Goal: Task Accomplishment & Management: Manage account settings

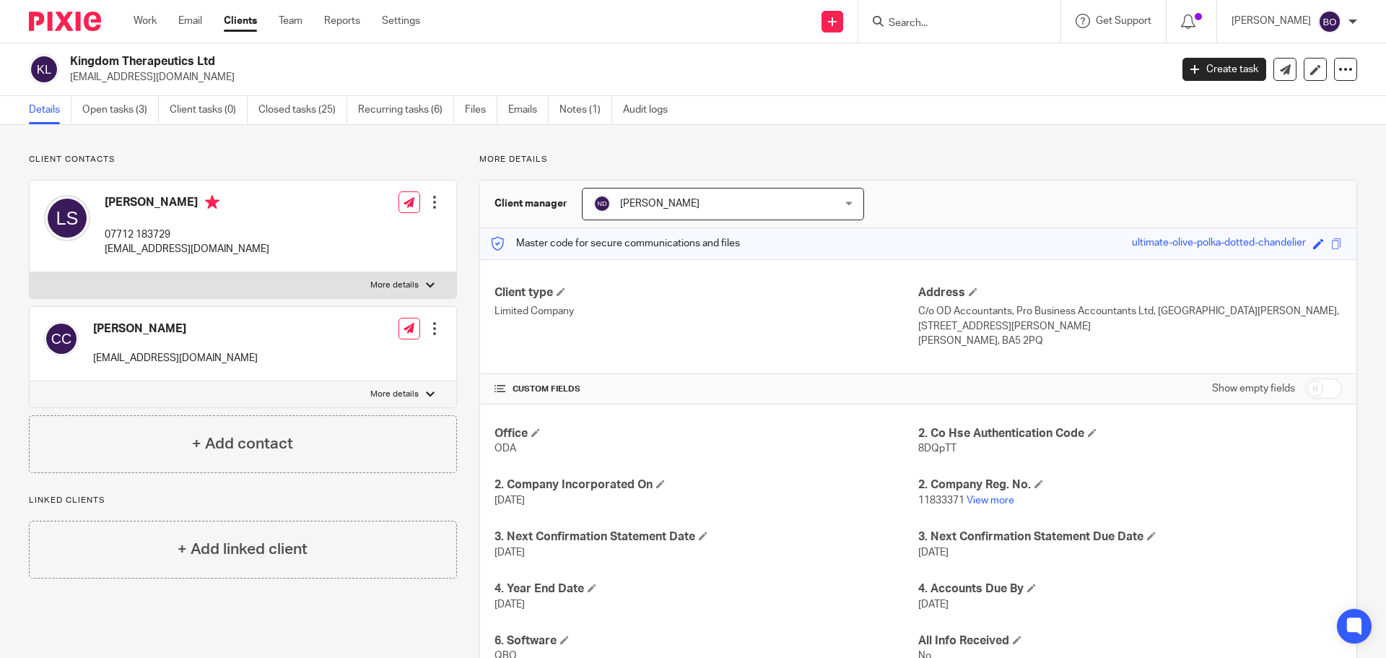
scroll to position [66, 0]
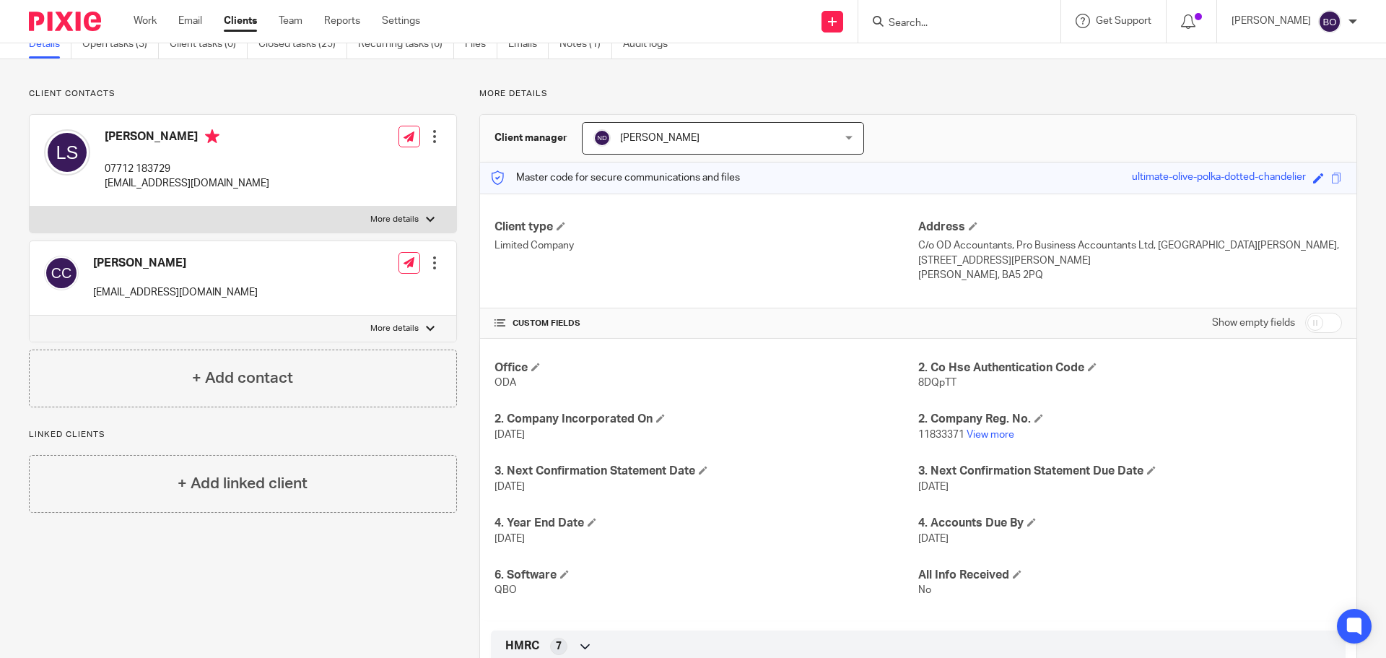
click at [951, 19] on input "Search" at bounding box center [952, 23] width 130 height 13
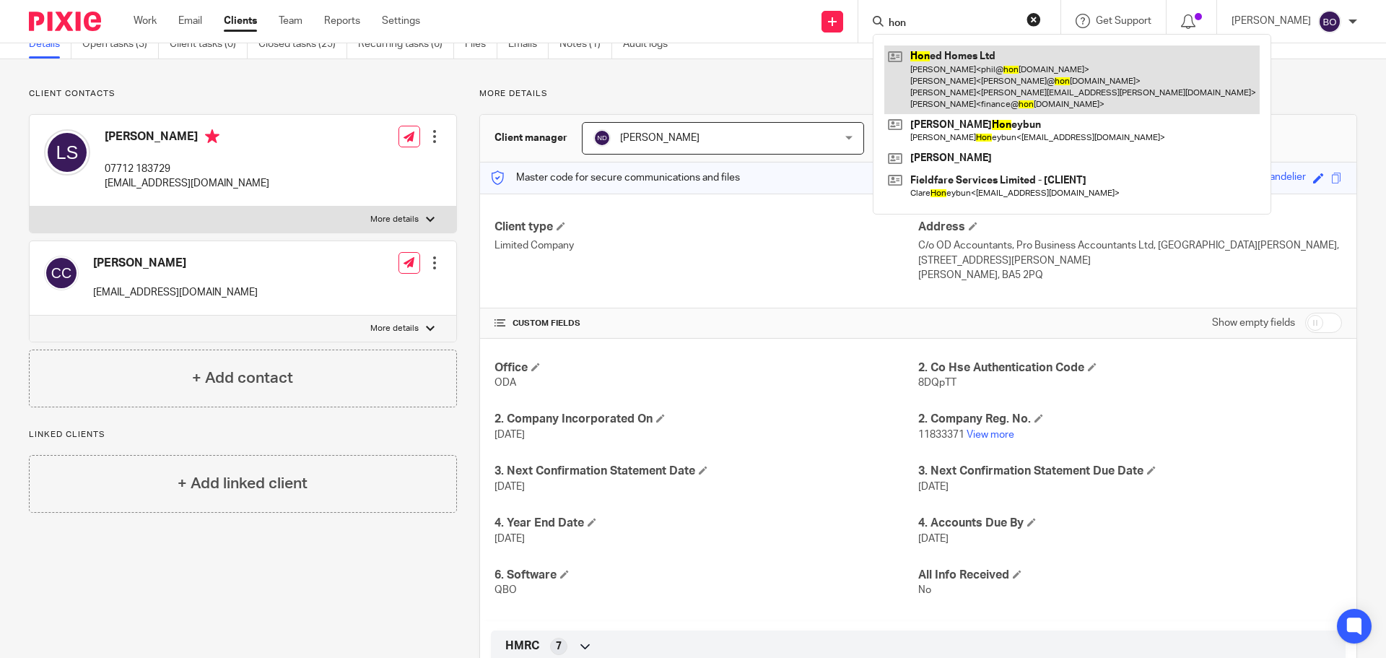
type input "hon"
click at [968, 58] on link at bounding box center [1072, 79] width 375 height 69
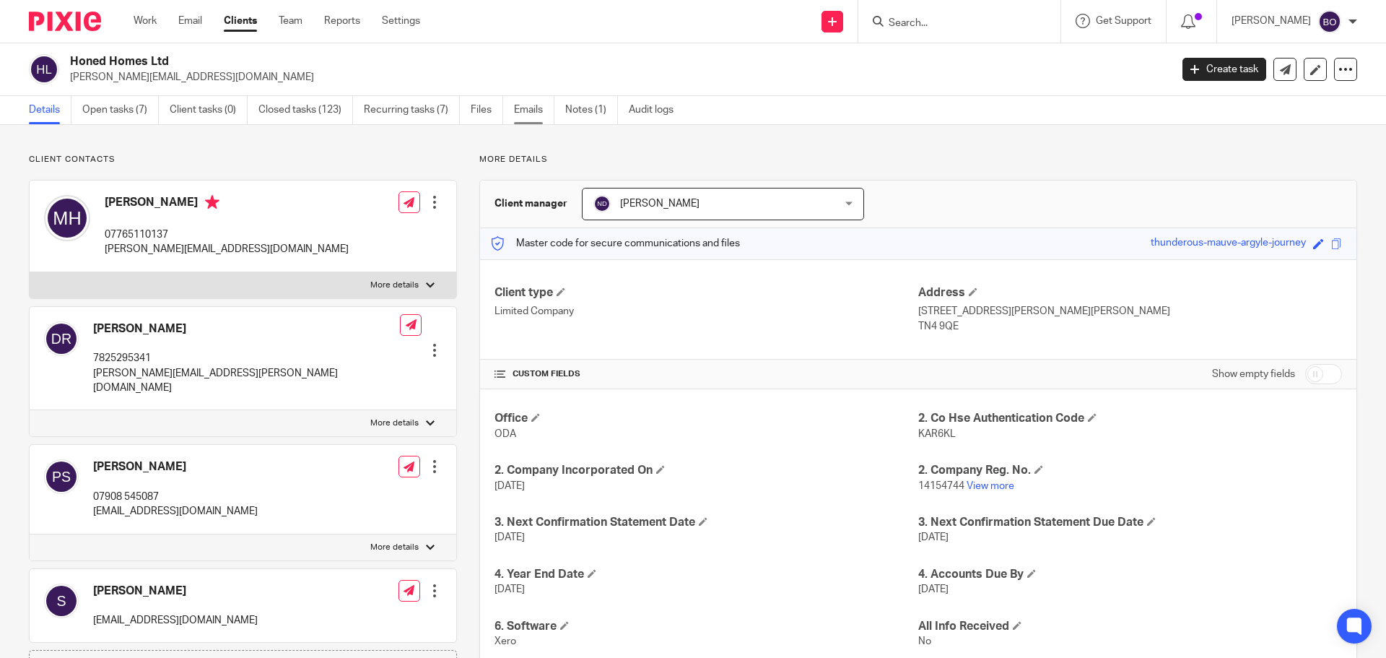
click at [519, 107] on link "Emails" at bounding box center [534, 110] width 40 height 28
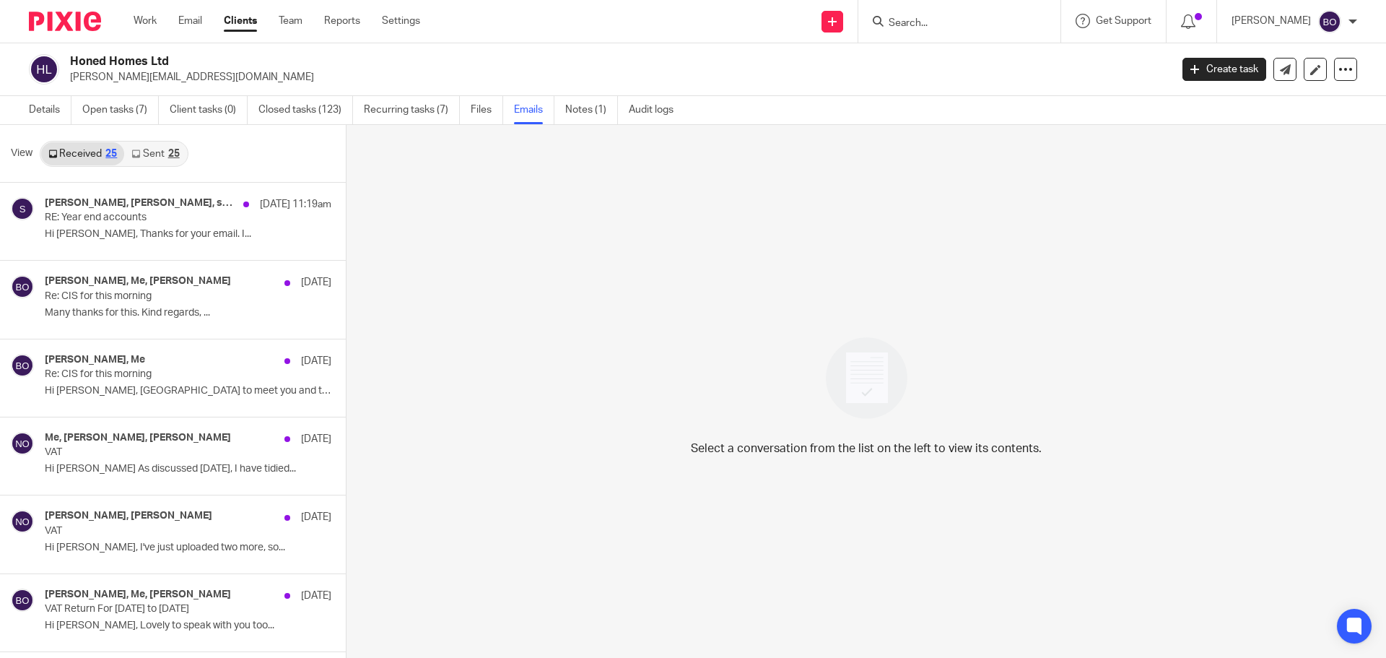
click at [175, 160] on link "Sent 25" at bounding box center [155, 153] width 62 height 23
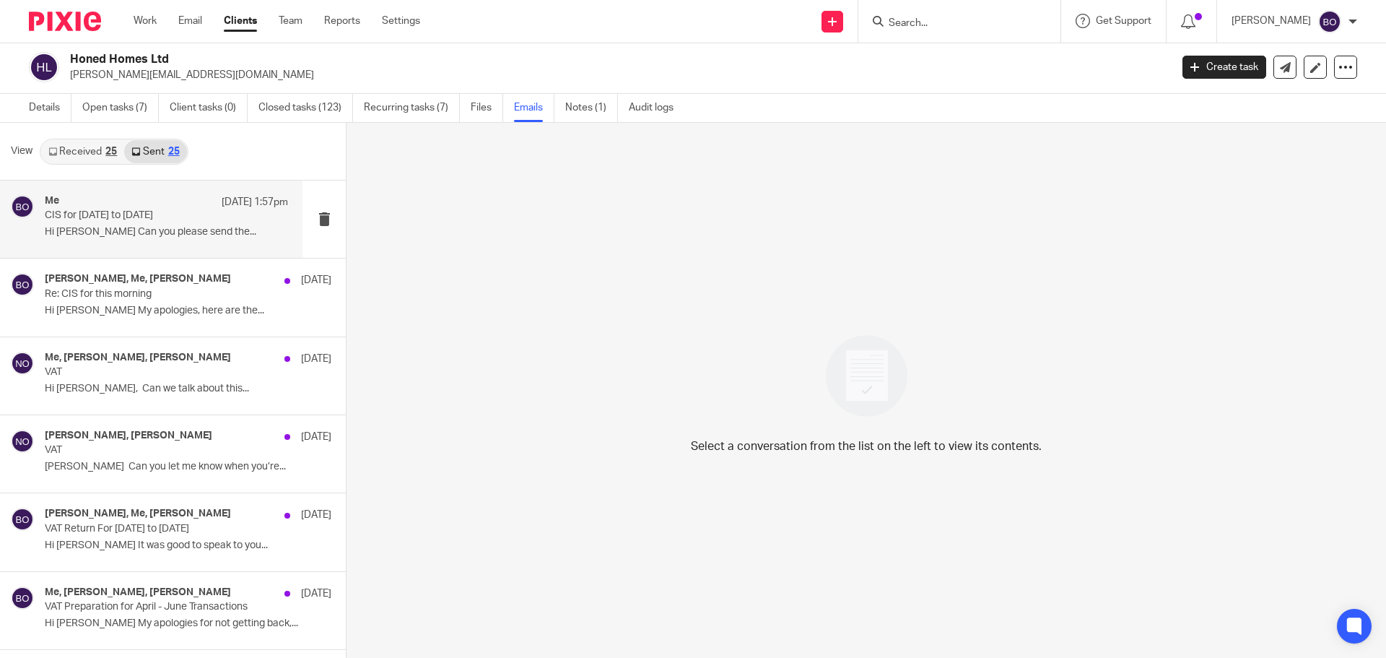
click at [136, 227] on p "Hi Marcus Can you please send the..." at bounding box center [166, 232] width 243 height 12
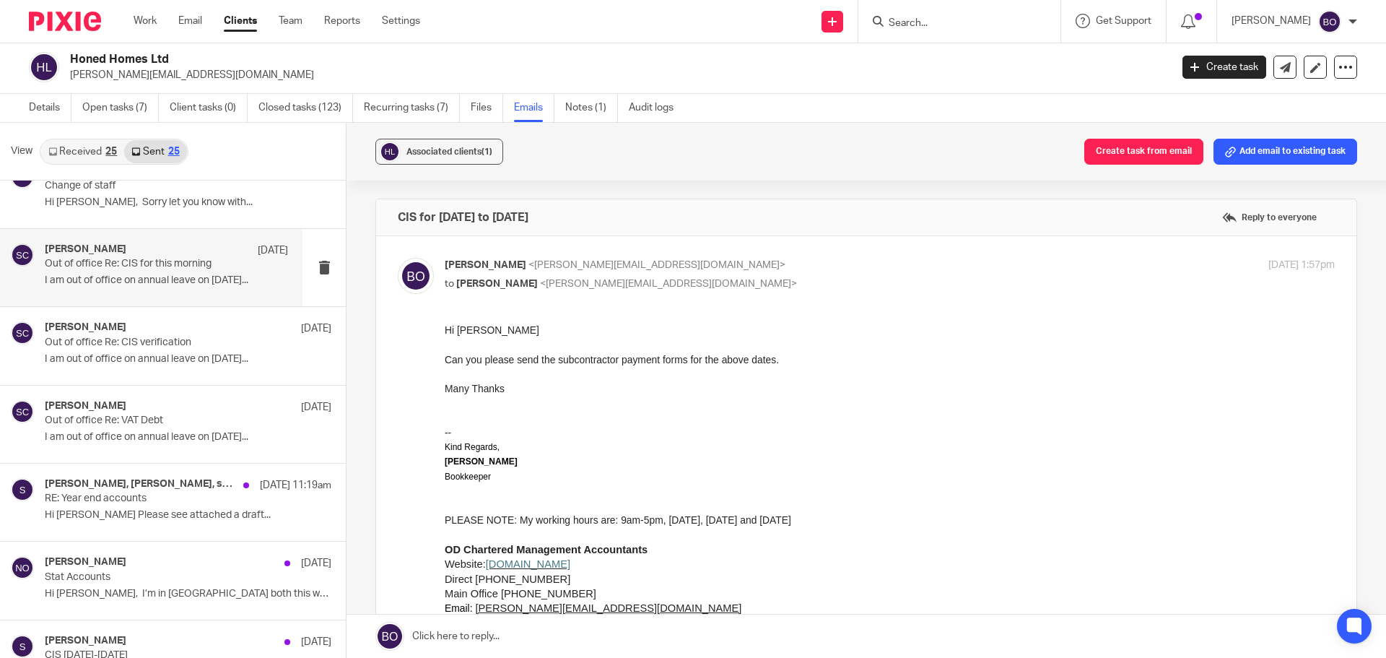
scroll to position [650, 0]
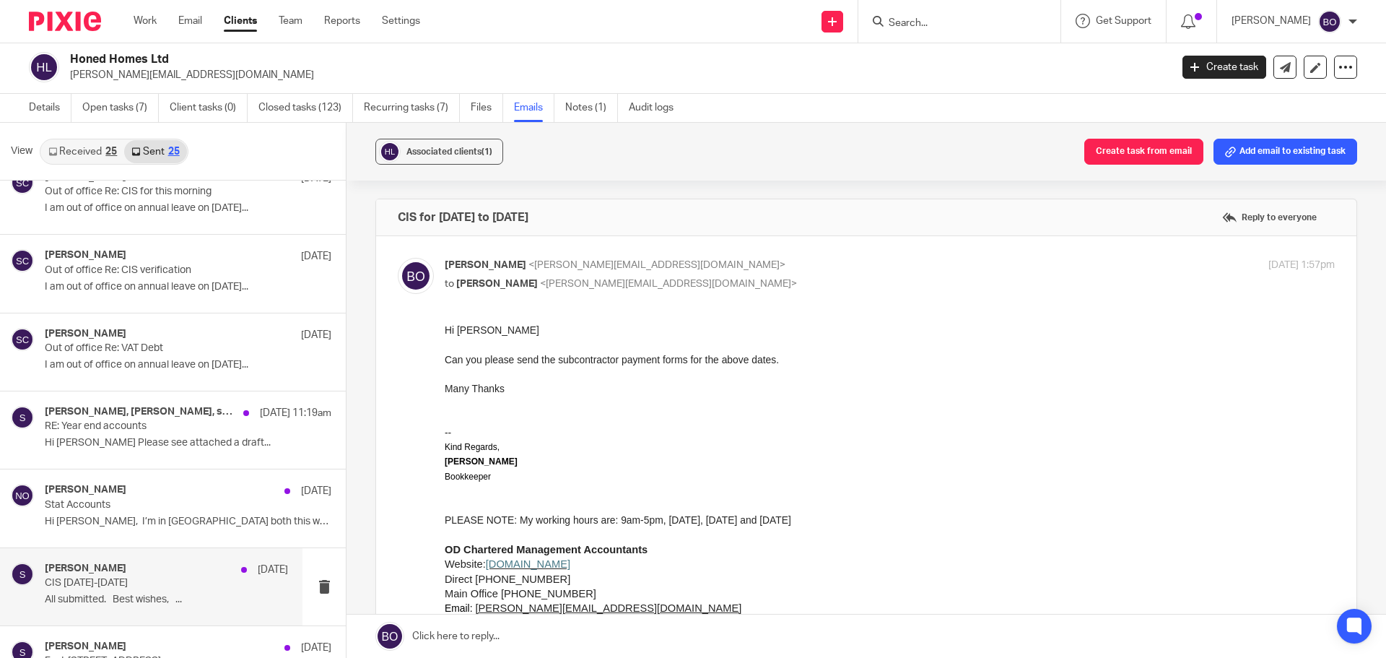
click at [136, 575] on div "sally 16 Jul" at bounding box center [166, 569] width 243 height 14
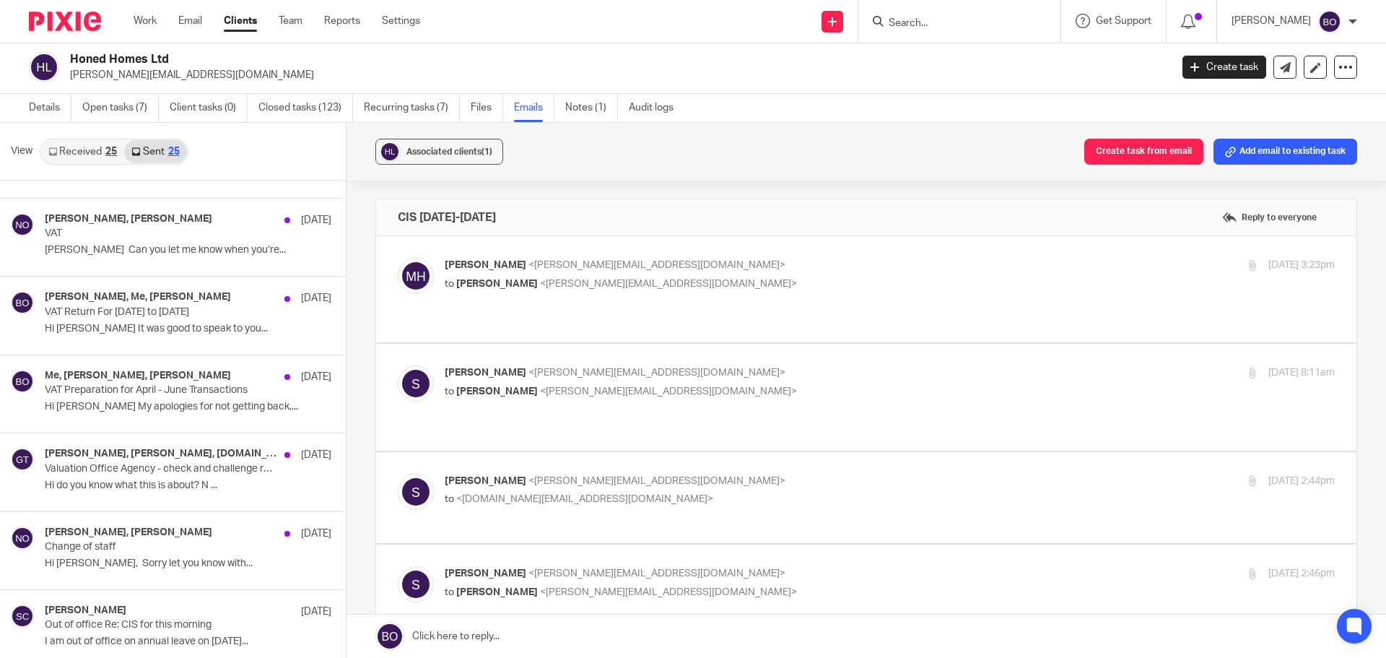
scroll to position [0, 0]
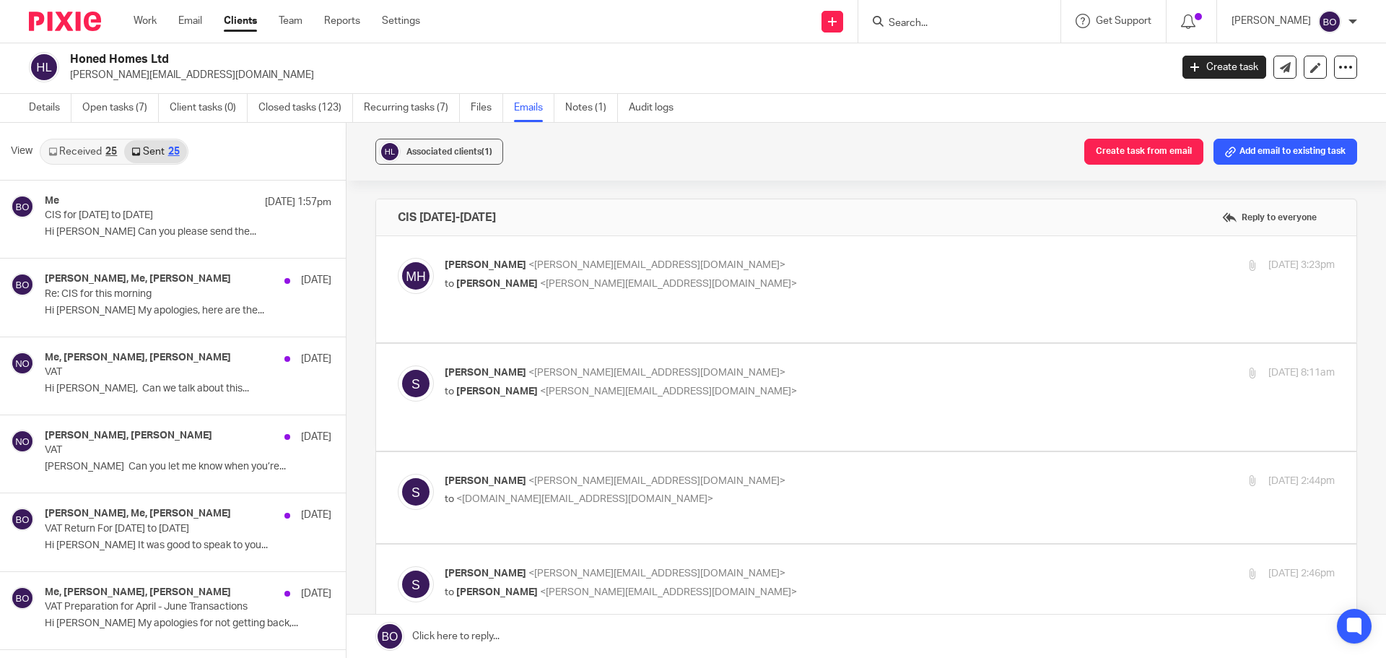
click at [959, 7] on div at bounding box center [960, 21] width 202 height 43
click at [962, 28] on input "Search" at bounding box center [952, 23] width 130 height 13
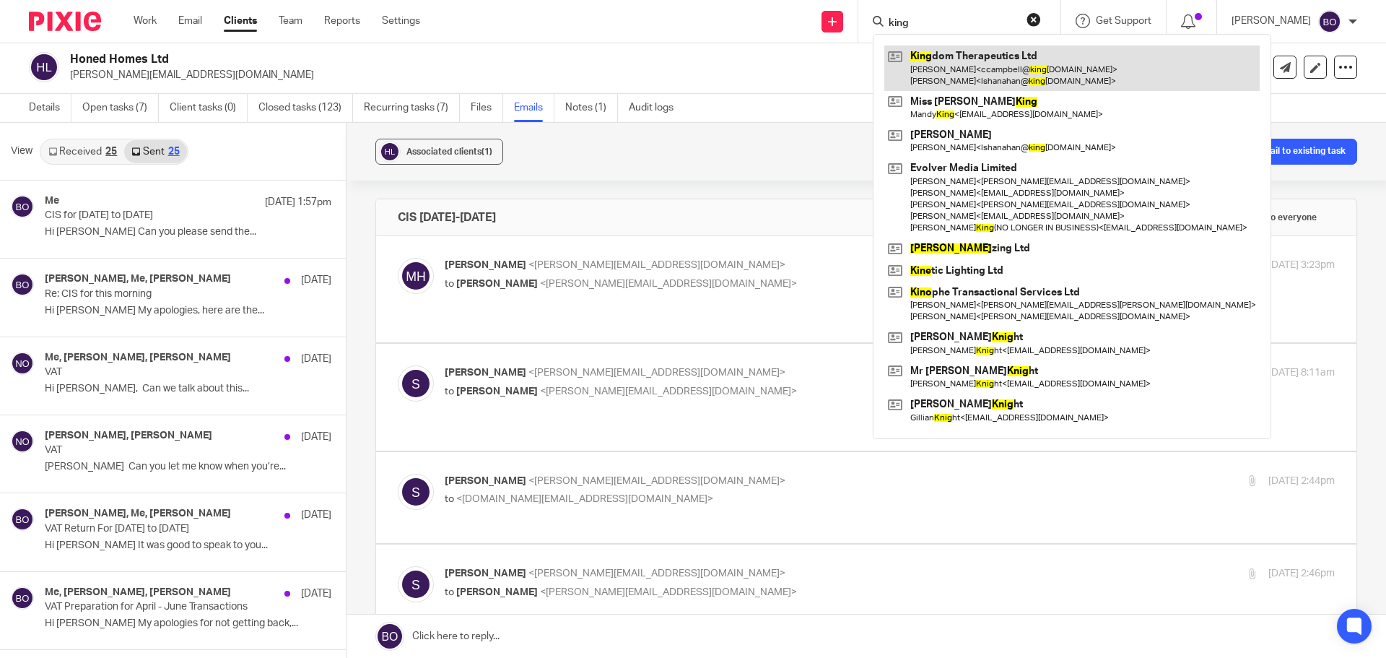
type input "king"
click at [960, 71] on link at bounding box center [1072, 67] width 375 height 45
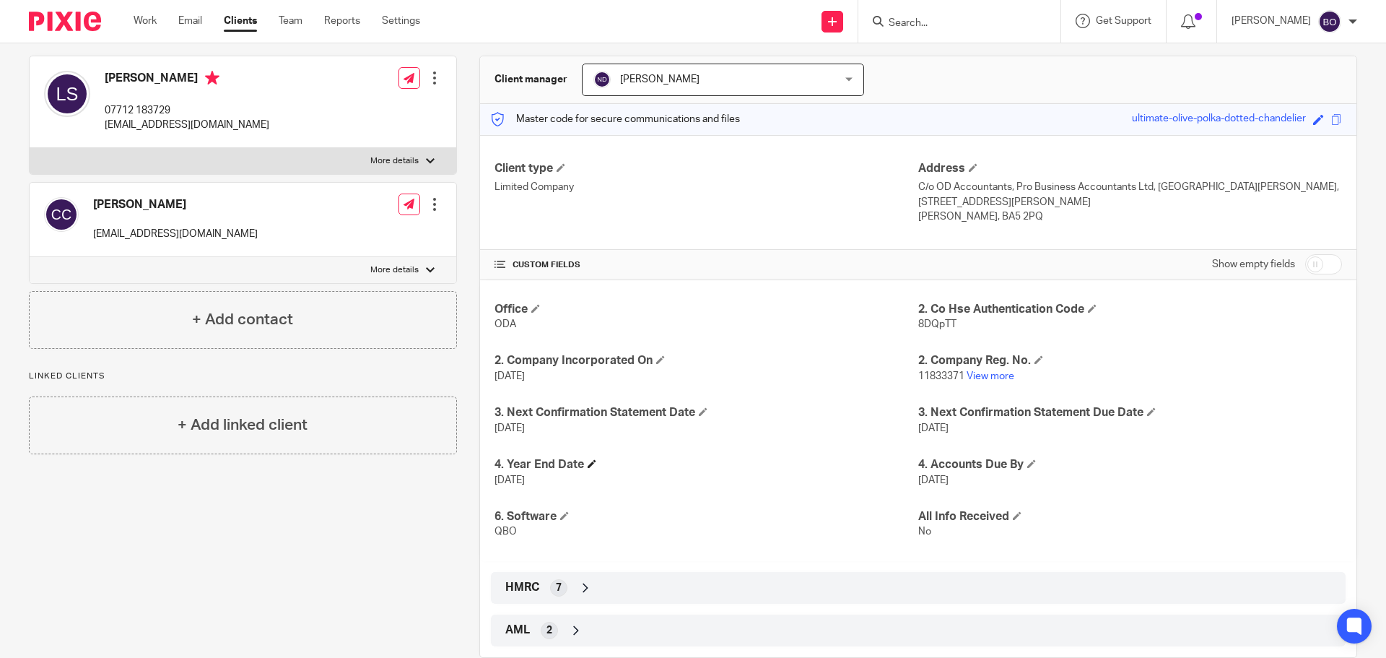
scroll to position [138, 0]
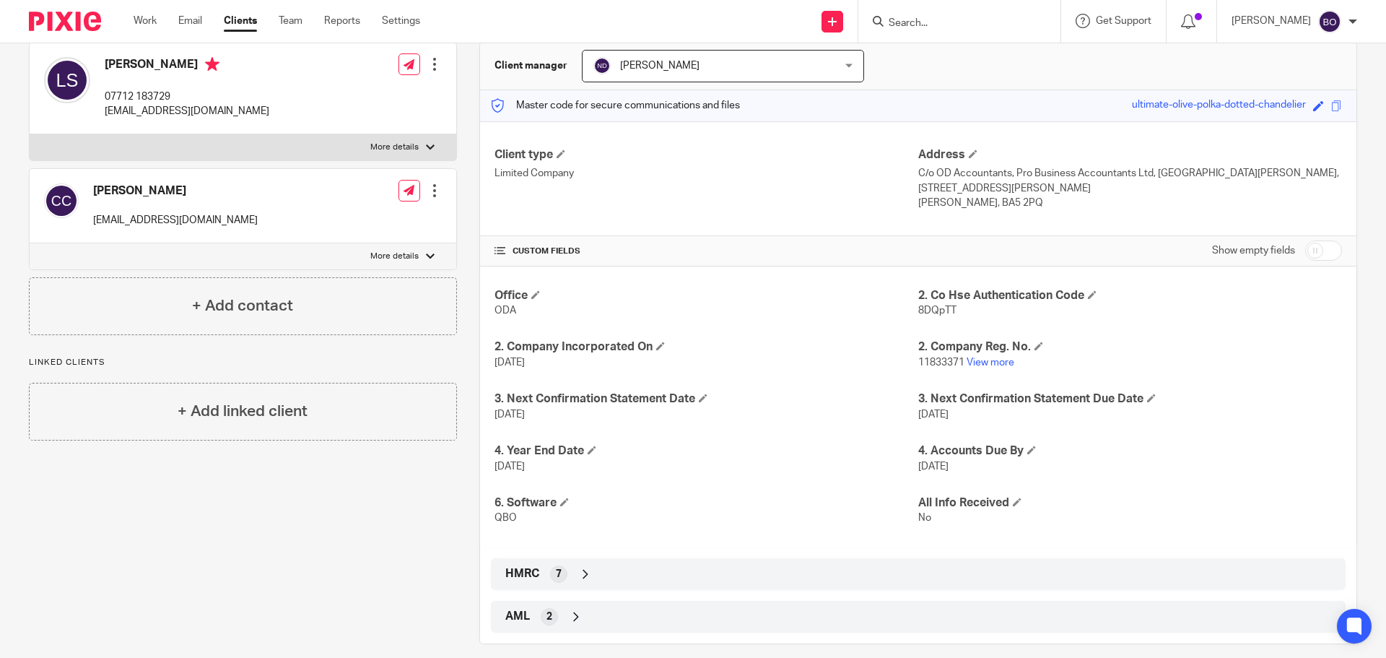
click at [561, 565] on div "7" at bounding box center [558, 573] width 17 height 17
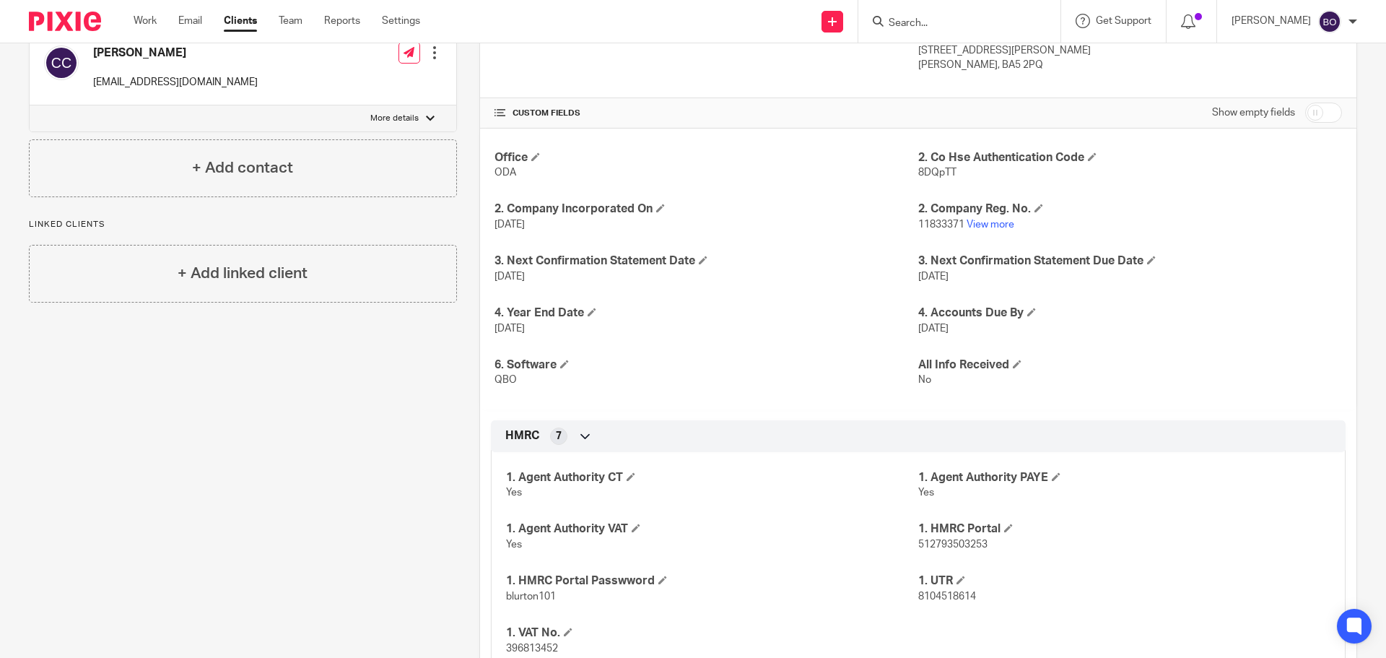
scroll to position [289, 0]
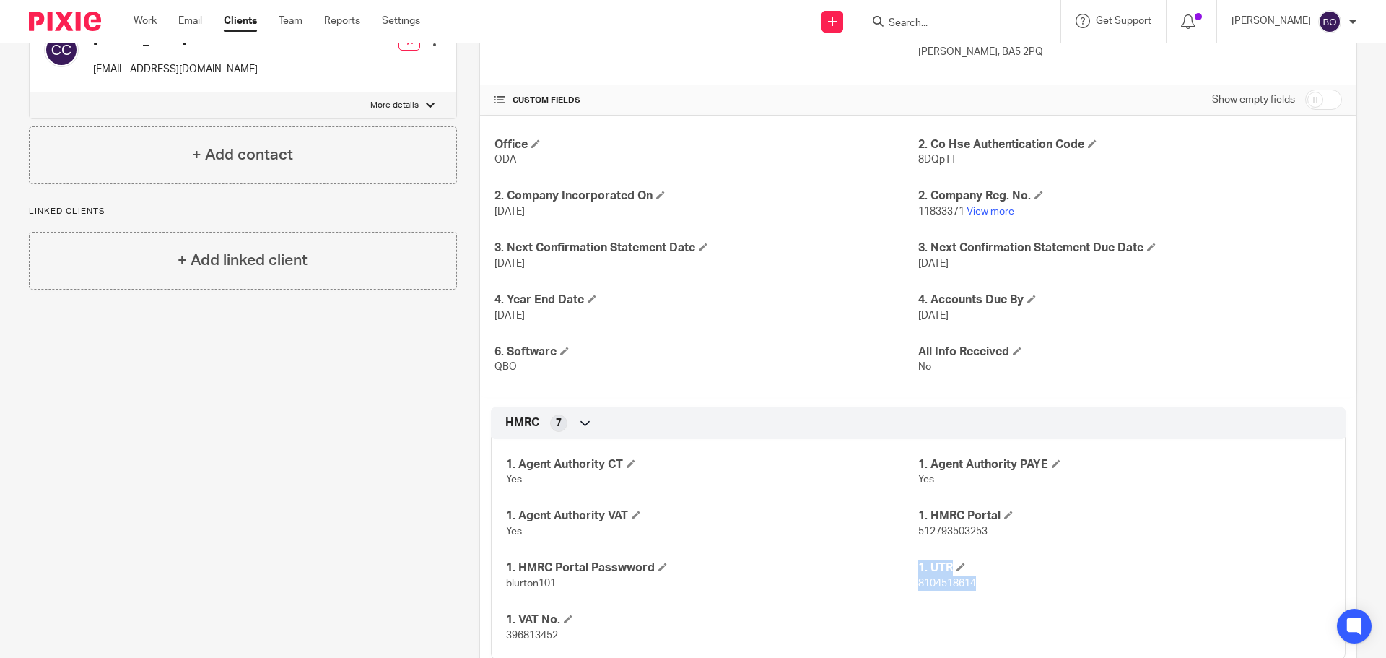
drag, startPoint x: 910, startPoint y: 571, endPoint x: 973, endPoint y: 571, distance: 63.5
click at [973, 571] on div "1. Agent Authority CT Yes 1. Agent Authority PAYE Yes 1. Agent Authority VAT Ye…" at bounding box center [918, 544] width 855 height 233
click at [974, 576] on p "8104518614" at bounding box center [1124, 583] width 412 height 14
drag, startPoint x: 910, startPoint y: 573, endPoint x: 969, endPoint y: 573, distance: 59.2
click at [969, 573] on div "1. Agent Authority CT Yes 1. Agent Authority PAYE Yes 1. Agent Authority VAT Ye…" at bounding box center [918, 544] width 855 height 233
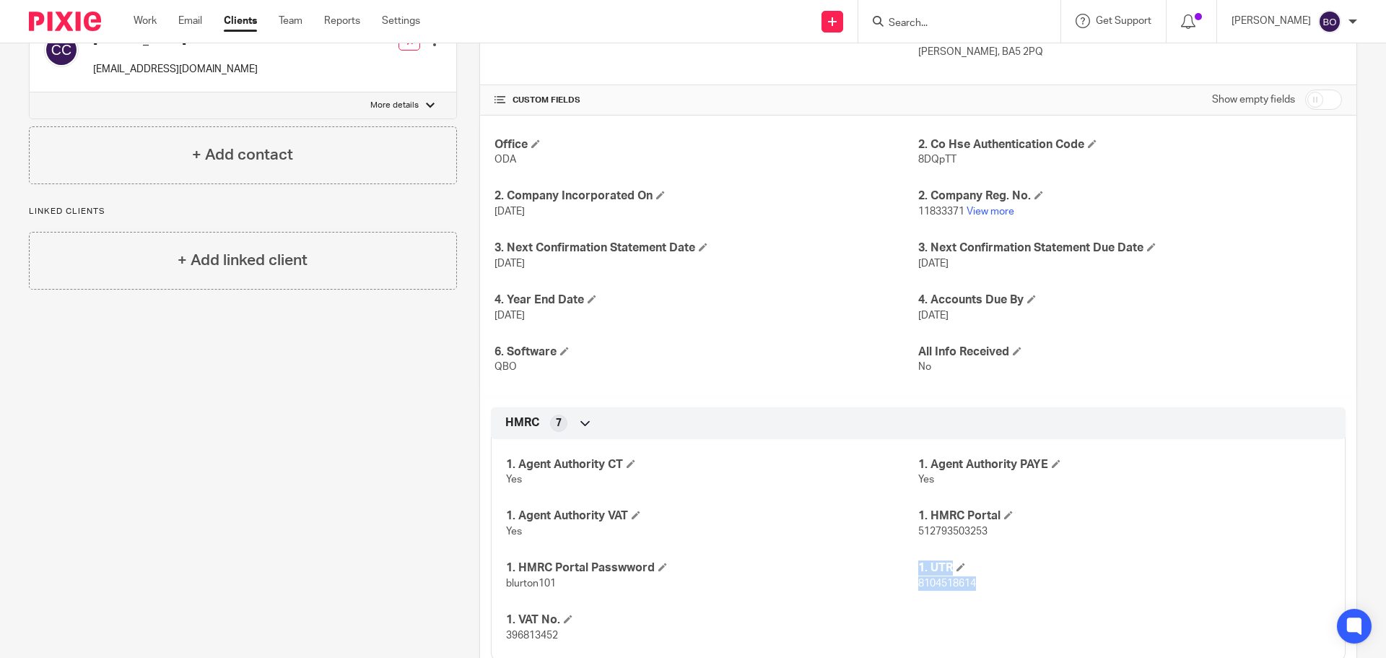
click at [975, 576] on p "8104518614" at bounding box center [1124, 583] width 412 height 14
drag, startPoint x: 975, startPoint y: 570, endPoint x: 913, endPoint y: 572, distance: 61.4
click at [918, 576] on p "8104518614" at bounding box center [1124, 583] width 412 height 14
copy span "8104518614"
drag, startPoint x: 559, startPoint y: 565, endPoint x: 500, endPoint y: 572, distance: 58.8
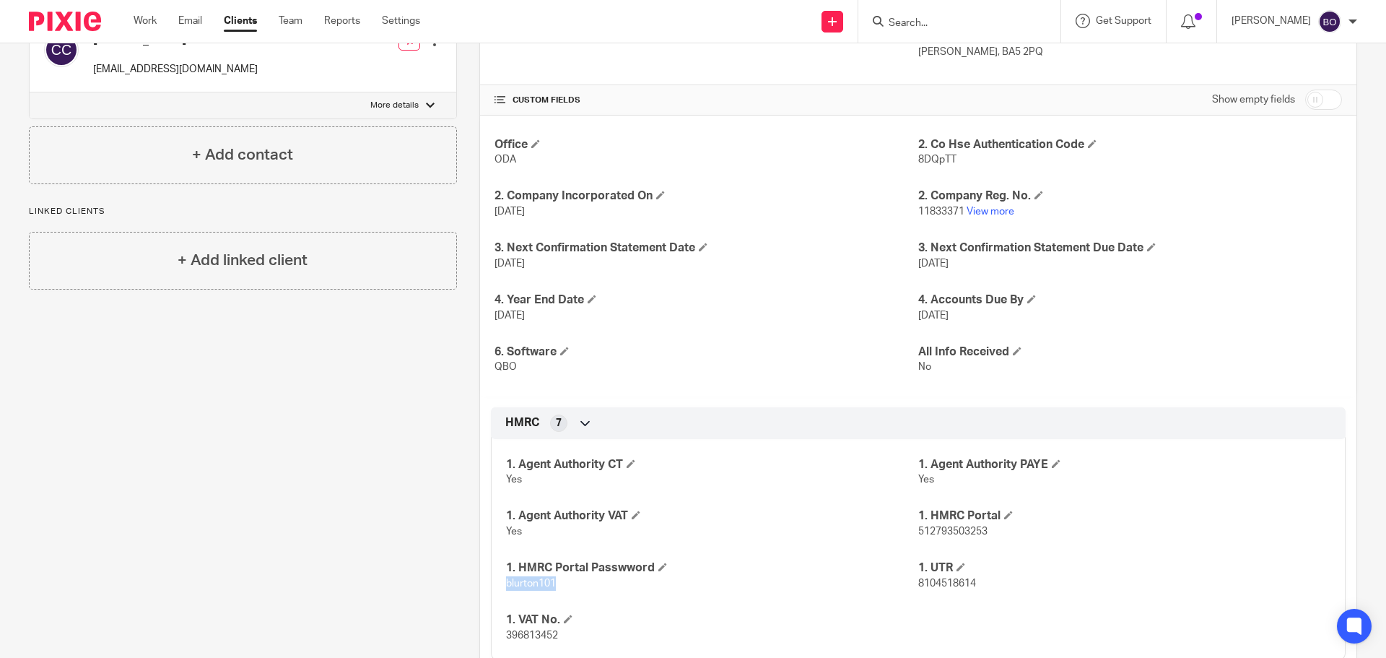
click at [500, 572] on div "1. Agent Authority CT Yes 1. Agent Authority PAYE Yes 1. Agent Authority VAT Ye…" at bounding box center [918, 544] width 855 height 233
copy span "blurton101"
click at [905, 576] on p "blurton101" at bounding box center [712, 583] width 412 height 14
drag, startPoint x: 984, startPoint y: 515, endPoint x: 912, endPoint y: 521, distance: 72.4
click at [918, 524] on p "512793503253" at bounding box center [1124, 531] width 412 height 14
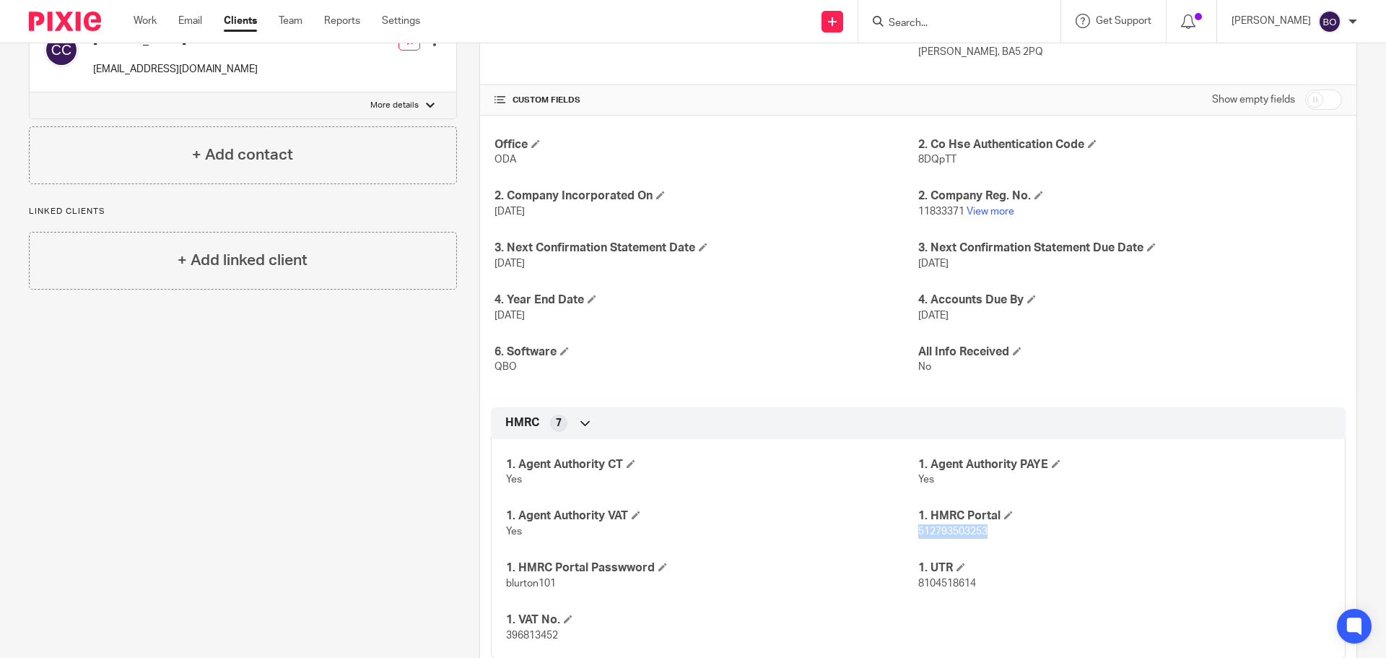
copy span "512793503253"
click at [564, 614] on span at bounding box center [568, 618] width 9 height 9
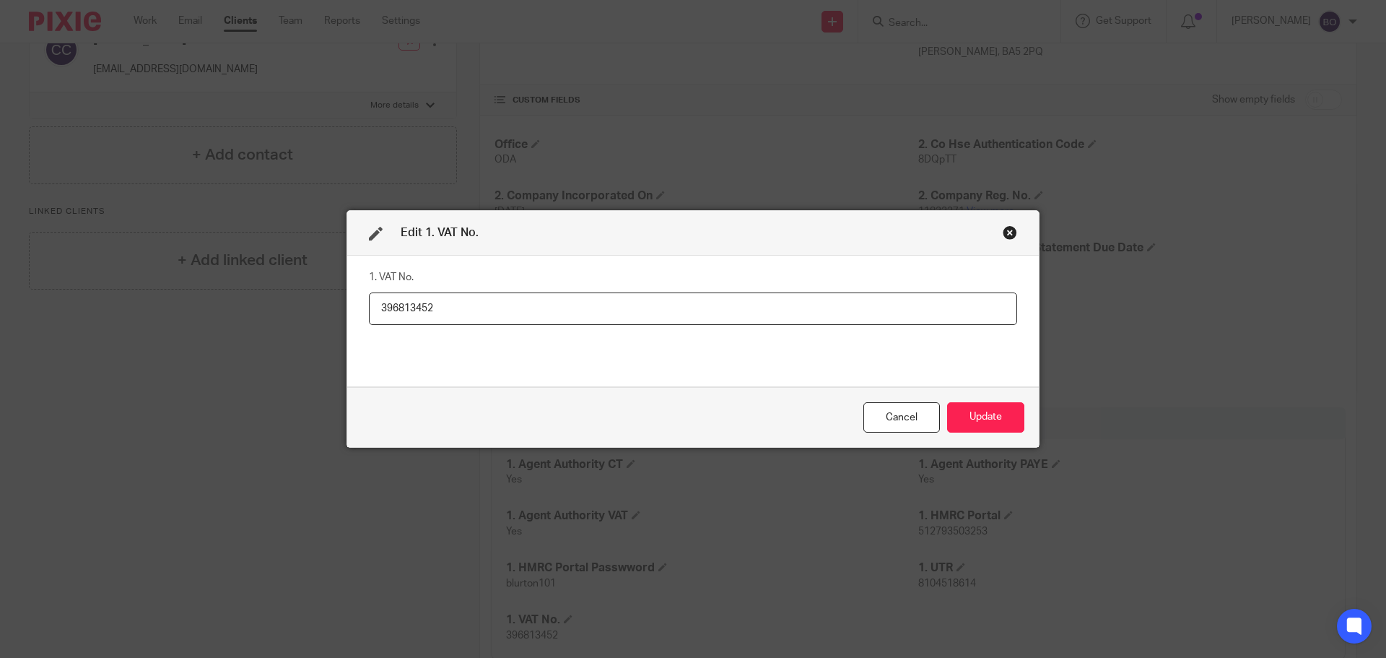
click at [1003, 232] on div "Close this dialog window" at bounding box center [1010, 232] width 14 height 14
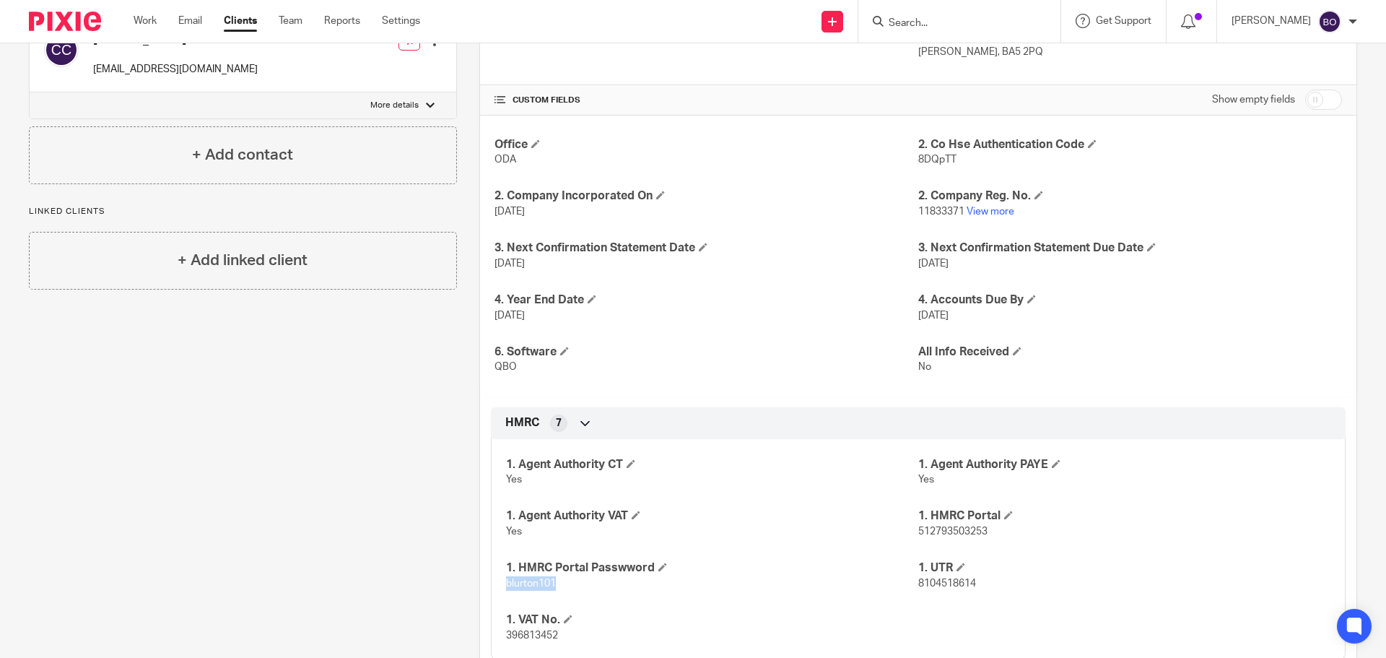
drag, startPoint x: 552, startPoint y: 570, endPoint x: 500, endPoint y: 571, distance: 52.0
click at [500, 571] on div "1. Agent Authority CT Yes 1. Agent Authority PAYE Yes 1. Agent Authority VAT Ye…" at bounding box center [918, 544] width 855 height 233
copy span "blurton101"
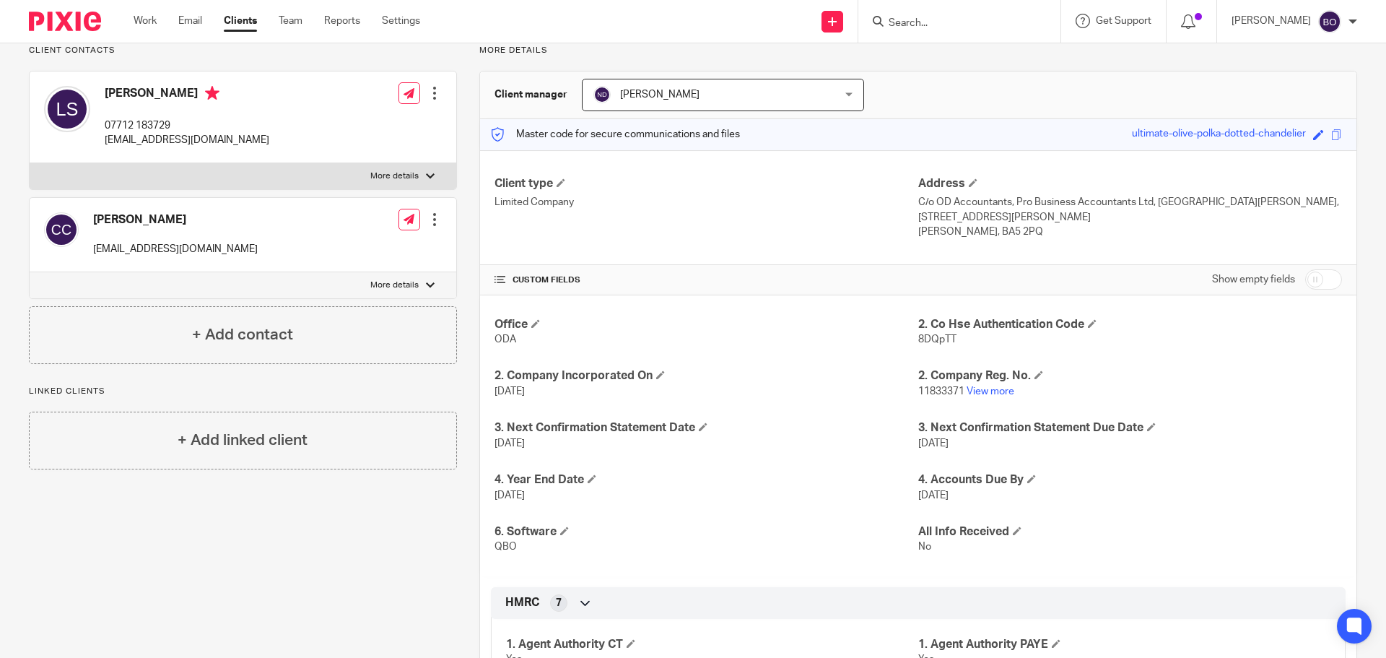
scroll to position [0, 0]
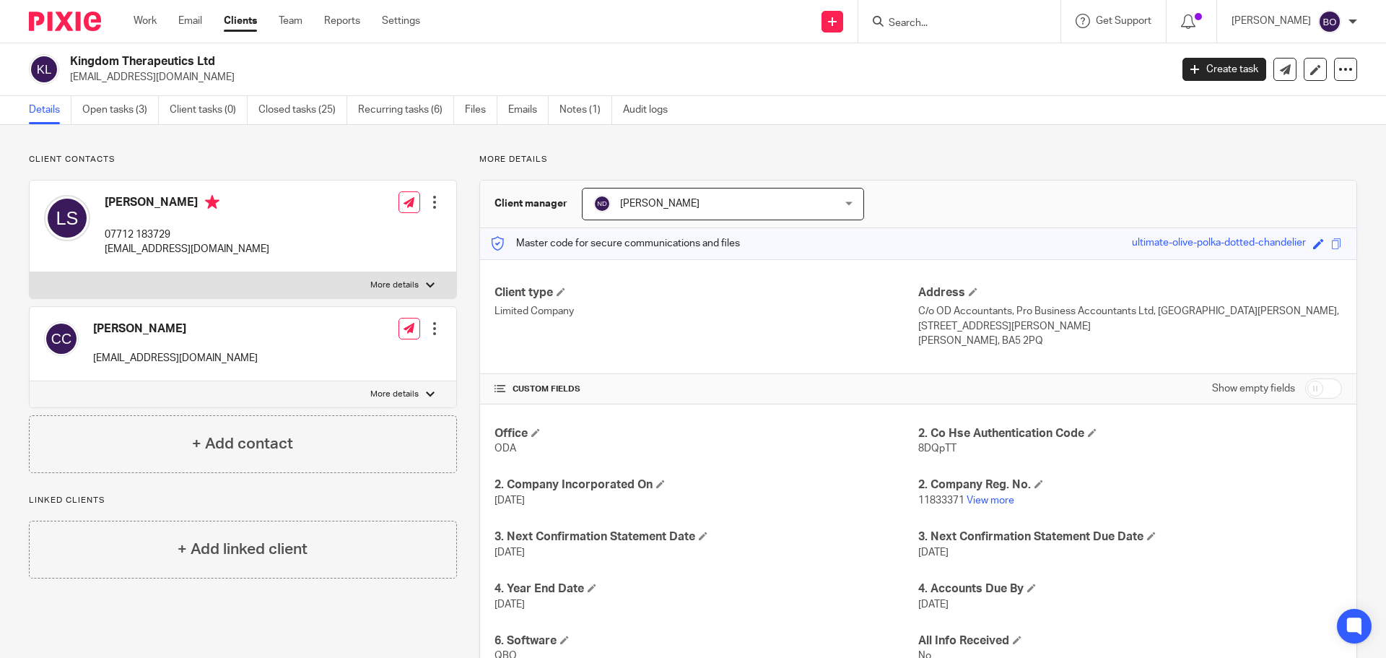
click at [915, 24] on input "Search" at bounding box center [952, 23] width 130 height 13
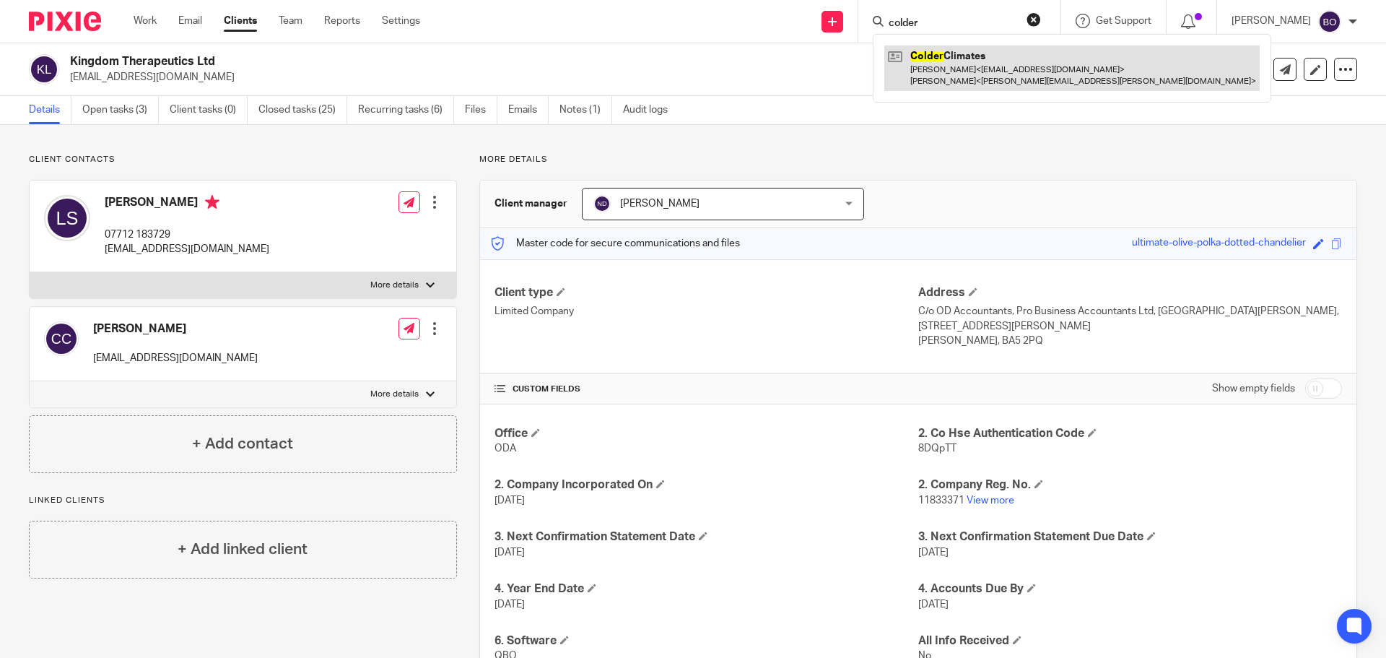
type input "colder"
click at [958, 82] on link at bounding box center [1072, 67] width 375 height 45
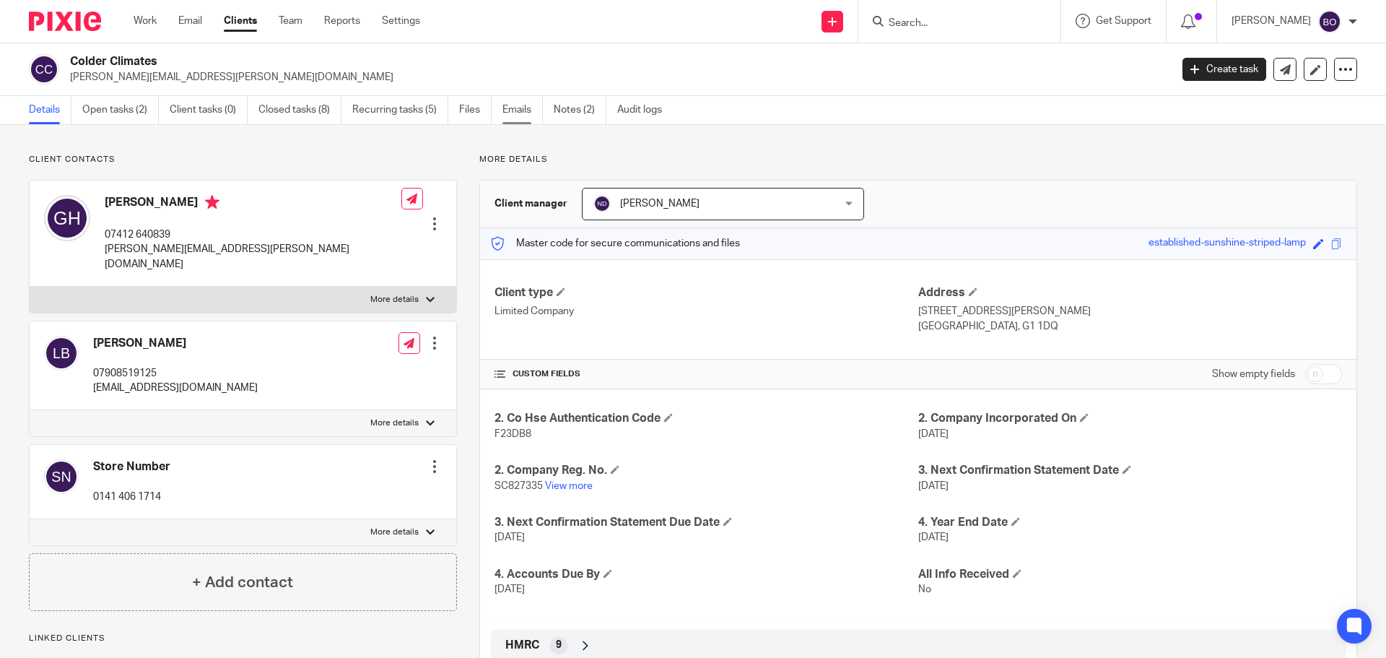
click at [523, 113] on link "Emails" at bounding box center [523, 110] width 40 height 28
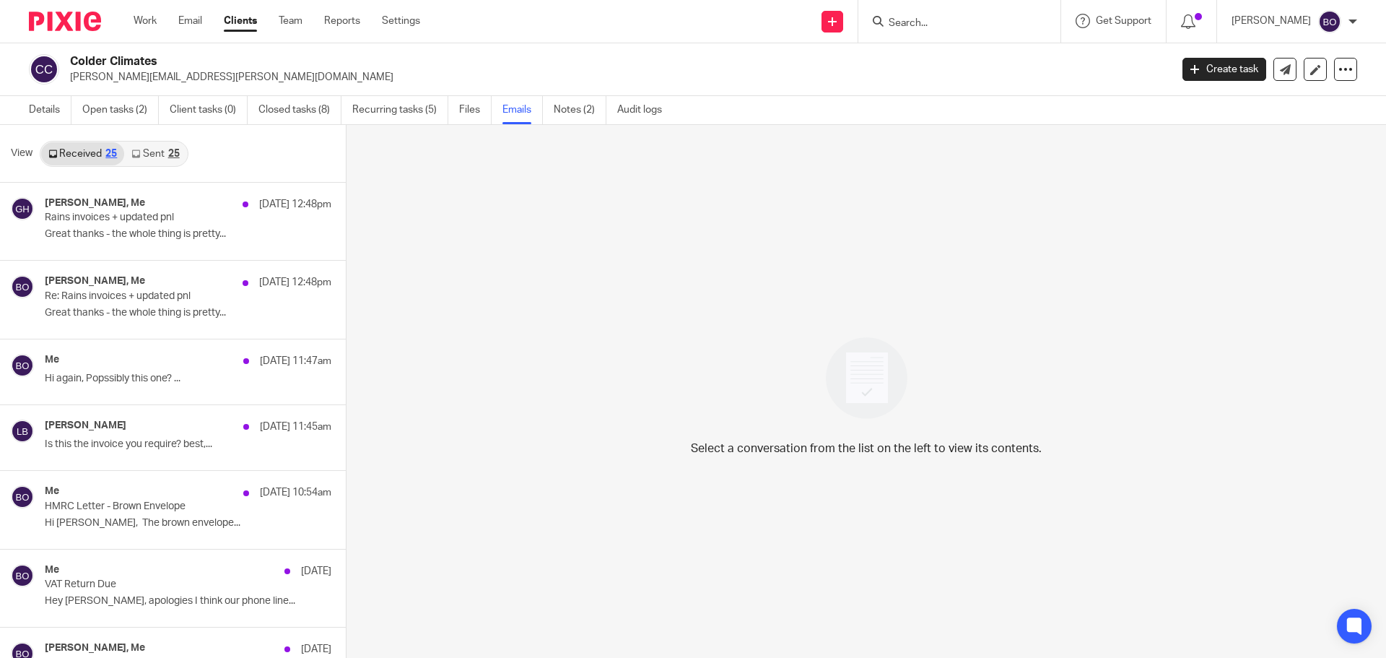
click at [157, 157] on link "Sent 25" at bounding box center [155, 153] width 62 height 23
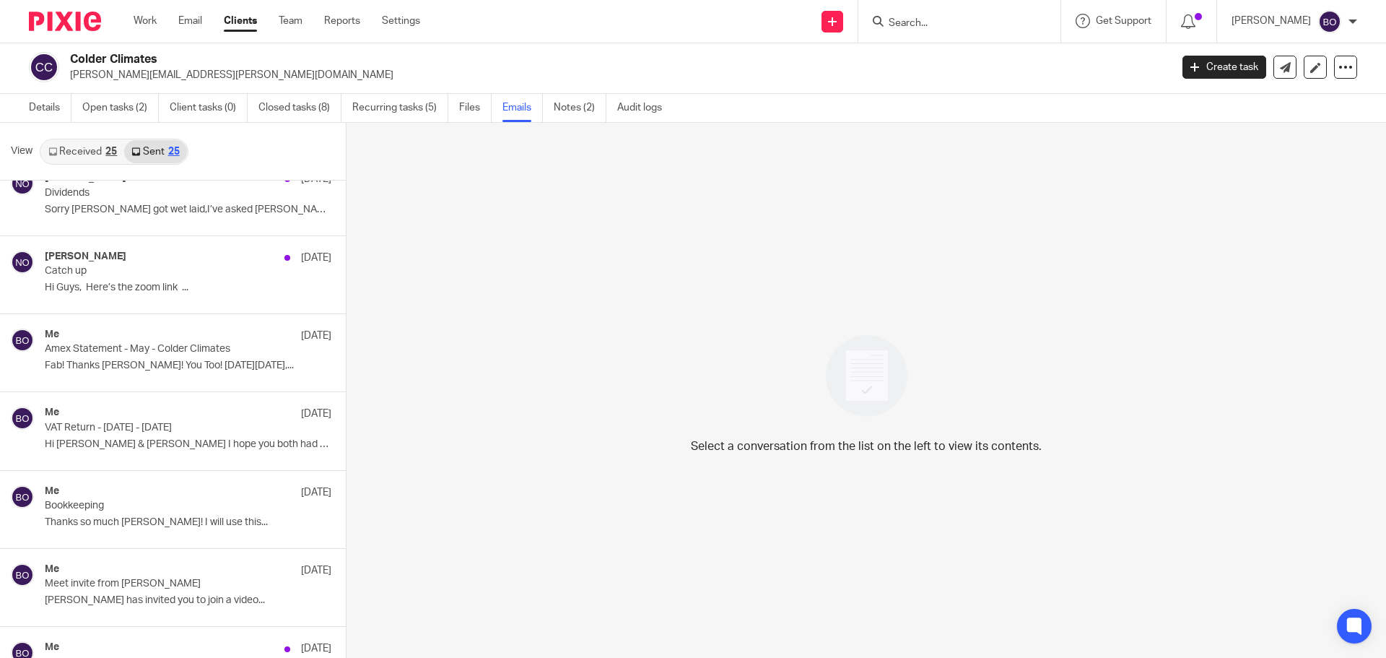
scroll to position [1011, 0]
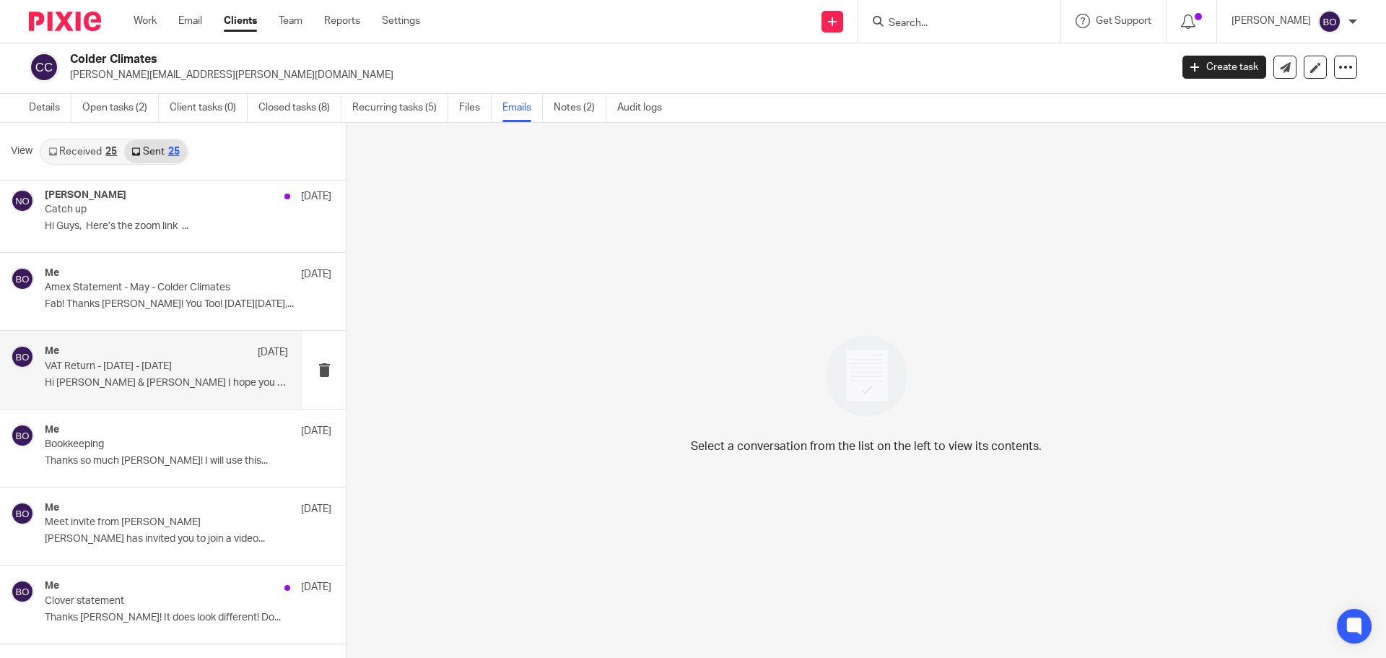
click at [162, 386] on p "Hi George & Lewis I hope you both had a..." at bounding box center [166, 383] width 243 height 12
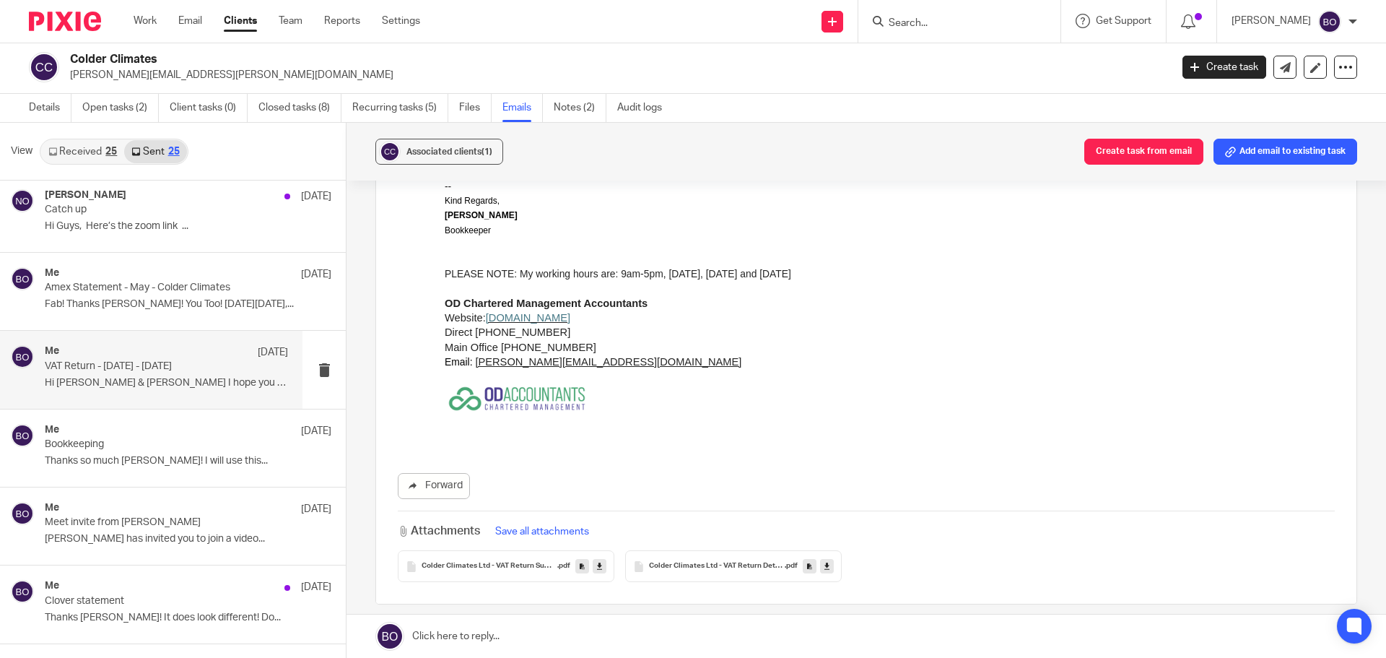
scroll to position [0, 0]
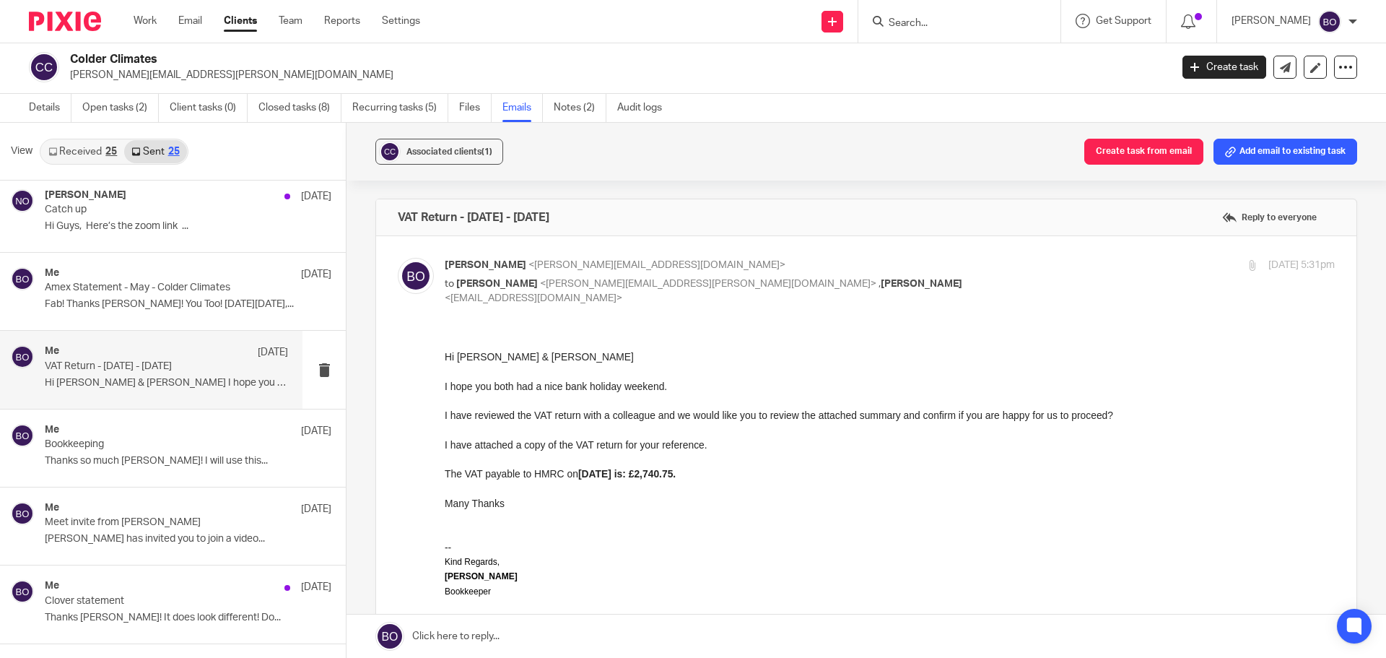
drag, startPoint x: 885, startPoint y: 679, endPoint x: 643, endPoint y: 423, distance: 351.9
click at [516, 503] on div "Many Thanks" at bounding box center [890, 502] width 890 height 14
drag, startPoint x: 681, startPoint y: 477, endPoint x: 879, endPoint y: 686, distance: 287.5
click html "Hi George & Lewis I hope you both had a nice bank holiday weekend. I have revie…"
copy div "Hi George & Lewis I hope you both had a nice bank holiday weekend. I have revie…"
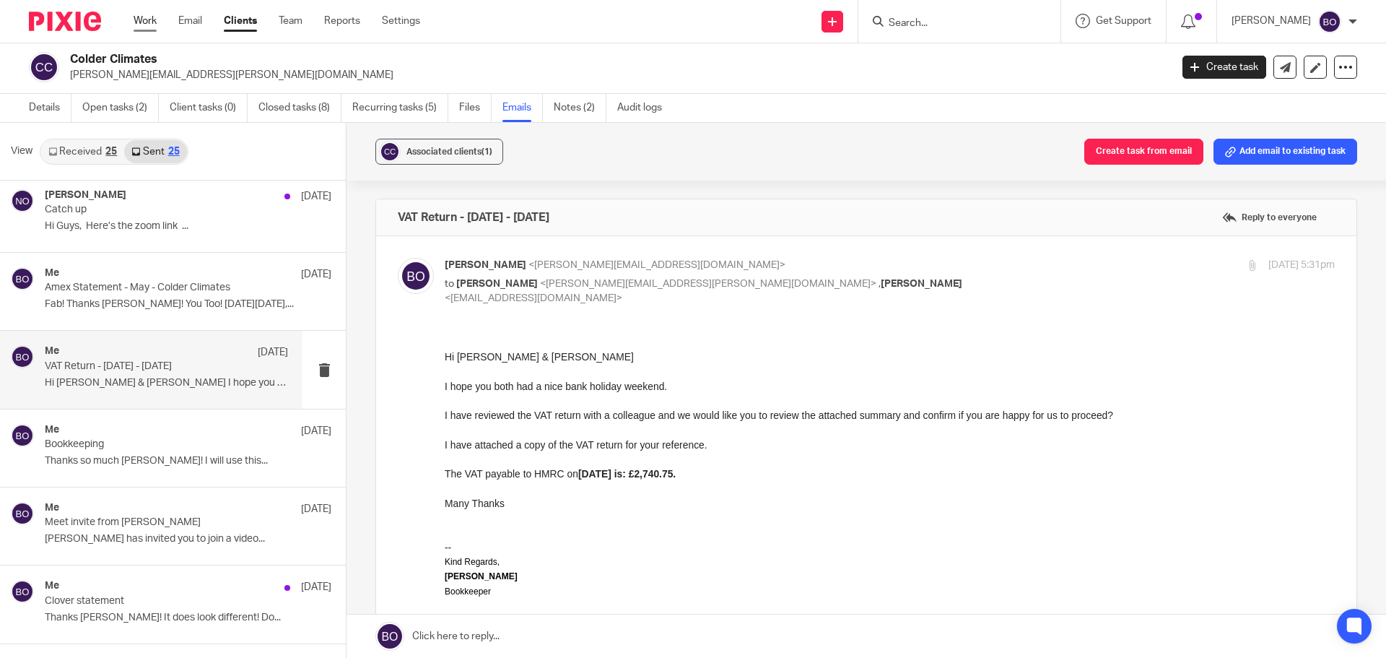
click at [151, 23] on link "Work" at bounding box center [145, 21] width 23 height 14
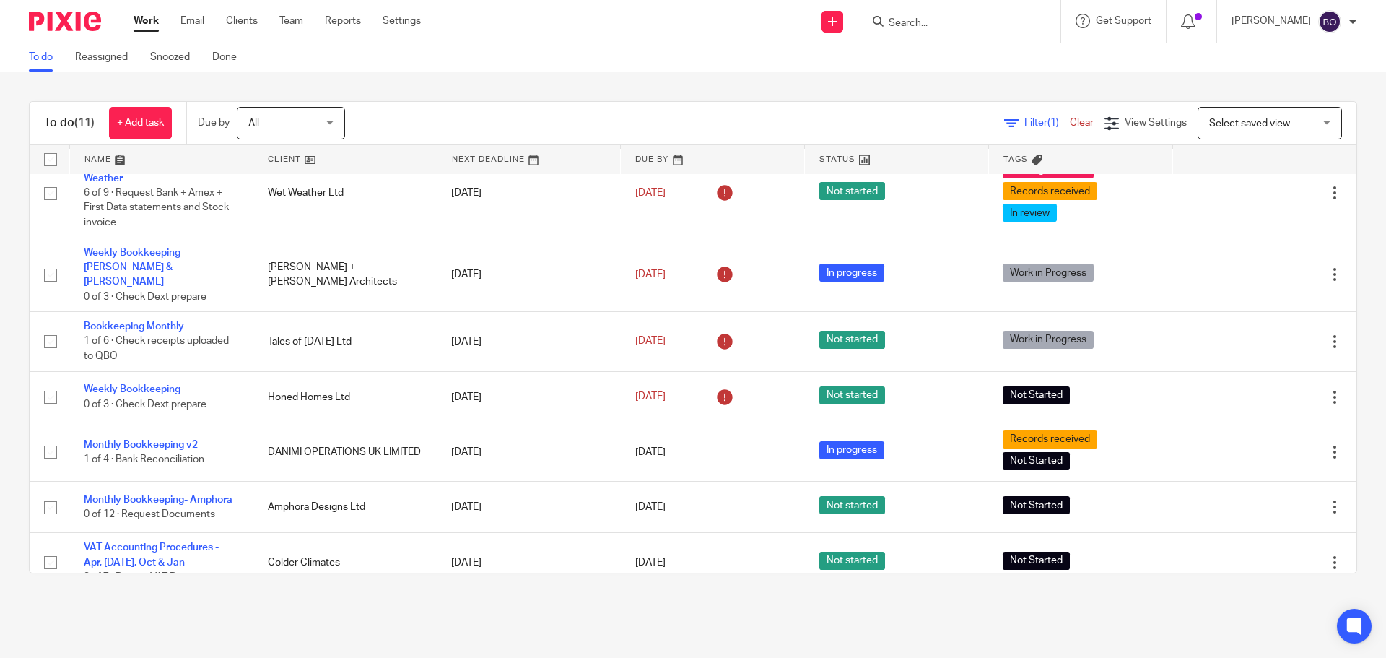
scroll to position [282, 0]
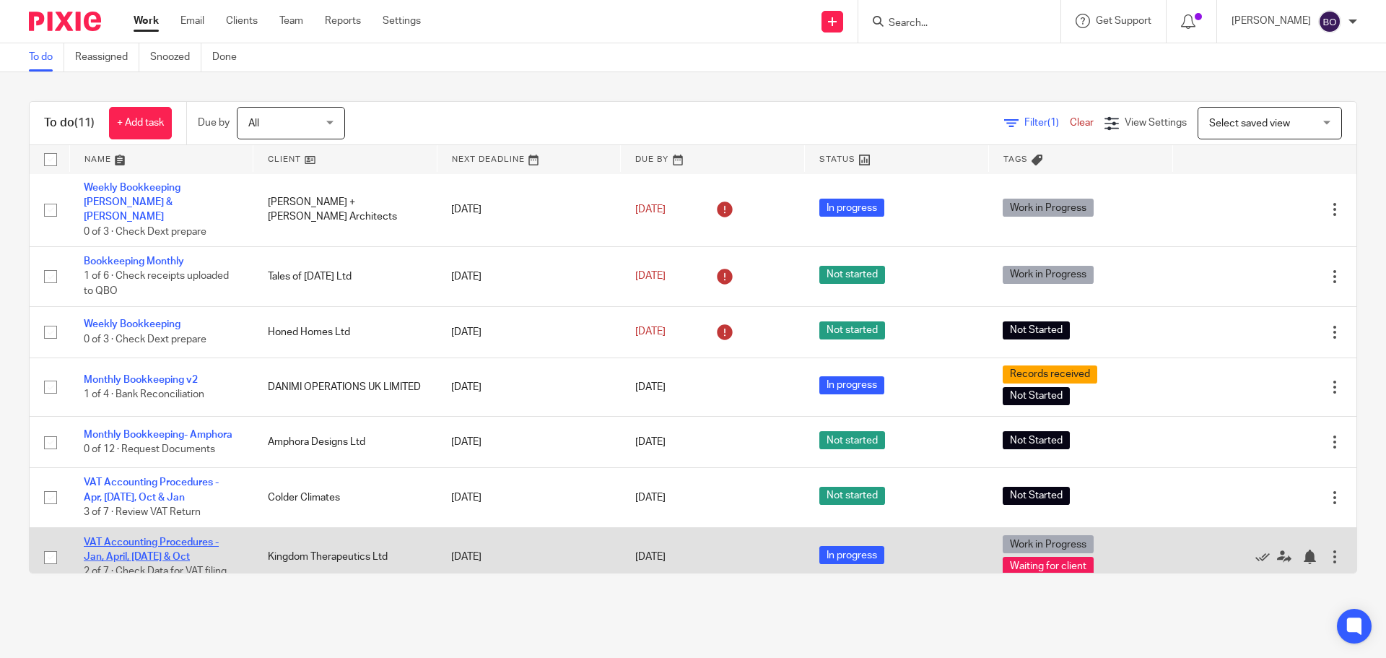
click at [172, 537] on link "VAT Accounting Procedures - Jan, April, [DATE] & Oct" at bounding box center [151, 549] width 135 height 25
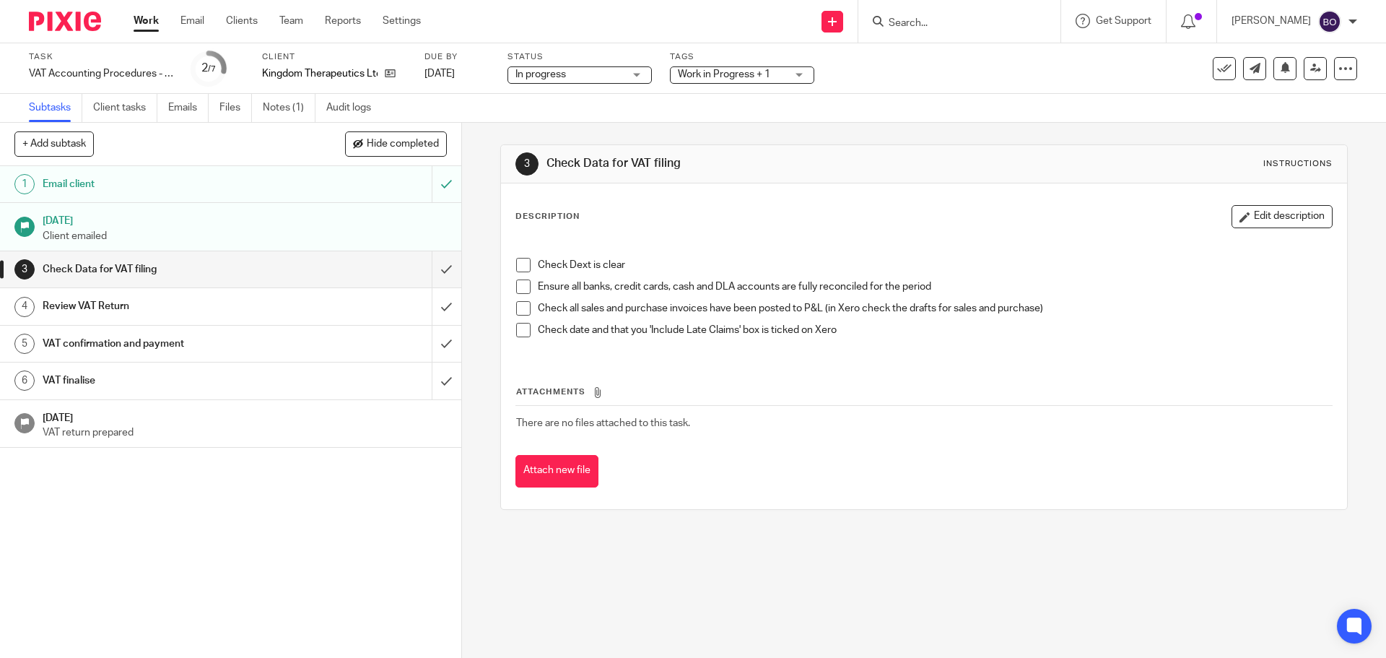
click at [516, 264] on span at bounding box center [523, 265] width 14 height 14
click at [518, 284] on span at bounding box center [523, 286] width 14 height 14
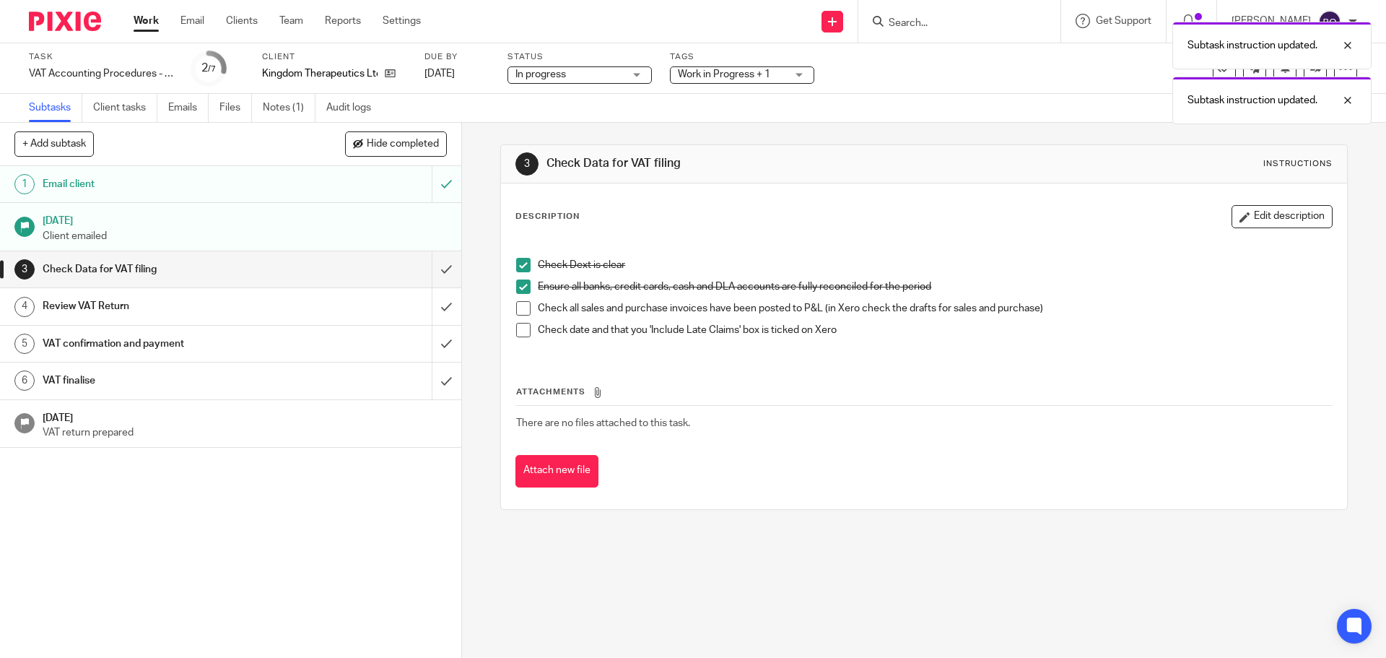
click at [518, 310] on span at bounding box center [523, 308] width 14 height 14
click at [518, 328] on span at bounding box center [523, 330] width 14 height 14
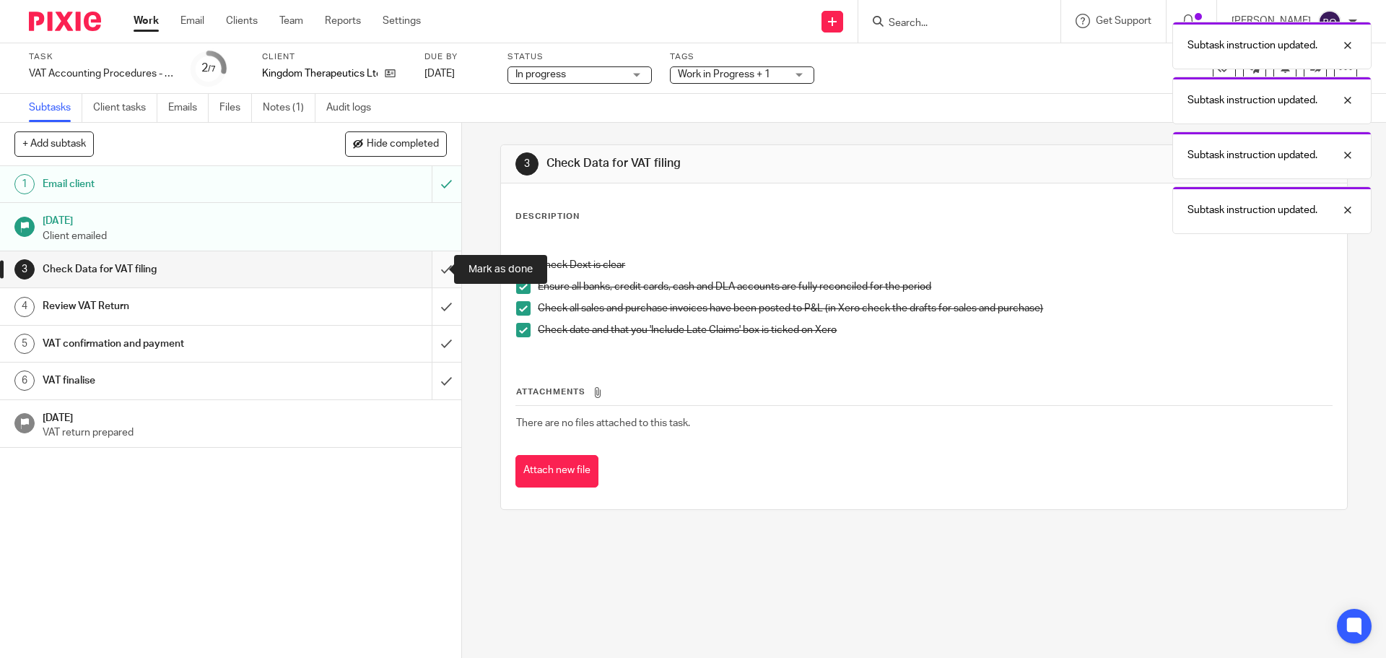
click at [434, 264] on input "submit" at bounding box center [230, 269] width 461 height 36
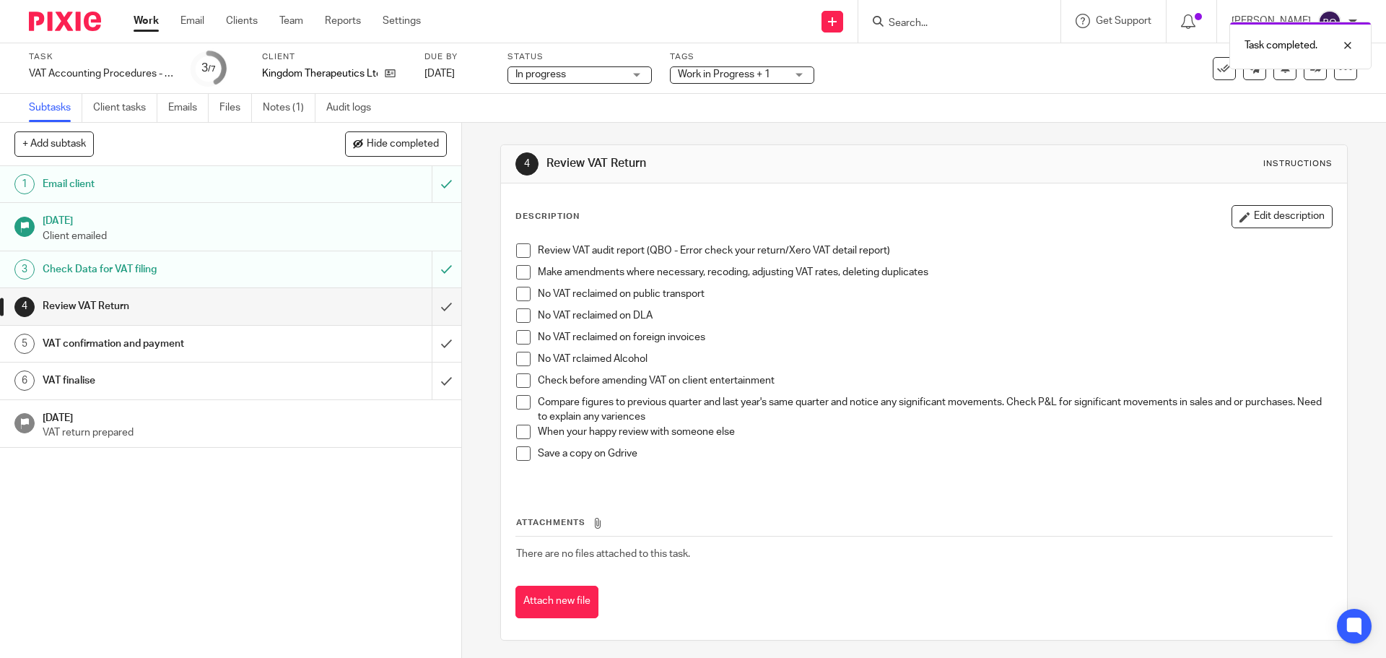
click at [519, 256] on span at bounding box center [523, 250] width 14 height 14
click at [521, 275] on span at bounding box center [523, 272] width 14 height 14
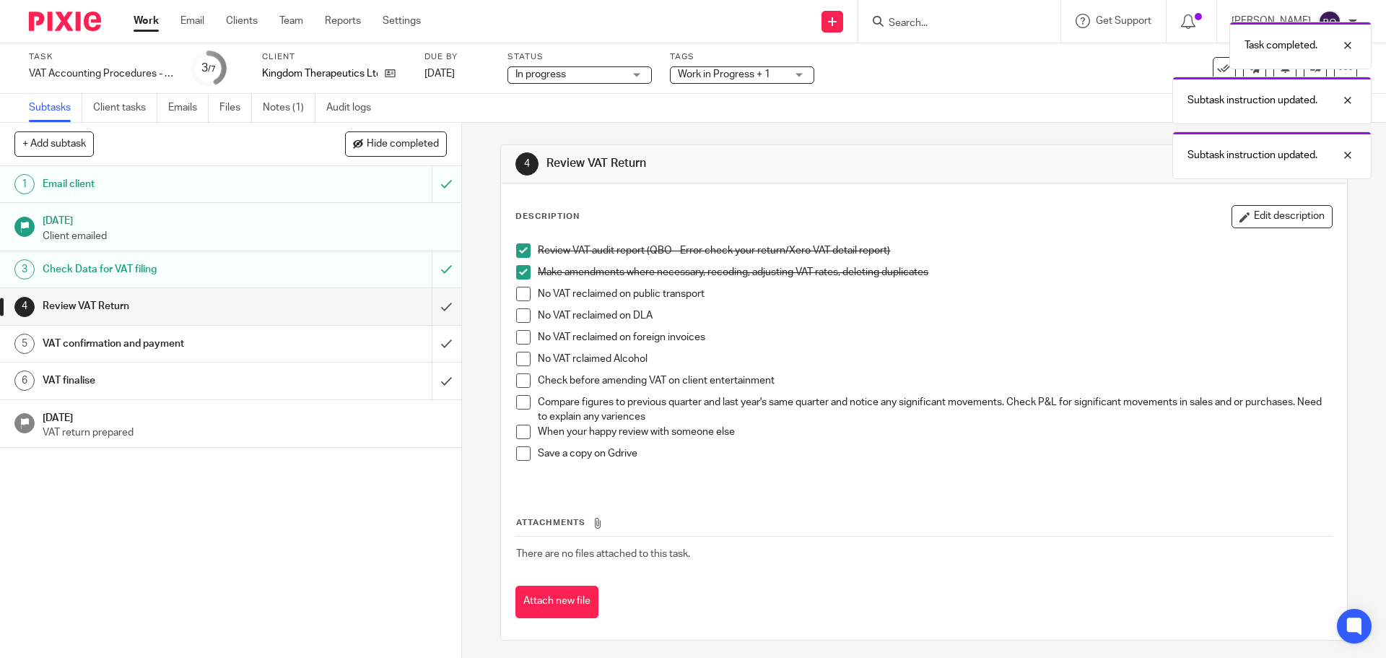
click at [520, 298] on span at bounding box center [523, 294] width 14 height 14
click at [523, 313] on span at bounding box center [523, 315] width 14 height 14
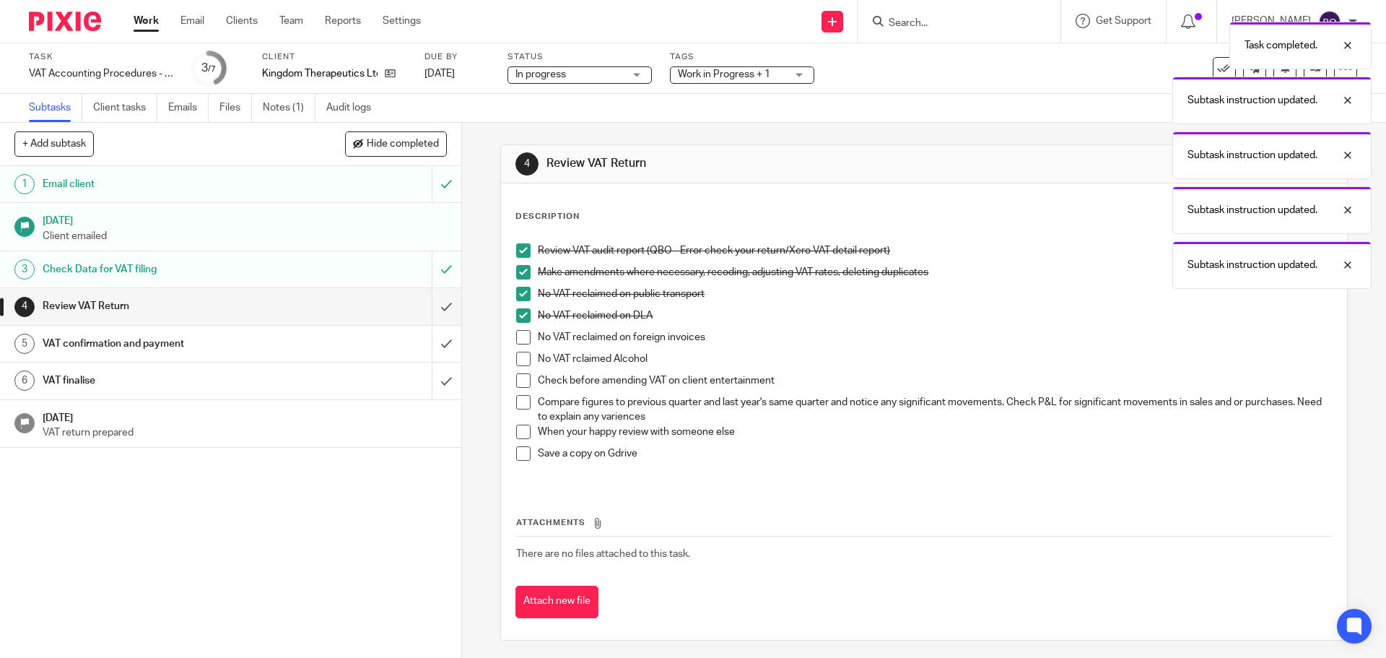
click at [522, 341] on span at bounding box center [523, 337] width 14 height 14
click at [523, 363] on span at bounding box center [523, 359] width 14 height 14
click at [521, 379] on span at bounding box center [523, 380] width 14 height 14
click at [521, 403] on span at bounding box center [523, 402] width 14 height 14
click at [521, 433] on span at bounding box center [523, 432] width 14 height 14
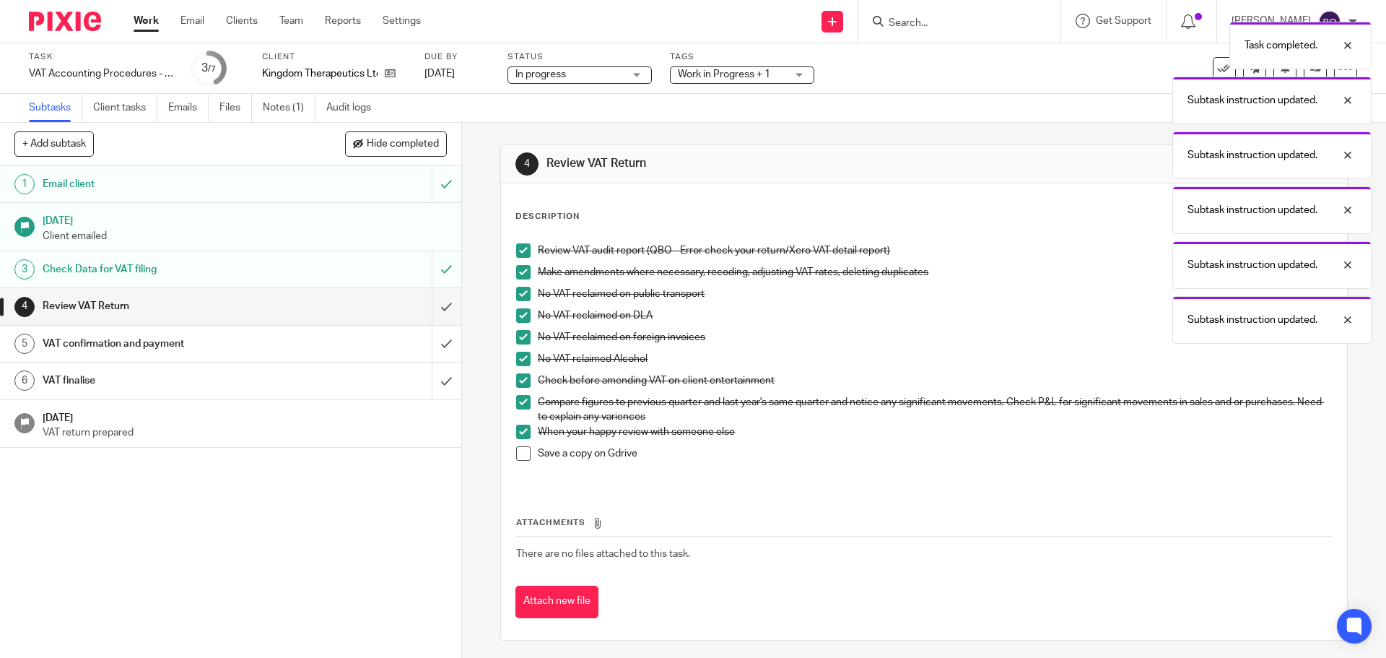
click at [520, 456] on span at bounding box center [523, 453] width 14 height 14
click at [430, 308] on input "submit" at bounding box center [230, 306] width 461 height 36
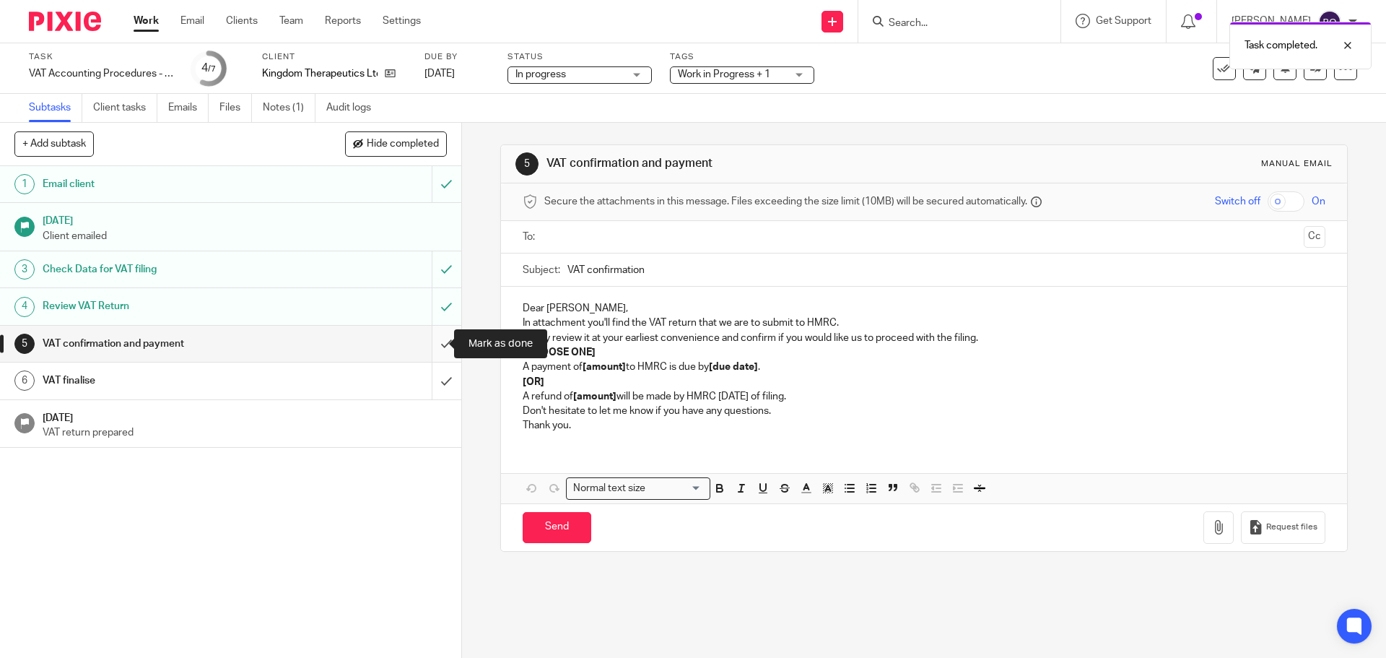
click at [433, 340] on input "submit" at bounding box center [230, 344] width 461 height 36
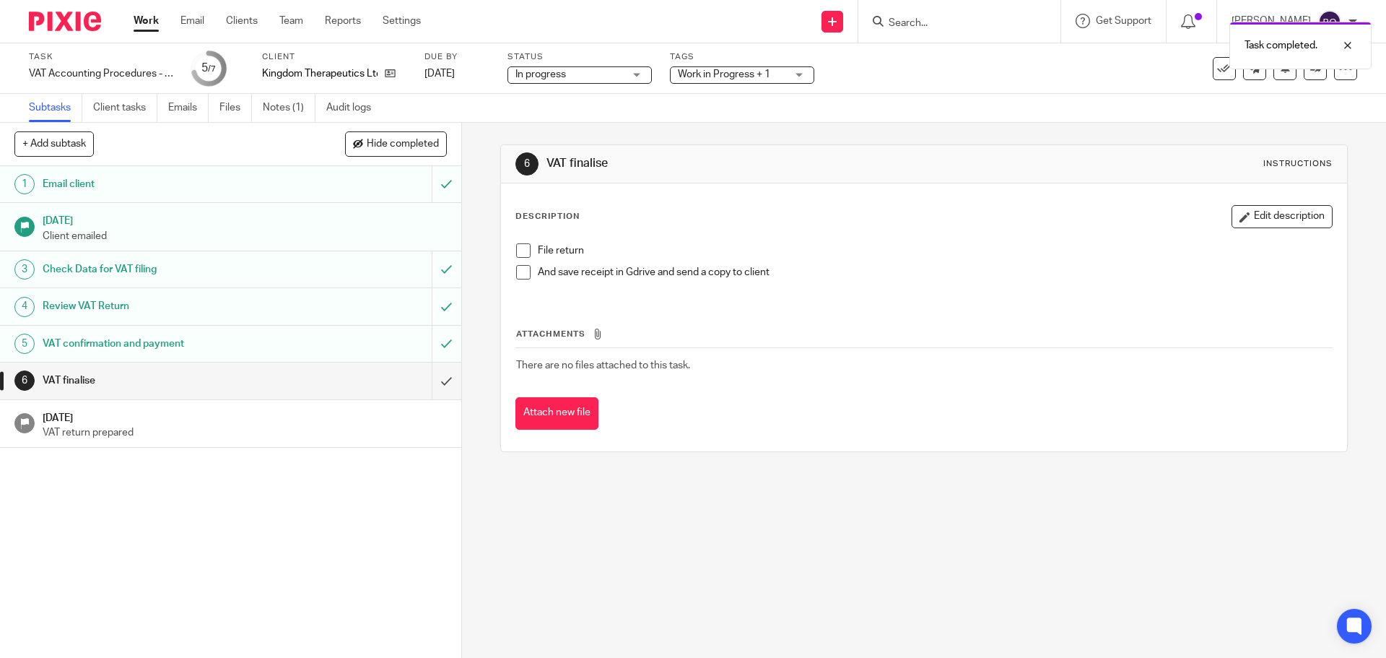
click at [518, 248] on span at bounding box center [523, 250] width 14 height 14
click at [526, 274] on span at bounding box center [523, 272] width 14 height 14
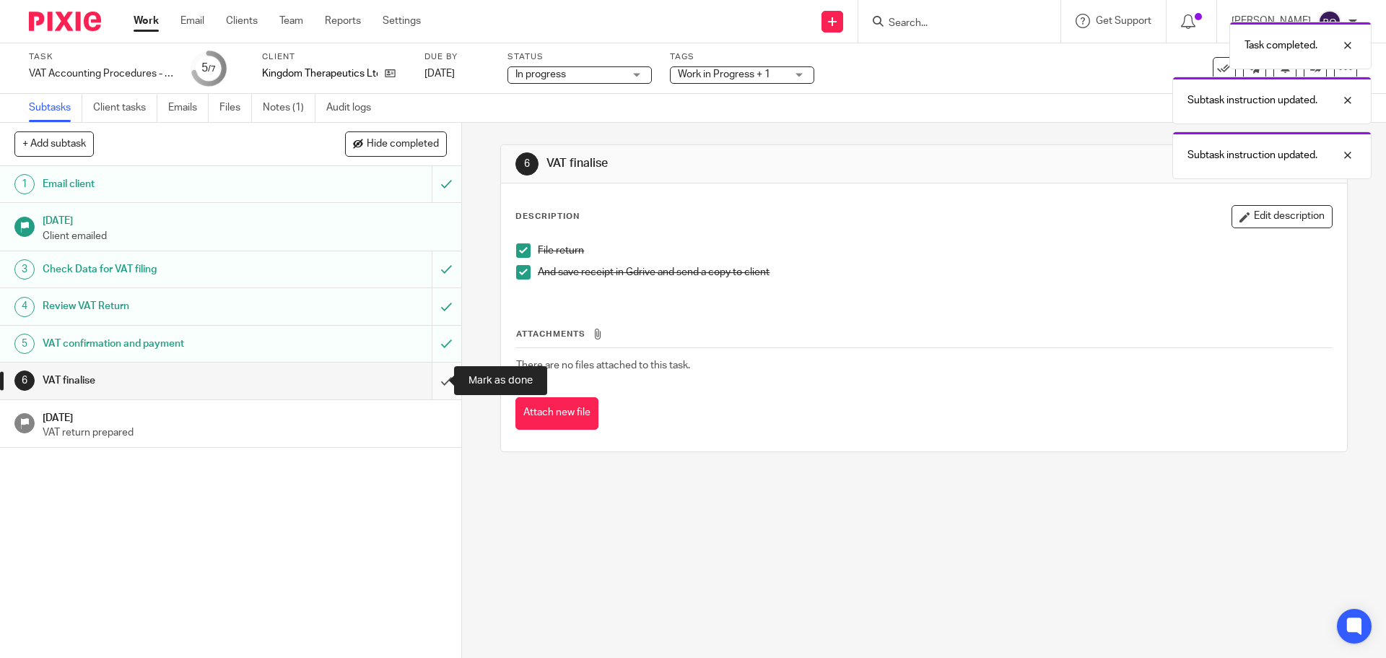
click at [437, 378] on input "submit" at bounding box center [230, 380] width 461 height 36
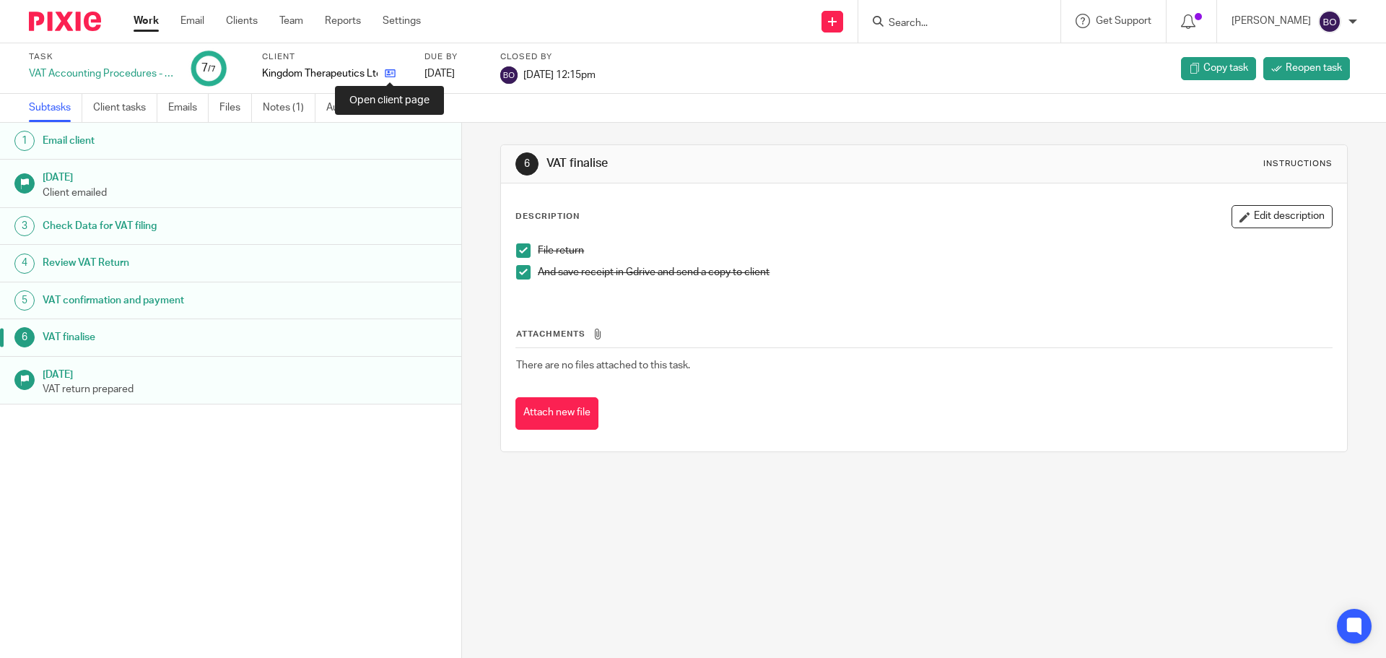
click at [391, 74] on icon at bounding box center [390, 73] width 11 height 11
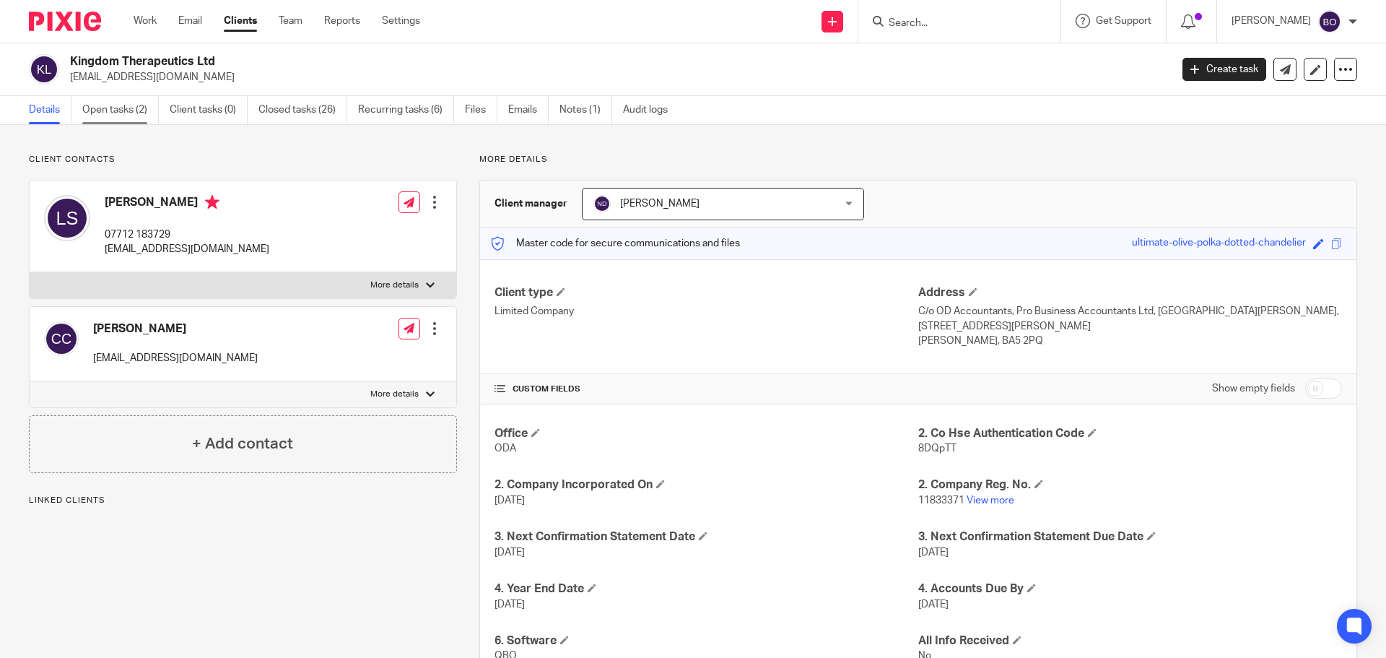
click at [139, 117] on link "Open tasks (2)" at bounding box center [120, 110] width 77 height 28
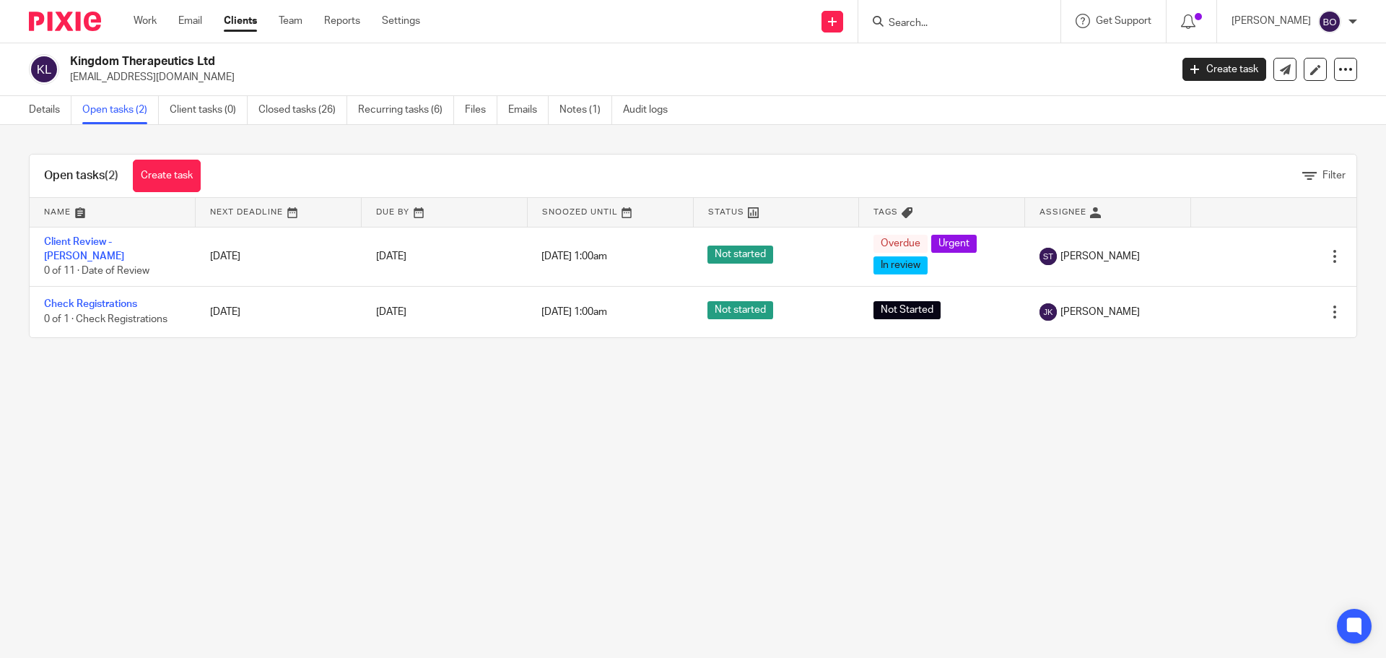
click at [25, 114] on div "Details Open tasks (2) Client tasks (0) Closed tasks (26) Recurring tasks (6) F…" at bounding box center [352, 110] width 704 height 28
click at [53, 114] on link "Details" at bounding box center [50, 110] width 43 height 28
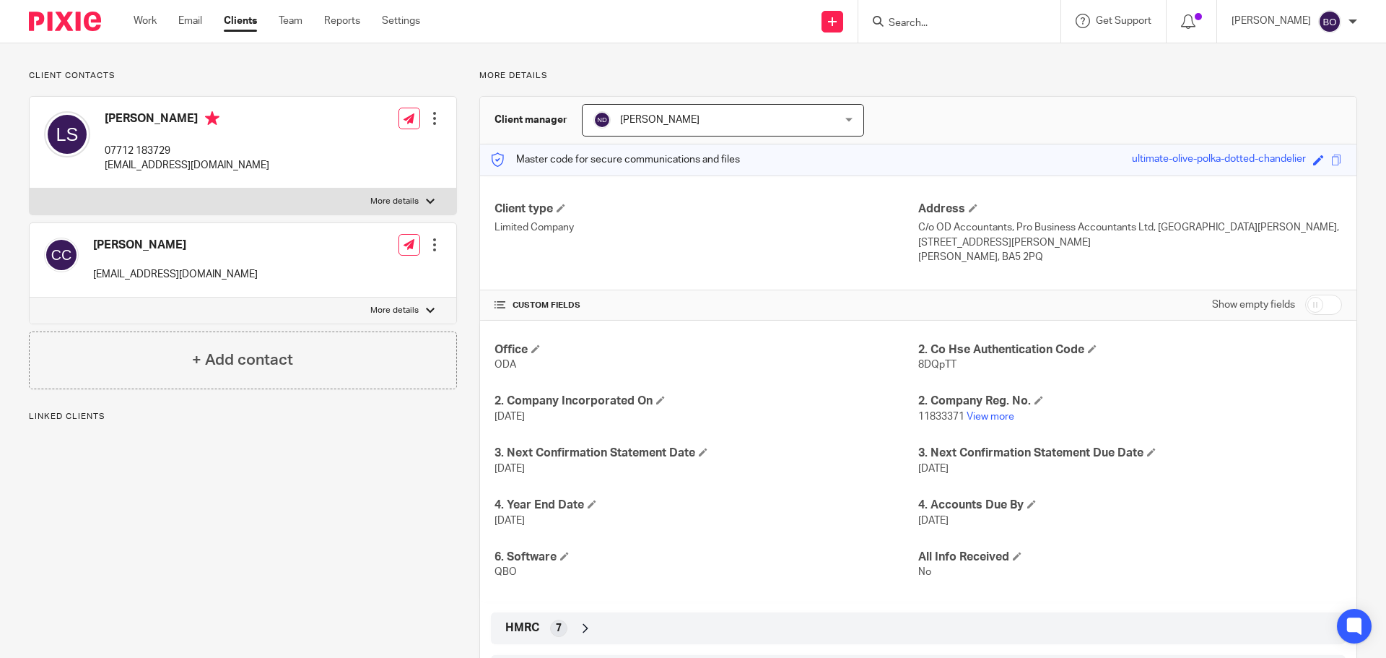
scroll to position [138, 0]
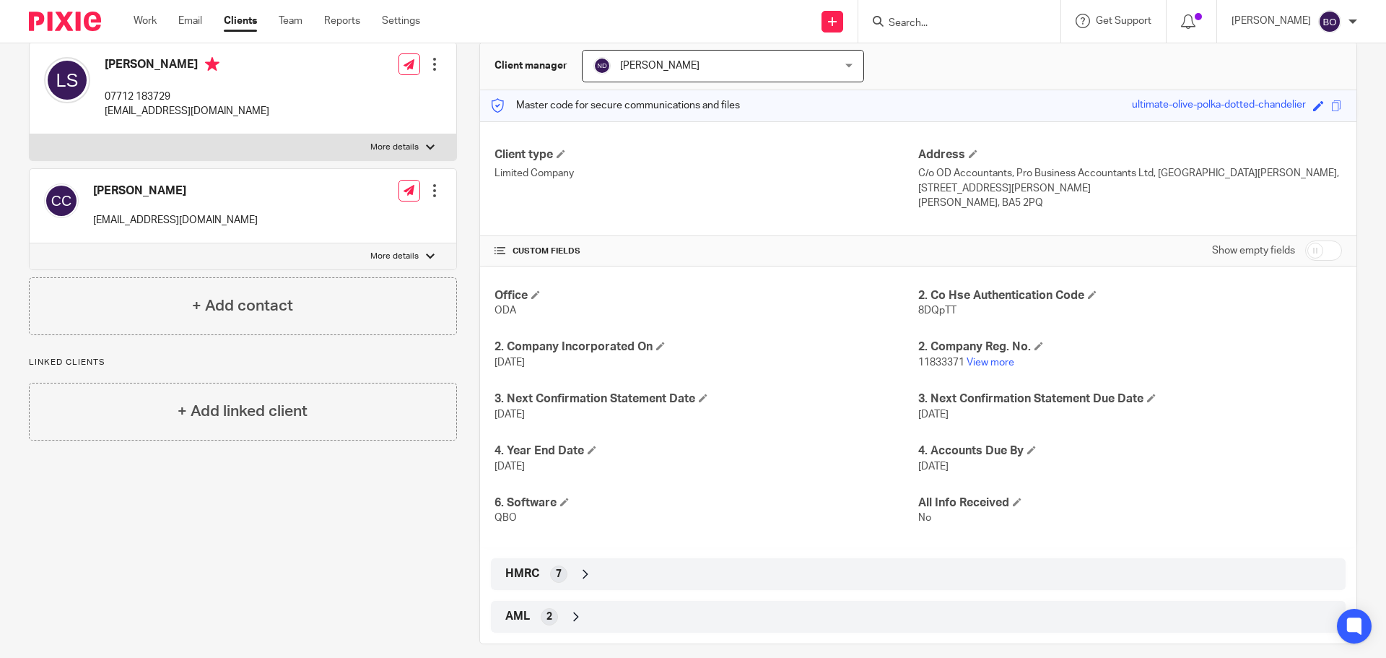
click at [589, 562] on div "HMRC 7" at bounding box center [918, 574] width 833 height 25
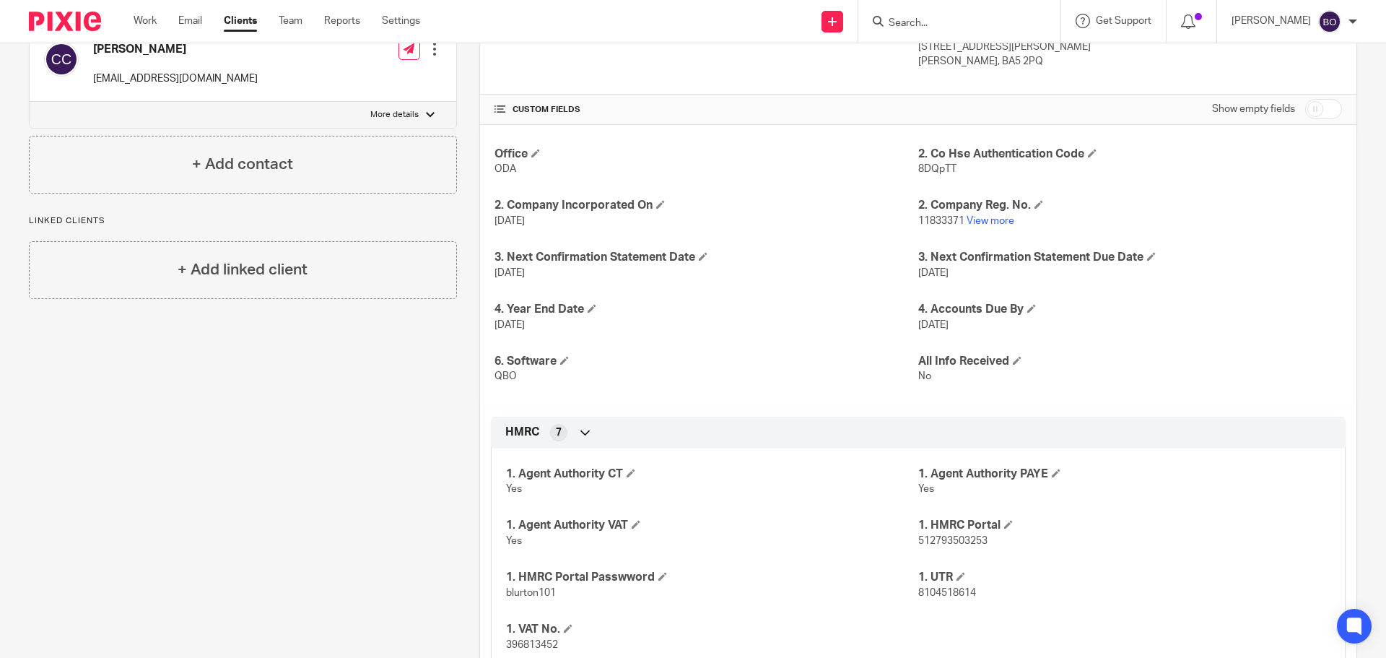
scroll to position [282, 0]
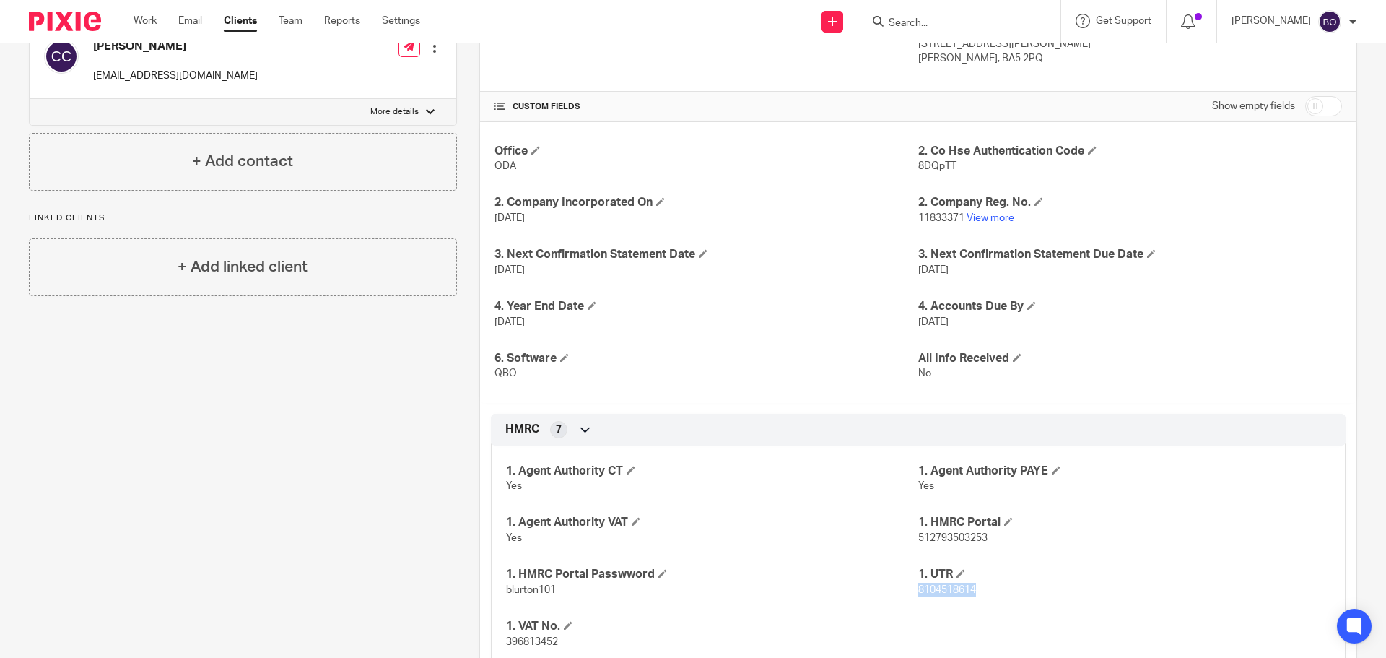
drag, startPoint x: 912, startPoint y: 577, endPoint x: 971, endPoint y: 578, distance: 59.2
click at [971, 583] on p "8104518614" at bounding box center [1124, 590] width 412 height 14
copy span "8104518614"
drag, startPoint x: 503, startPoint y: 627, endPoint x: 561, endPoint y: 627, distance: 57.8
click at [561, 635] on p "396813452" at bounding box center [712, 642] width 412 height 14
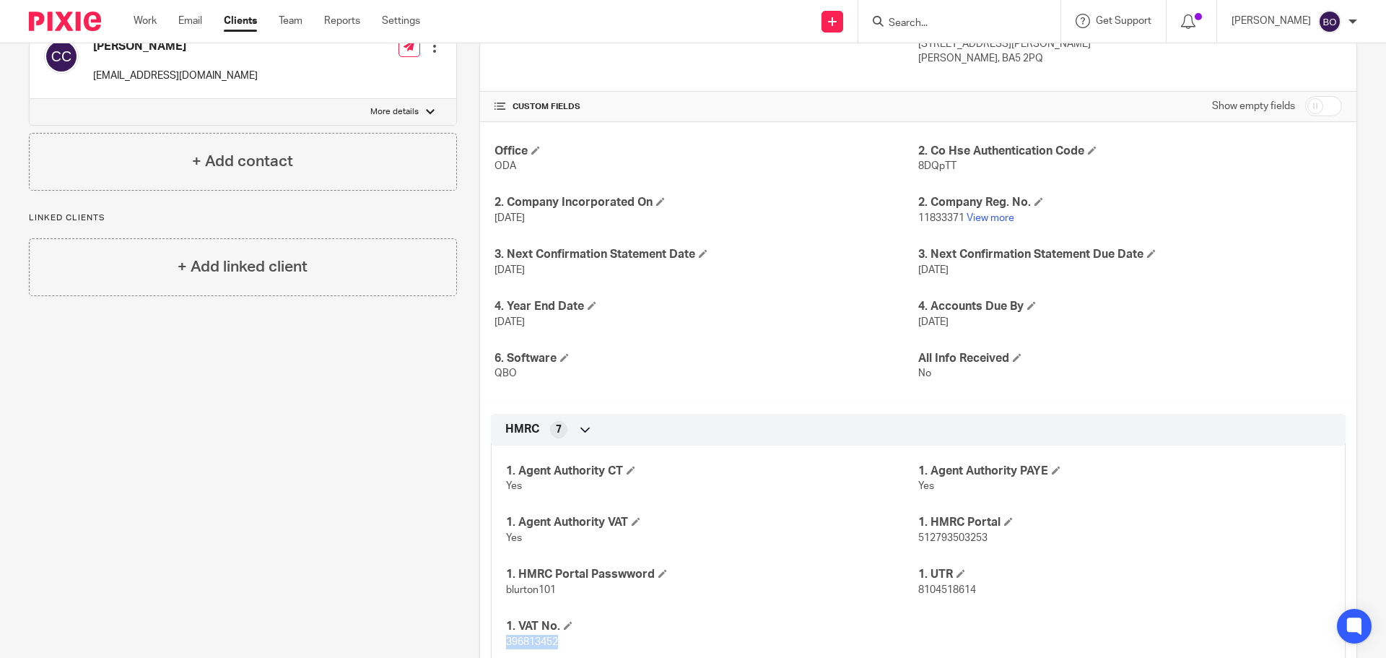
copy span "396813452"
drag, startPoint x: 908, startPoint y: 525, endPoint x: 980, endPoint y: 527, distance: 72.2
click at [980, 527] on div "1. Agent Authority CT Yes 1. Agent Authority PAYE Yes 1. Agent Authority VAT Ye…" at bounding box center [918, 551] width 855 height 233
click at [980, 533] on span "512793503253" at bounding box center [952, 538] width 69 height 10
drag, startPoint x: 912, startPoint y: 526, endPoint x: 981, endPoint y: 526, distance: 69.3
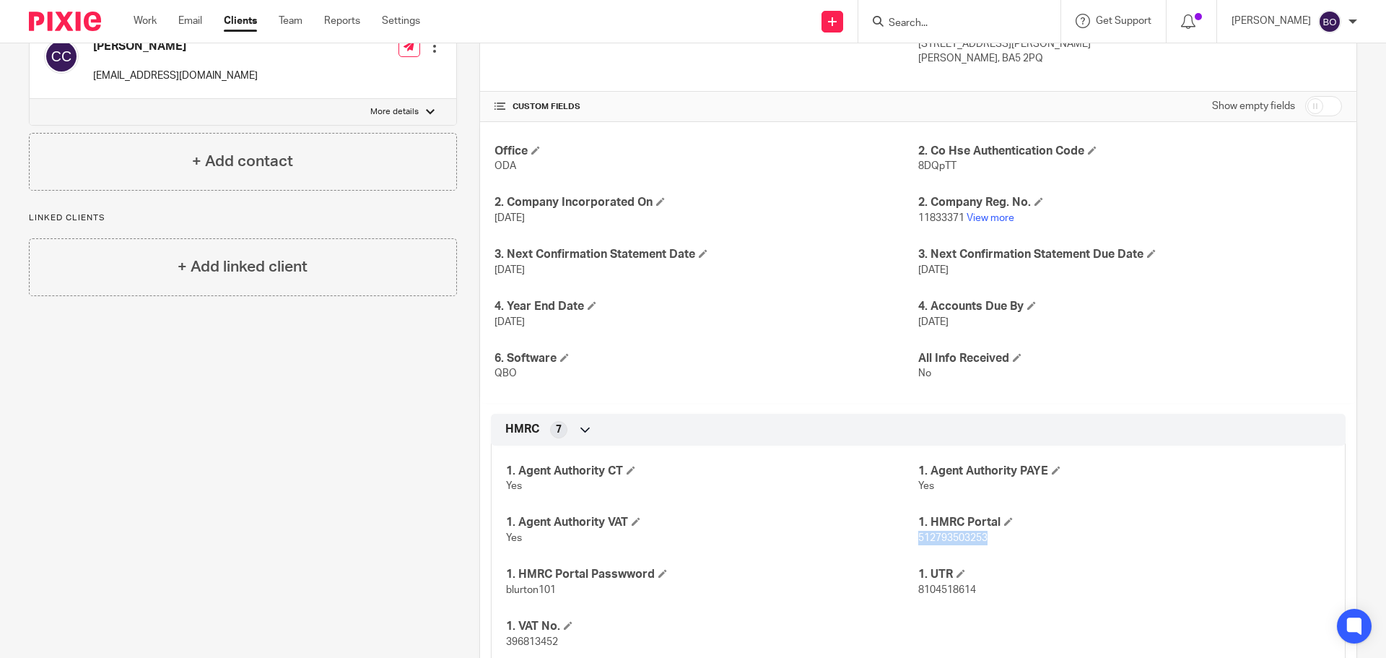
click at [981, 533] on span "512793503253" at bounding box center [952, 538] width 69 height 10
copy span "512793503253"
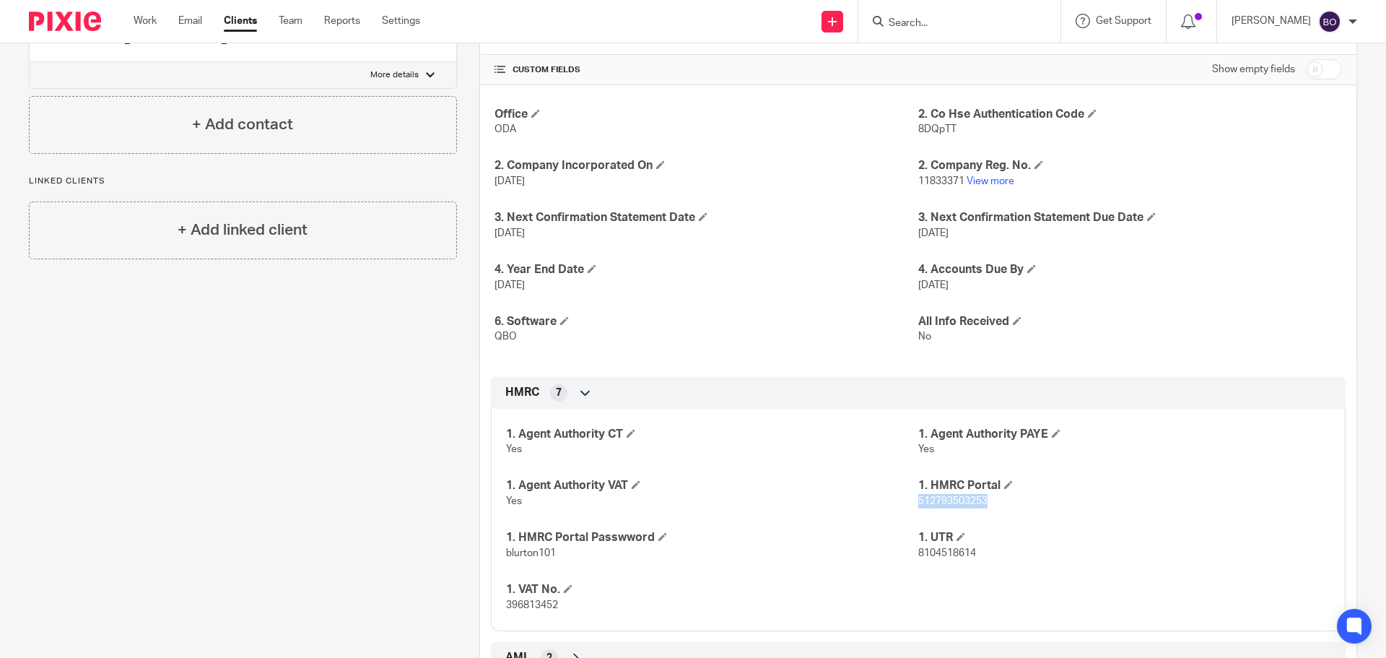
scroll to position [355, 0]
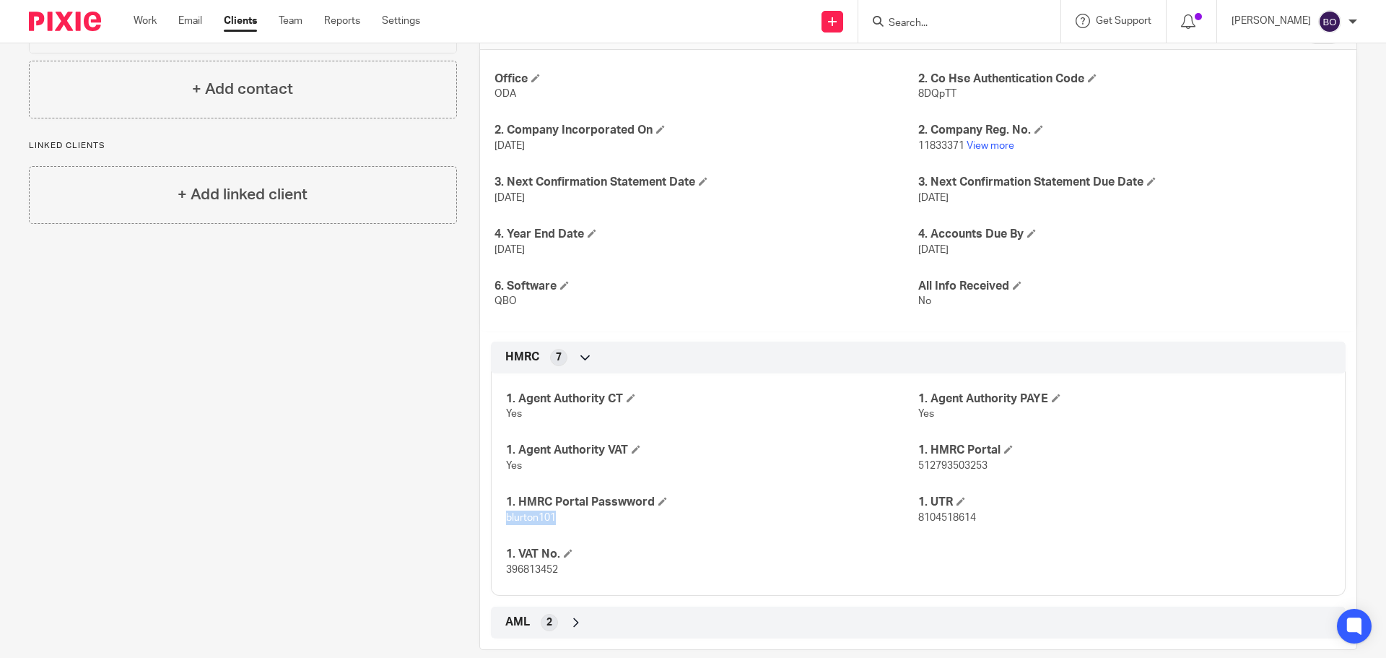
drag, startPoint x: 500, startPoint y: 505, endPoint x: 551, endPoint y: 505, distance: 50.5
click at [551, 505] on div "1. Agent Authority CT Yes 1. Agent Authority PAYE Yes 1. Agent Authority VAT Ye…" at bounding box center [918, 478] width 855 height 233
copy span "blurton101"
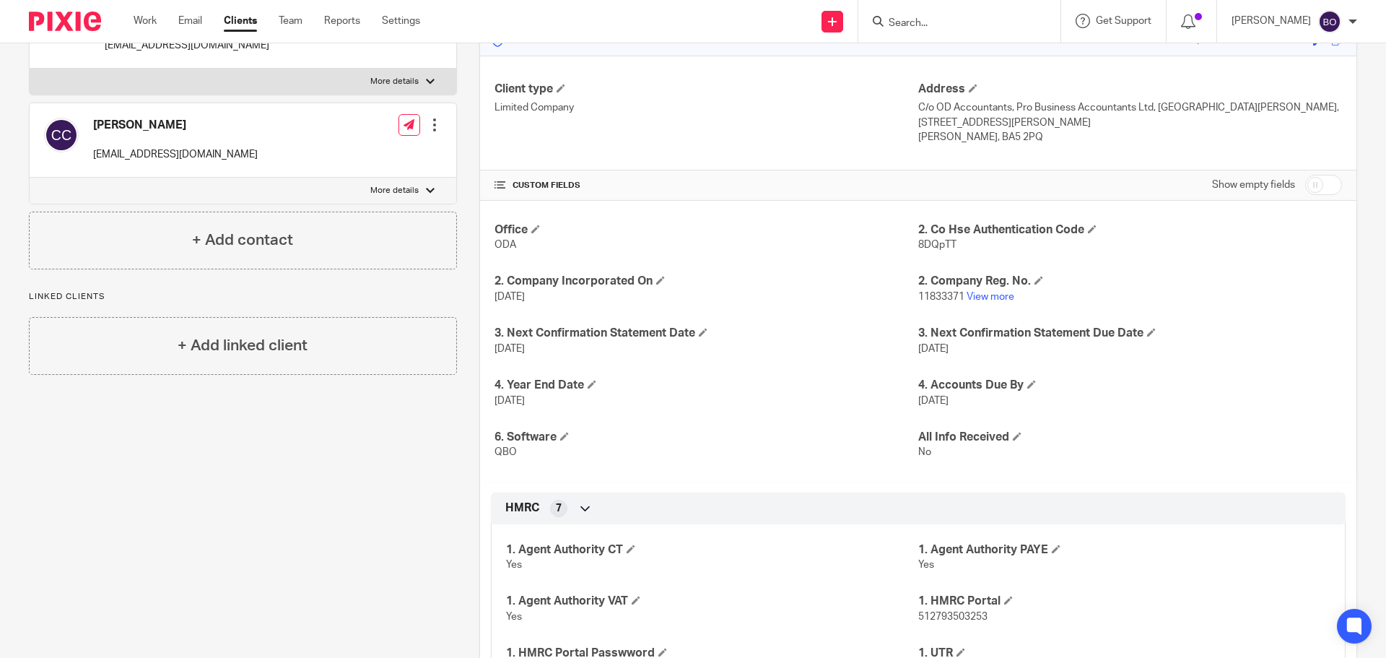
scroll to position [0, 0]
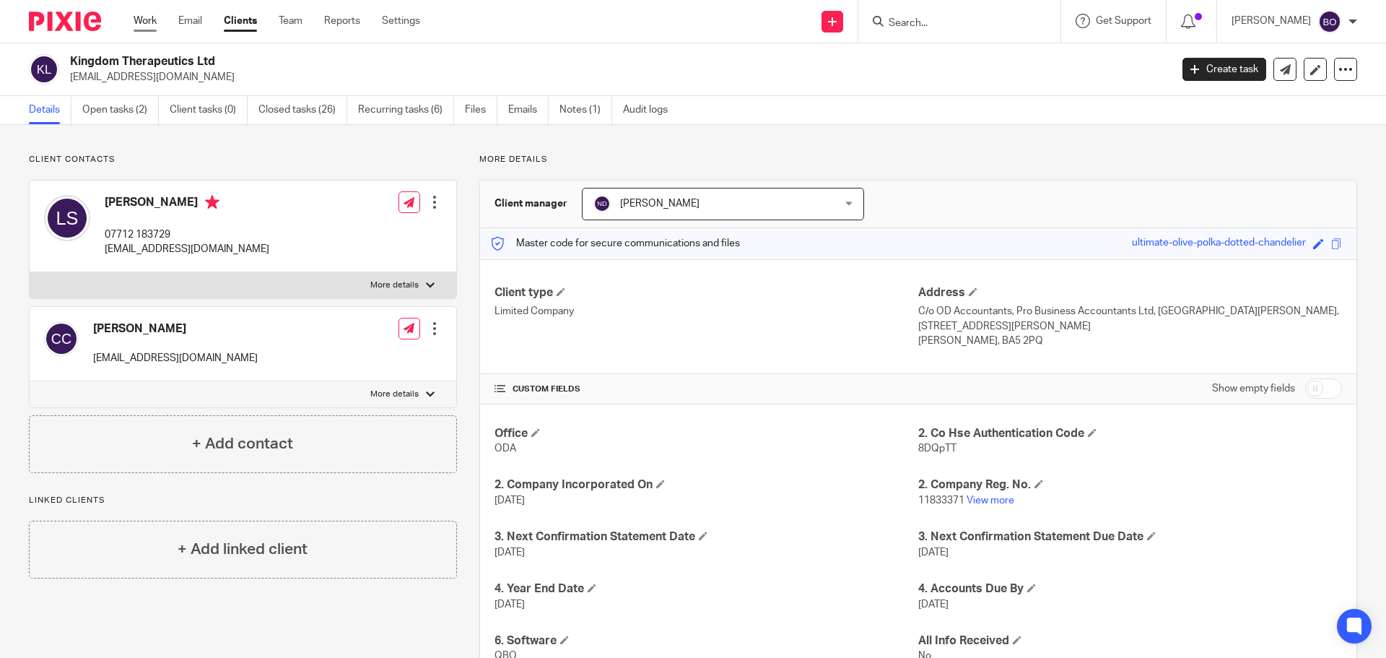
click at [138, 25] on link "Work" at bounding box center [145, 21] width 23 height 14
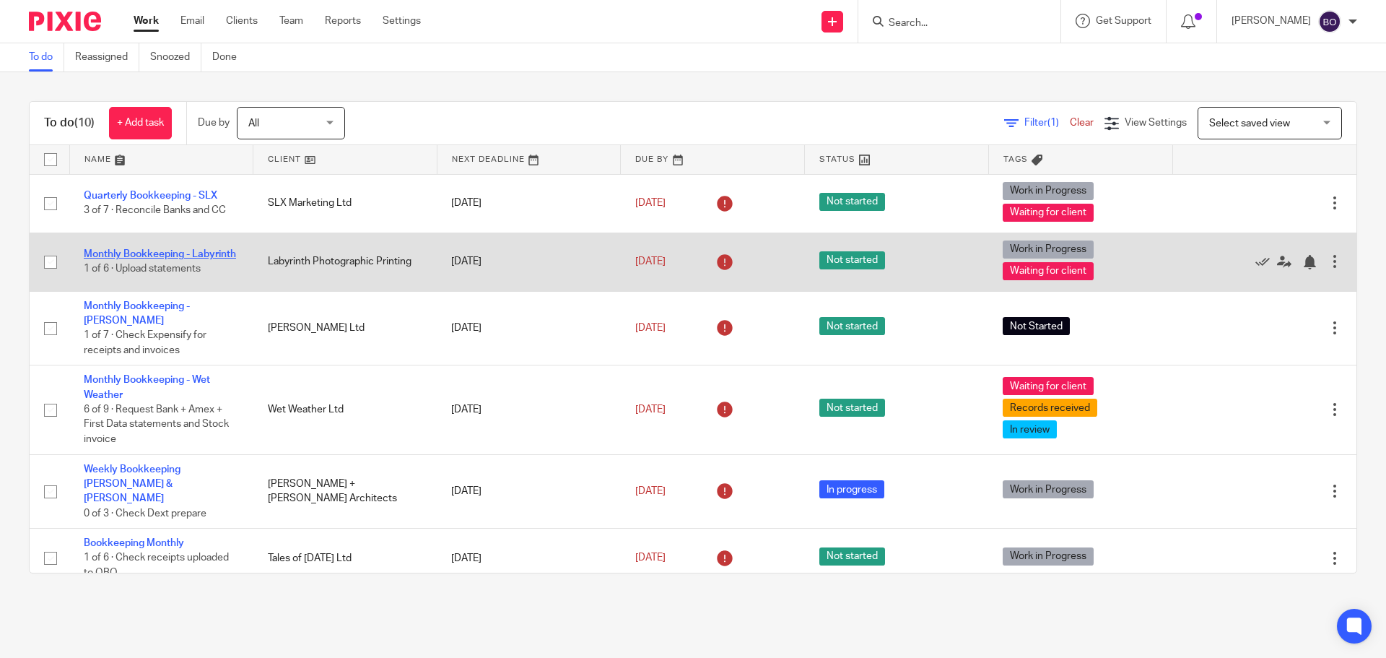
click at [147, 249] on link "Monthly Bookkeeping - Labyrinth" at bounding box center [160, 254] width 152 height 10
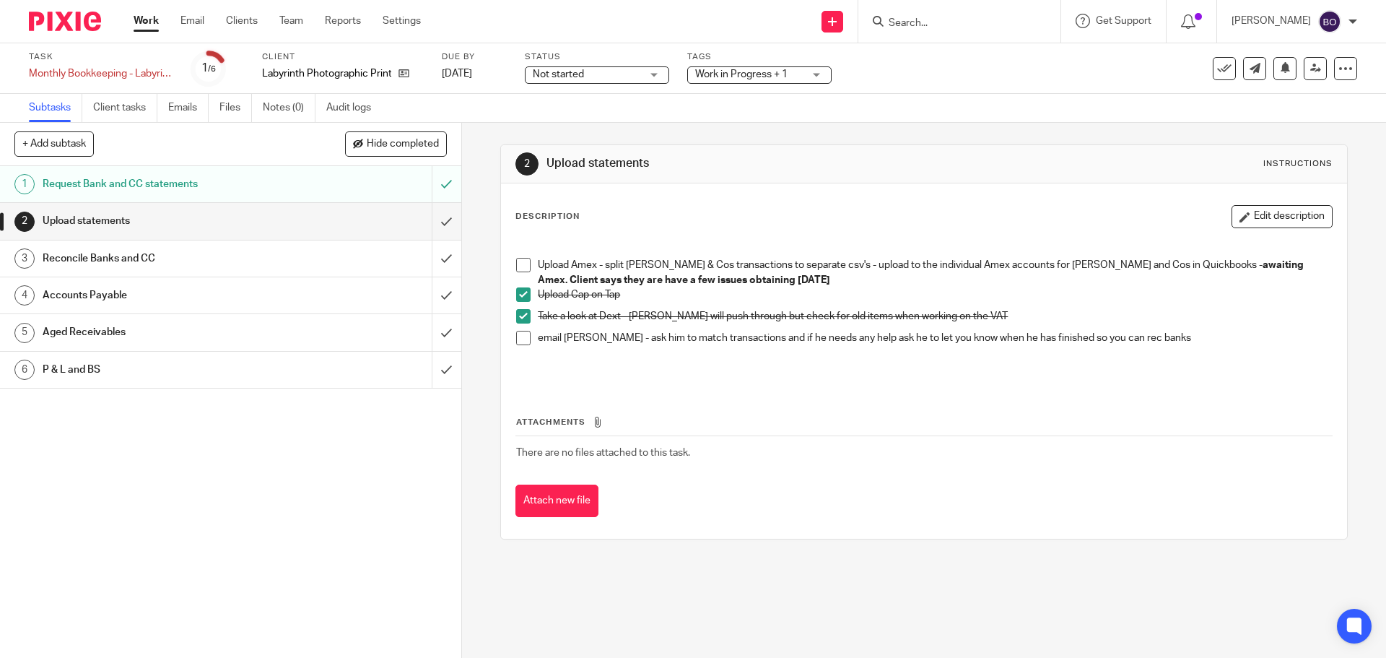
click at [149, 23] on link "Work" at bounding box center [146, 21] width 25 height 14
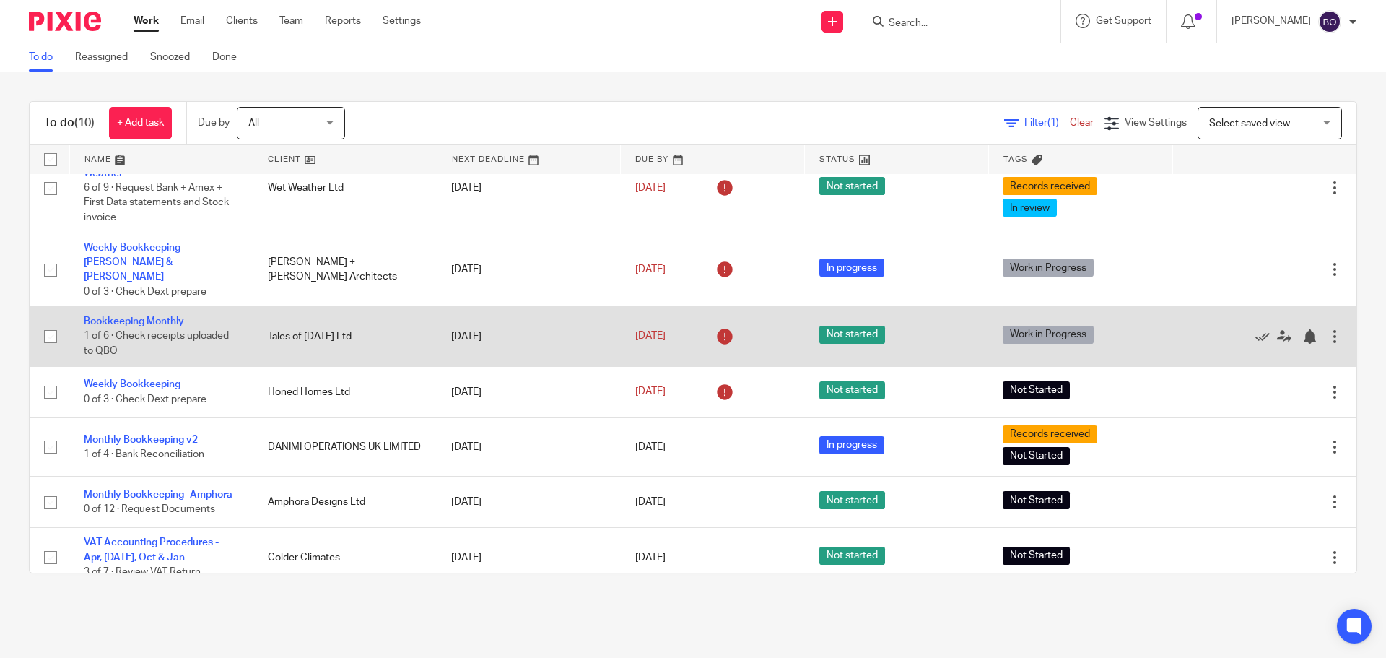
scroll to position [222, 0]
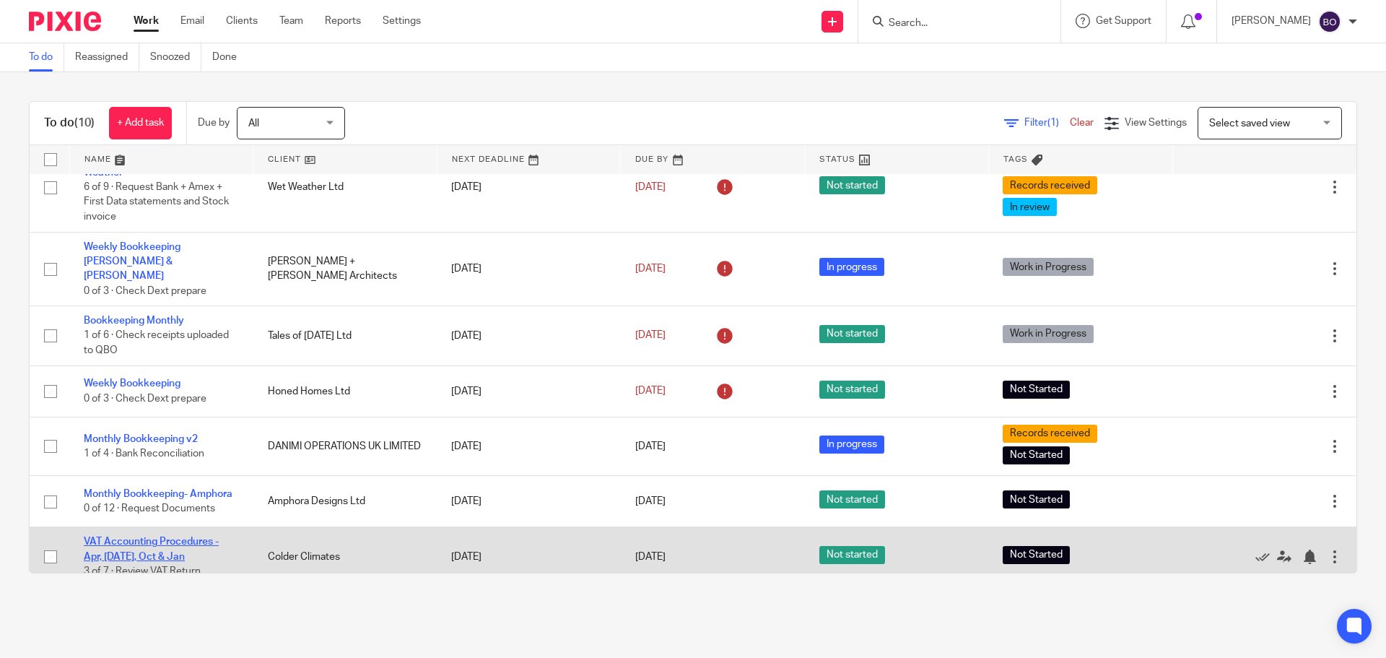
click at [155, 536] on link "VAT Accounting Procedures - Apr, [DATE], Oct & Jan" at bounding box center [151, 548] width 135 height 25
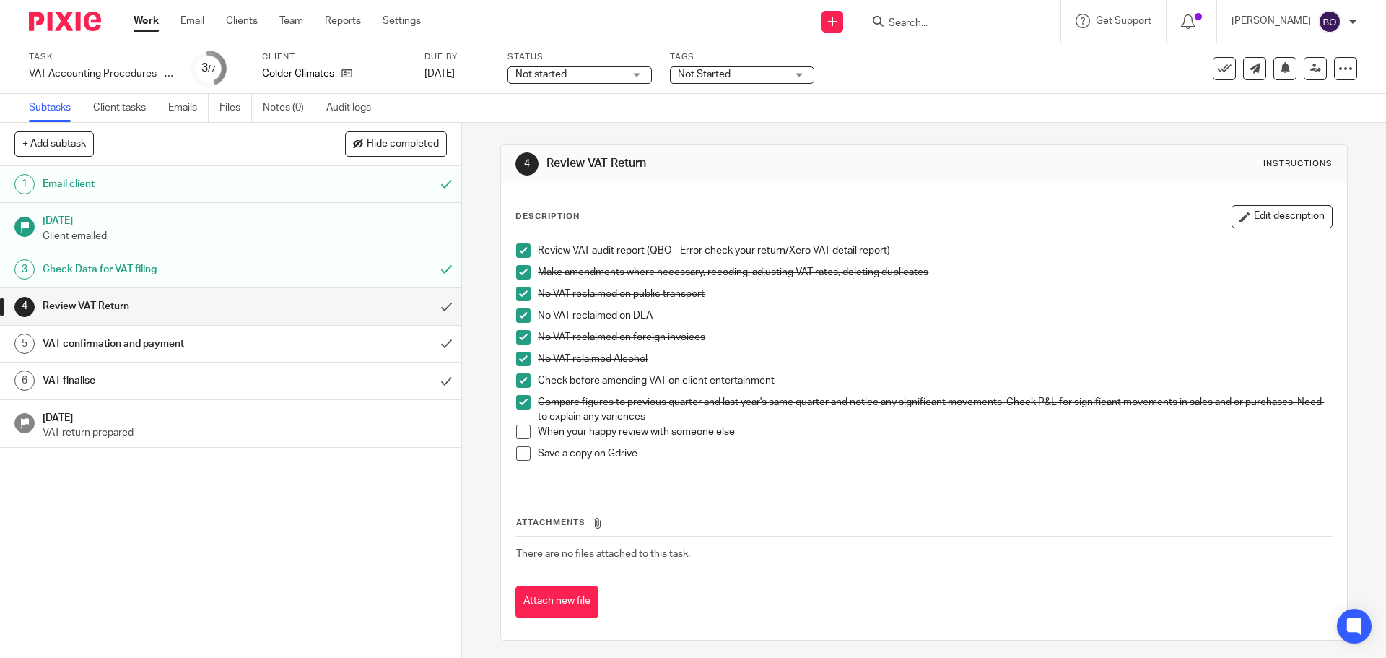
click at [519, 438] on span at bounding box center [523, 432] width 14 height 14
click at [521, 461] on li "Save a copy on Gdrive" at bounding box center [923, 461] width 815 height 30
click at [521, 458] on span at bounding box center [523, 453] width 14 height 14
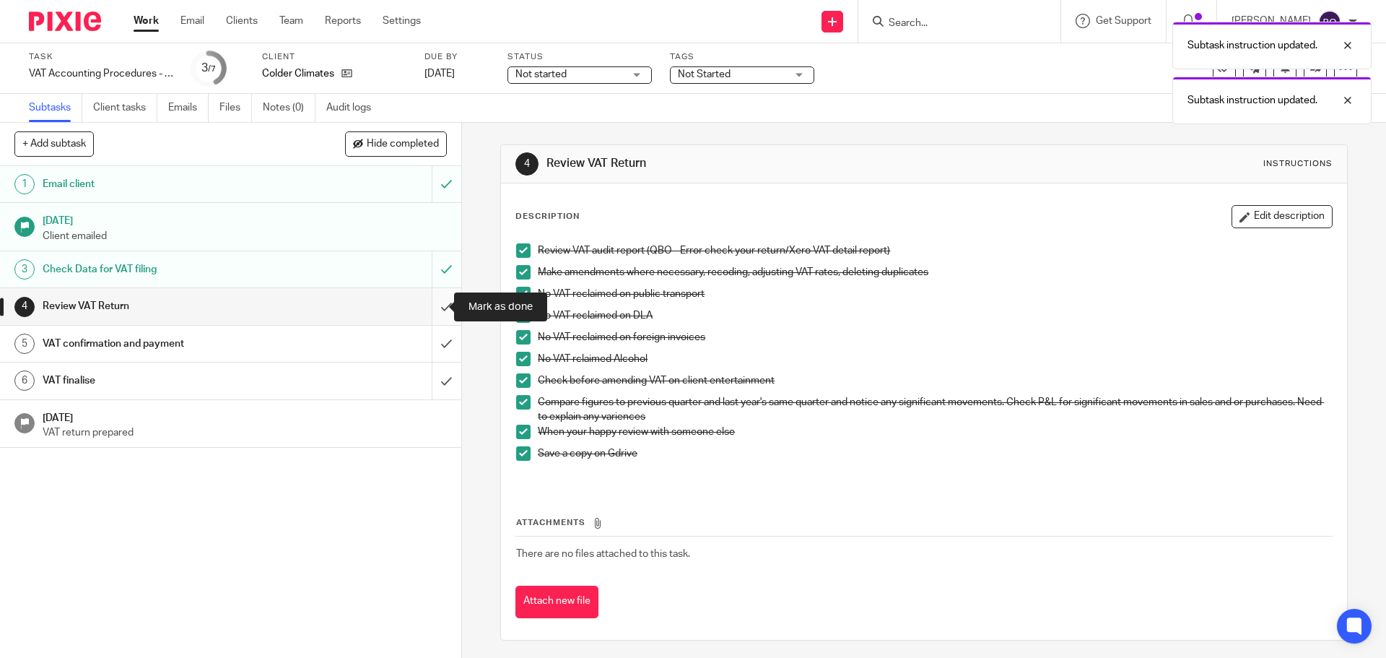
click at [430, 306] on input "submit" at bounding box center [230, 306] width 461 height 36
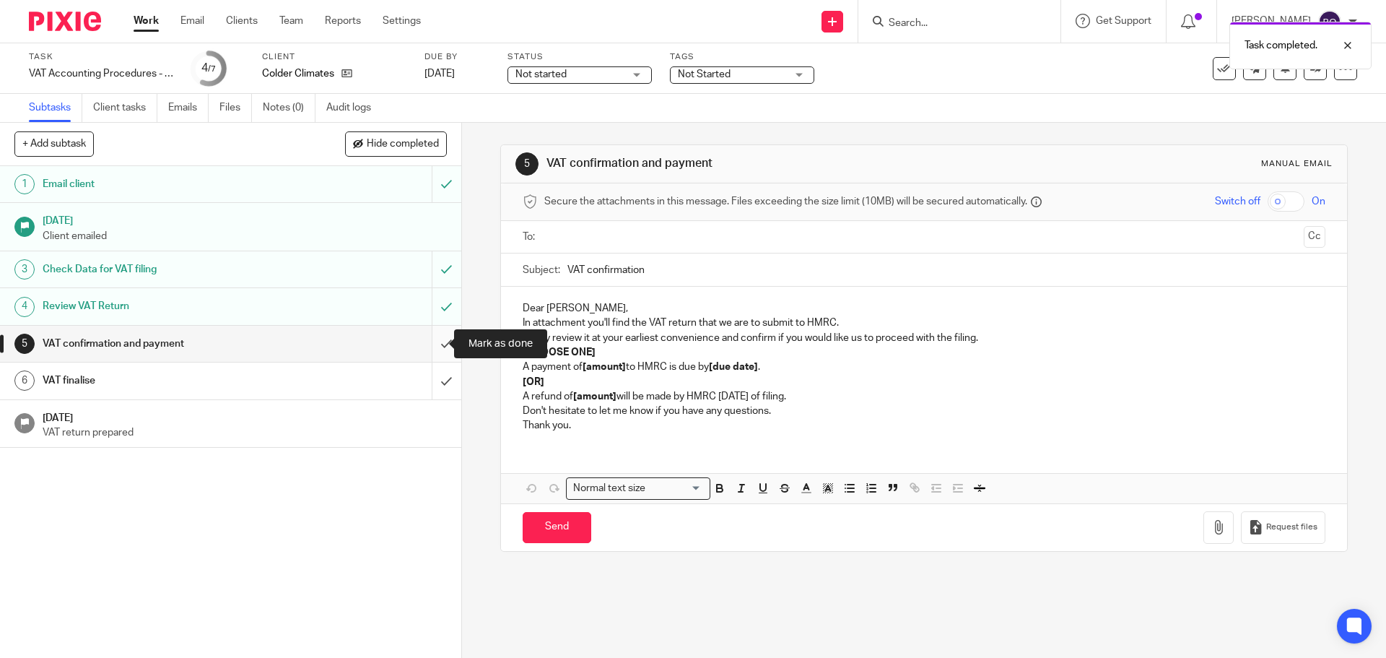
click at [431, 346] on input "submit" at bounding box center [230, 344] width 461 height 36
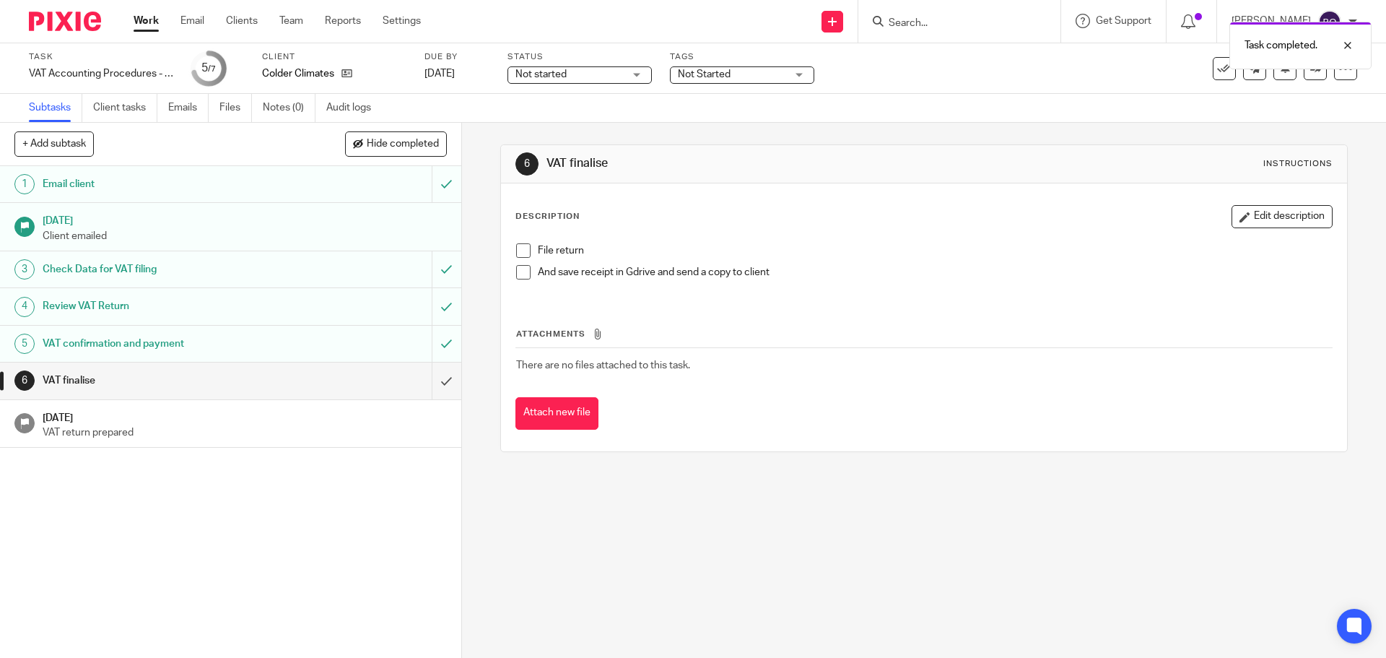
click at [182, 342] on h1 "VAT confirmation and payment" at bounding box center [168, 344] width 250 height 22
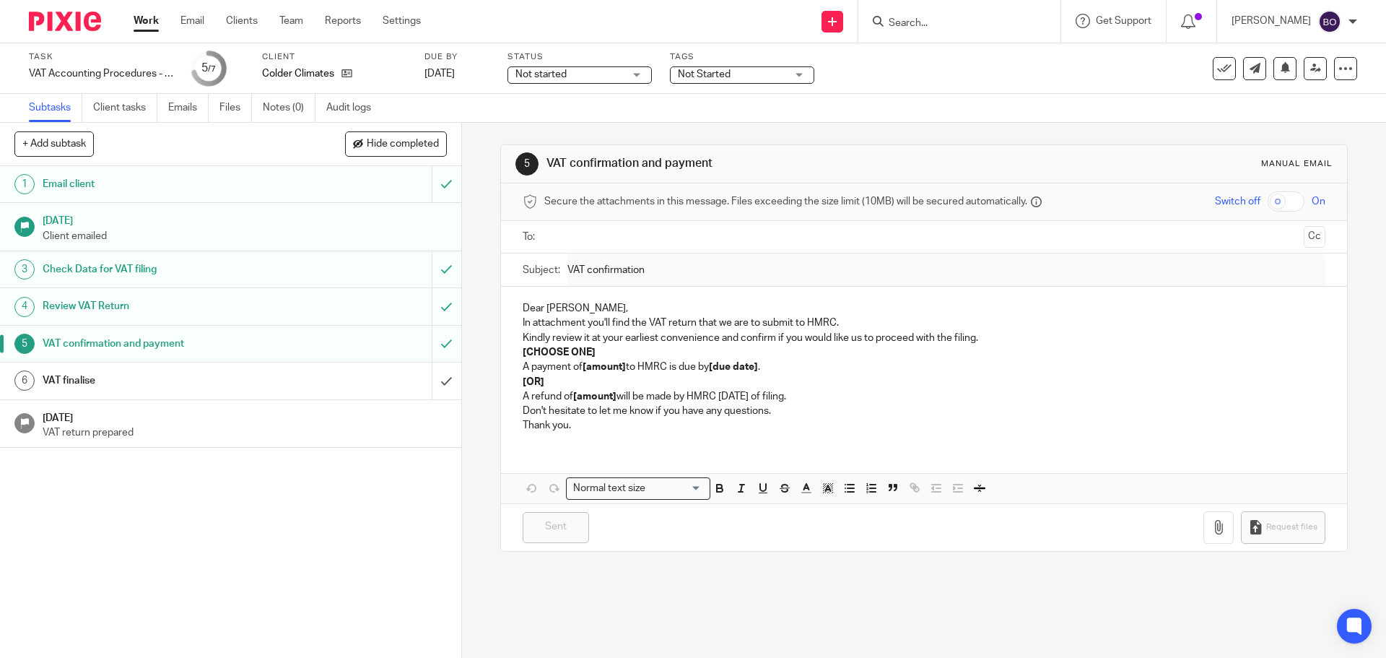
click at [641, 73] on div "Not started Not started" at bounding box center [580, 74] width 144 height 17
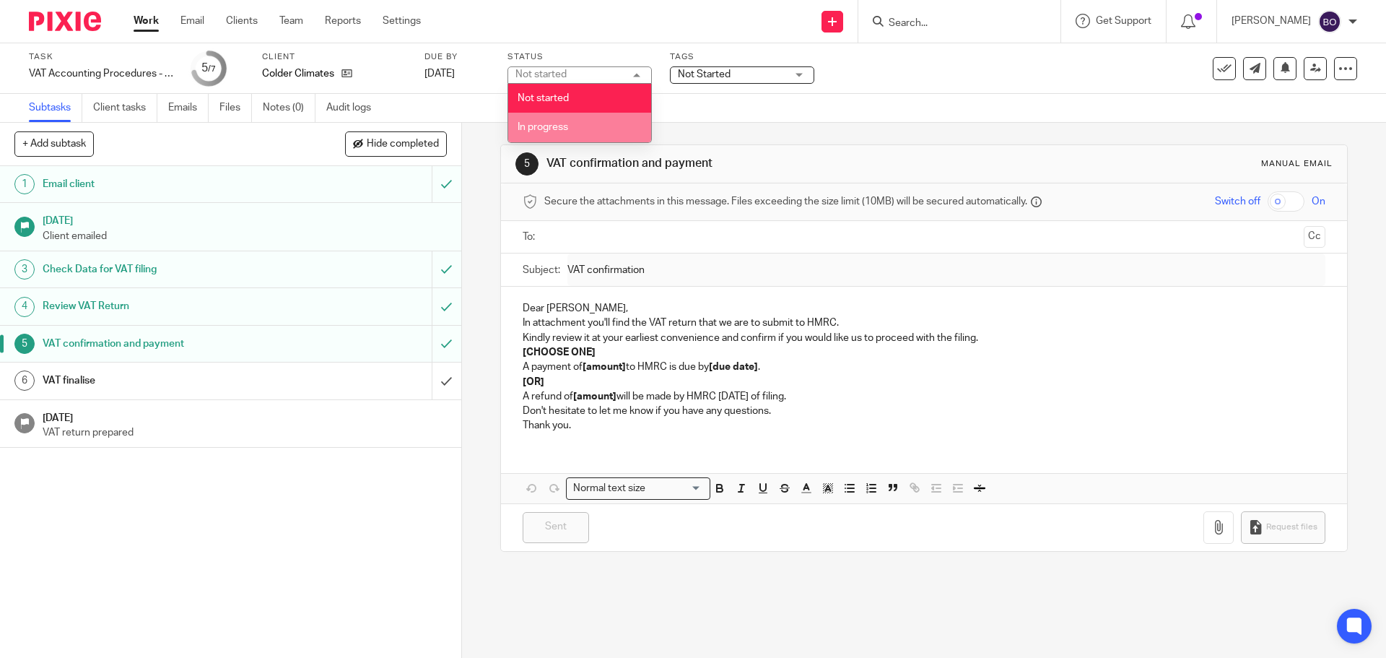
click at [614, 118] on li "In progress" at bounding box center [579, 128] width 143 height 30
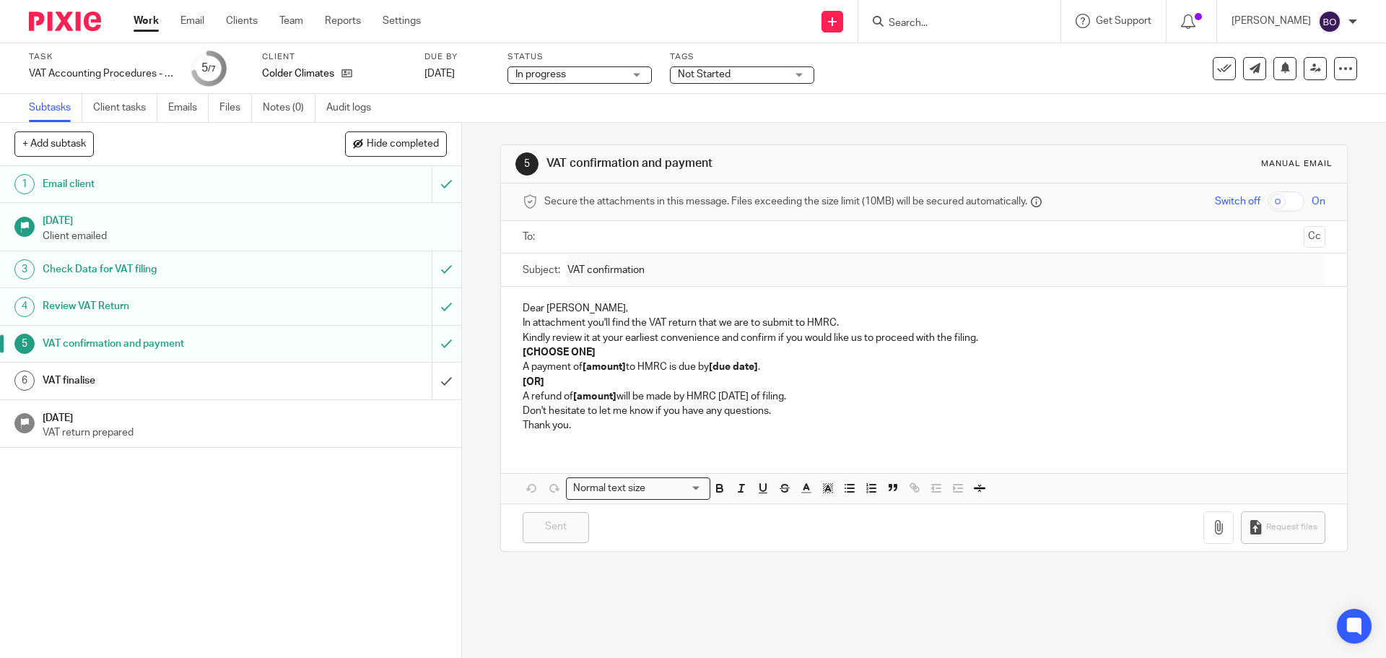
click at [783, 67] on span "Not Started" at bounding box center [732, 74] width 108 height 15
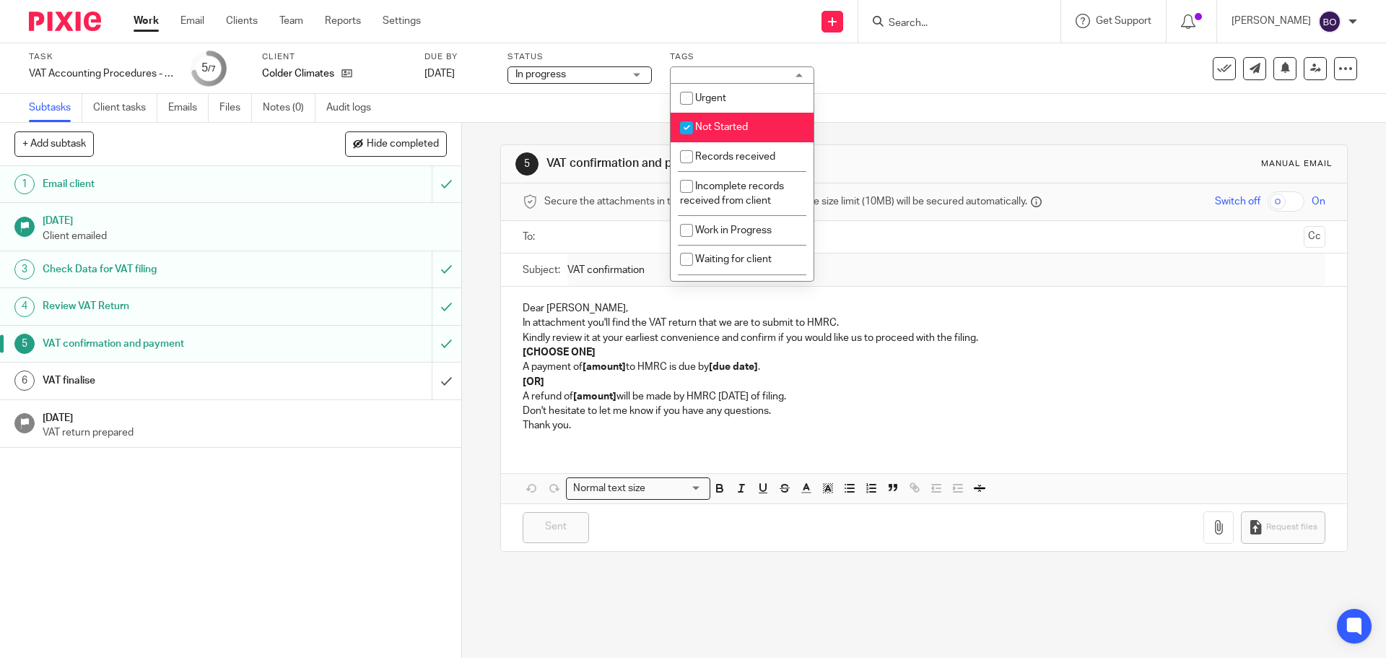
click at [691, 128] on input "checkbox" at bounding box center [686, 127] width 27 height 27
checkbox input "false"
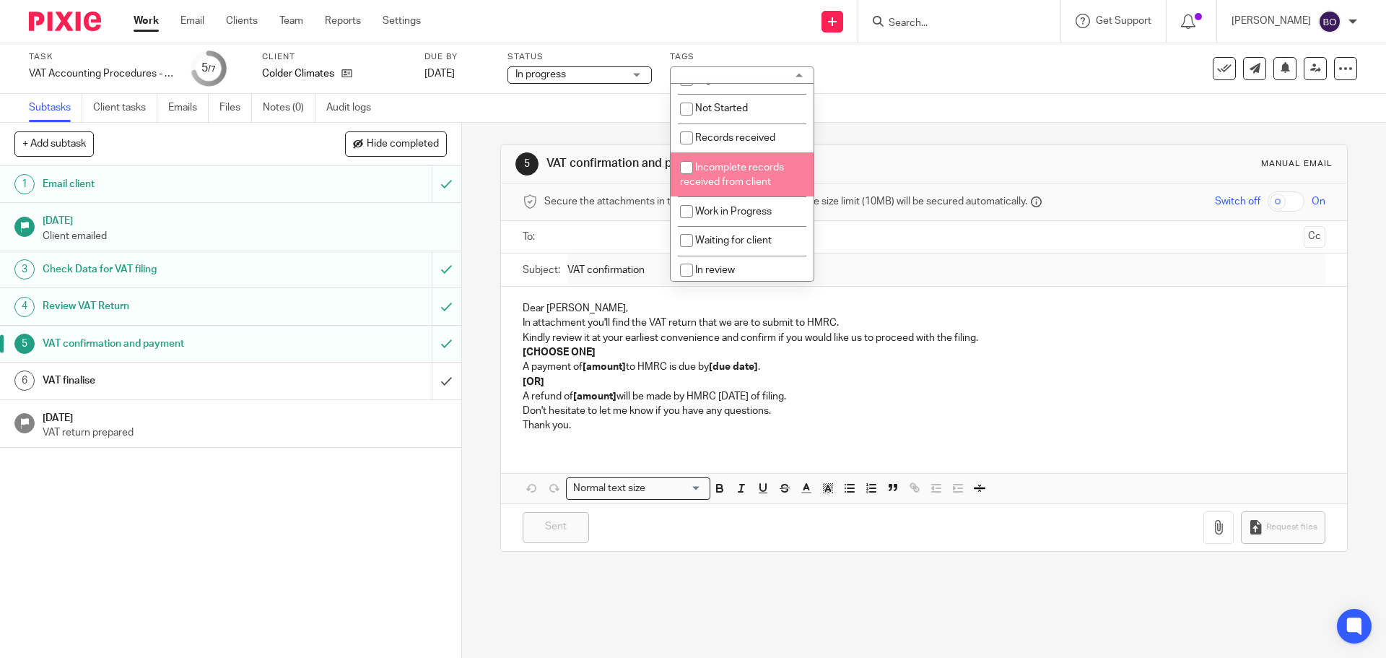
scroll to position [72, 0]
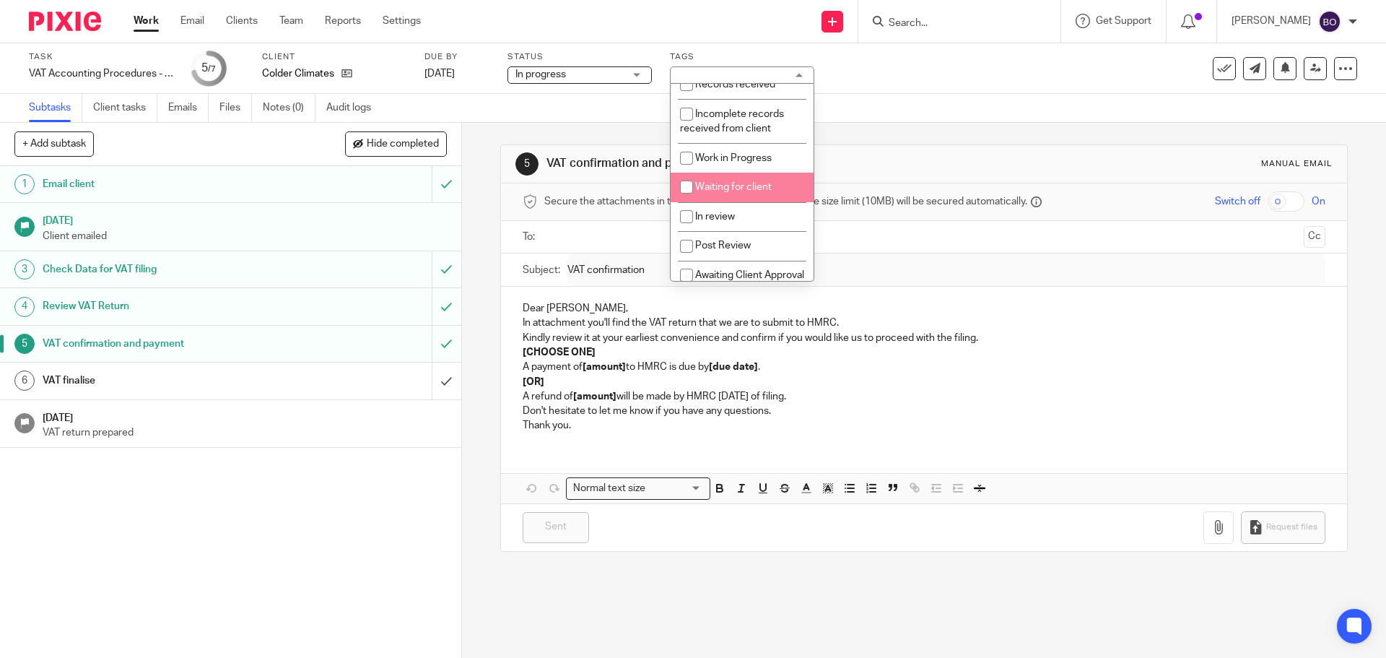
click at [692, 188] on input "checkbox" at bounding box center [686, 186] width 27 height 27
checkbox input "true"
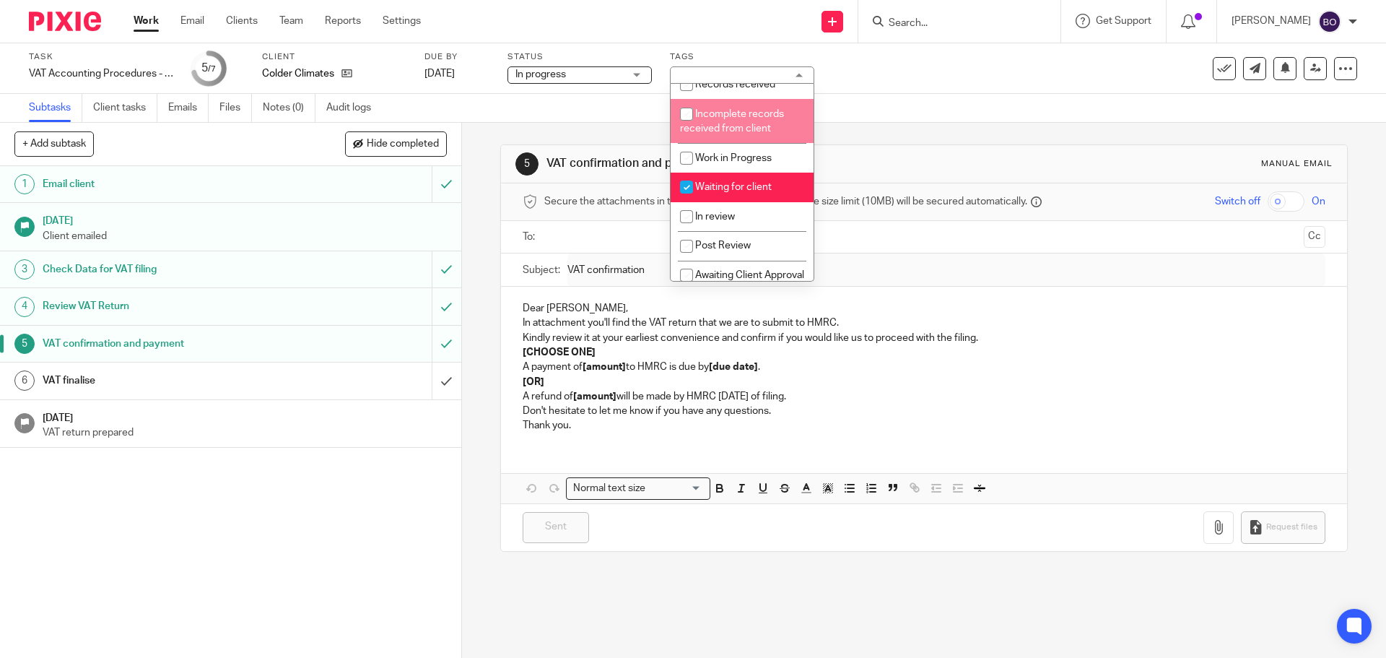
click at [867, 77] on div "Task VAT Accounting Procedures - Apr, Jul, Oct & Jan Save VAT Accounting Proced…" at bounding box center [582, 68] width 1107 height 35
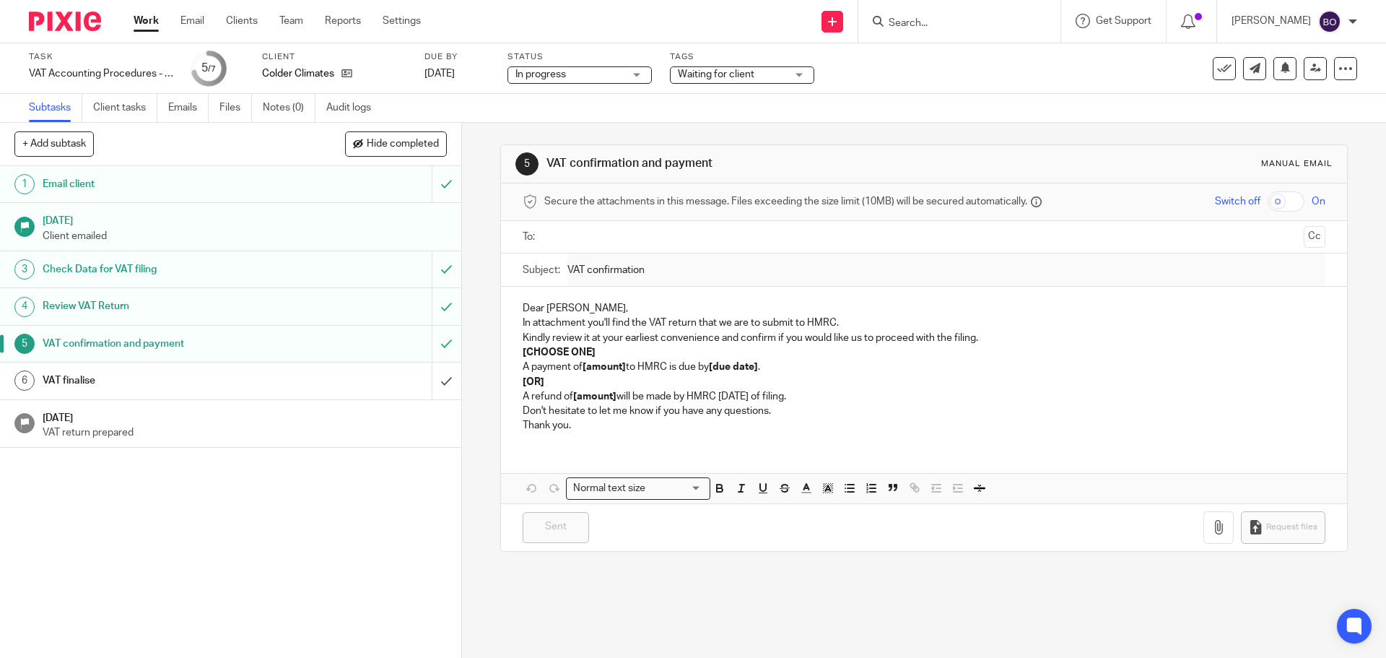
click at [147, 27] on link "Work" at bounding box center [146, 21] width 25 height 14
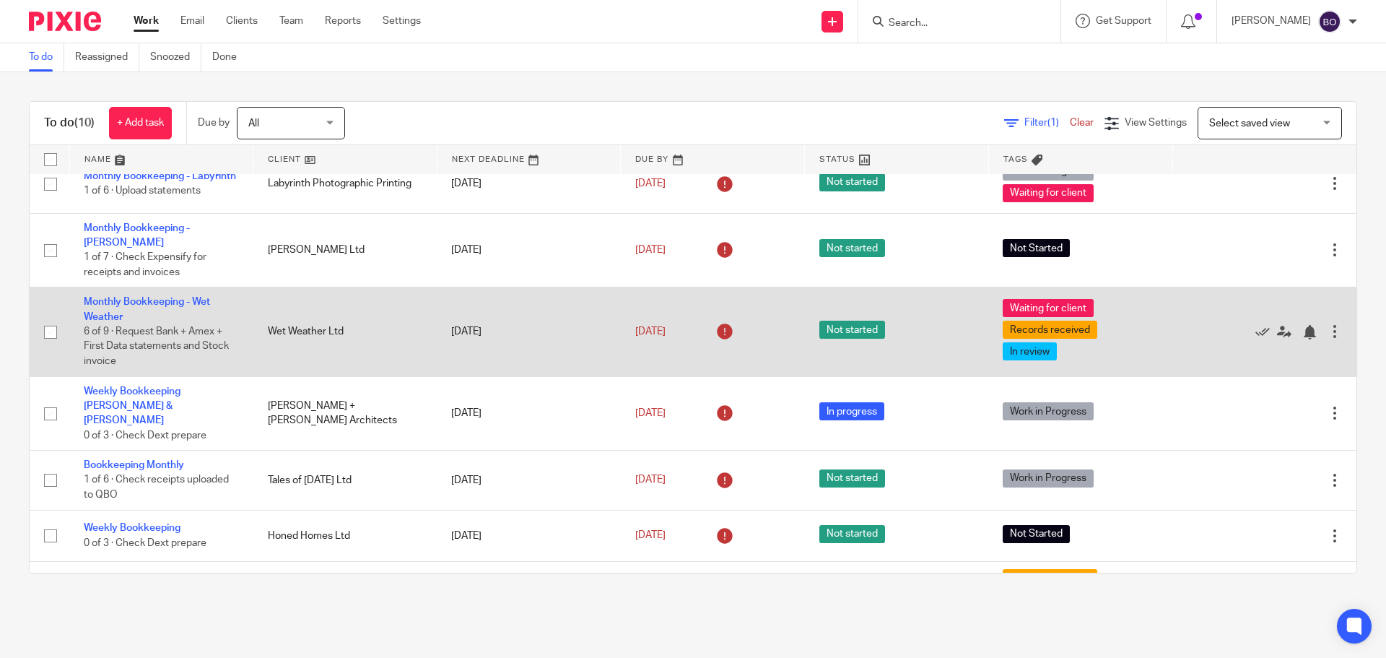
scroll to position [6, 0]
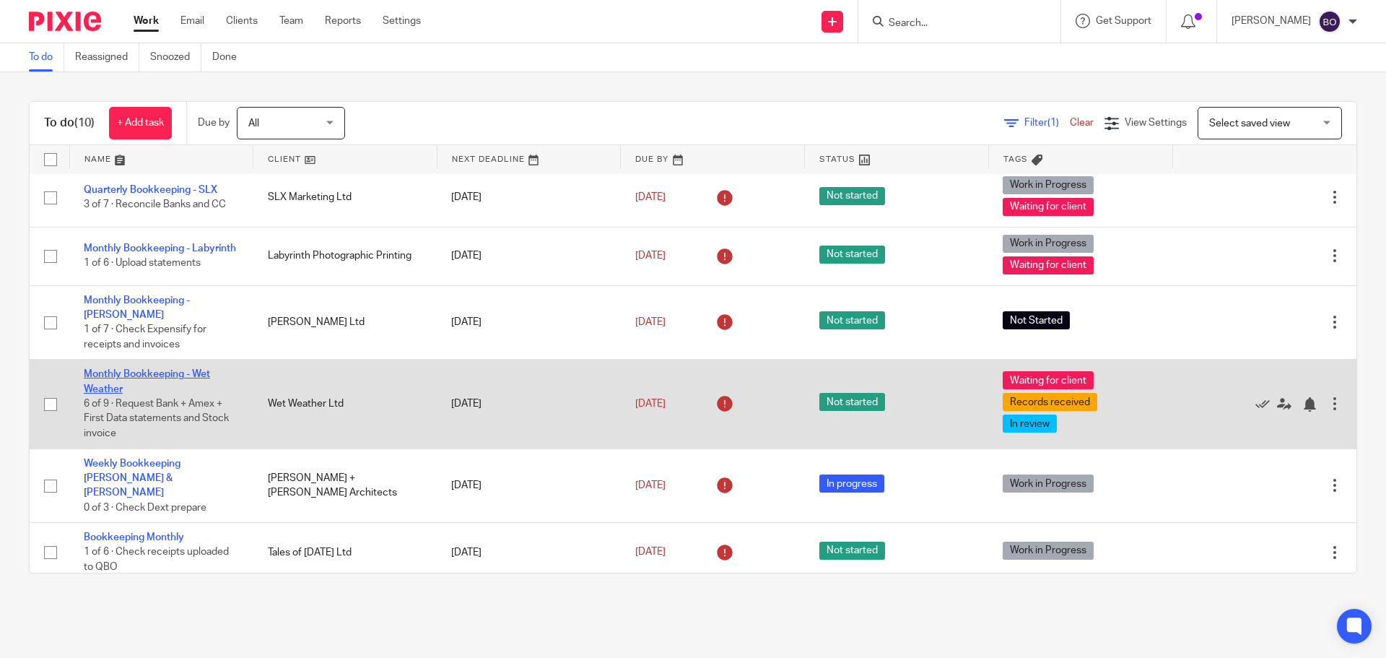
click at [199, 374] on link "Monthly Bookkeeping - Wet Weather" at bounding box center [147, 381] width 126 height 25
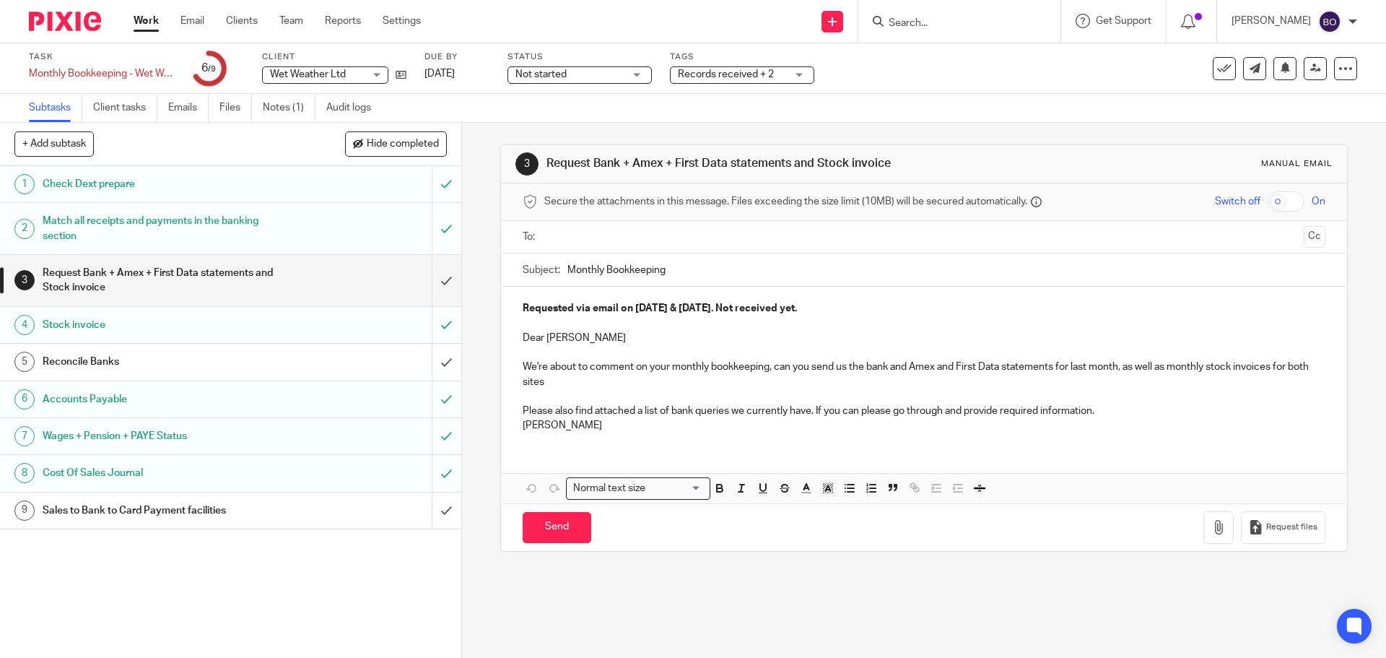
click at [150, 19] on link "Work" at bounding box center [146, 21] width 25 height 14
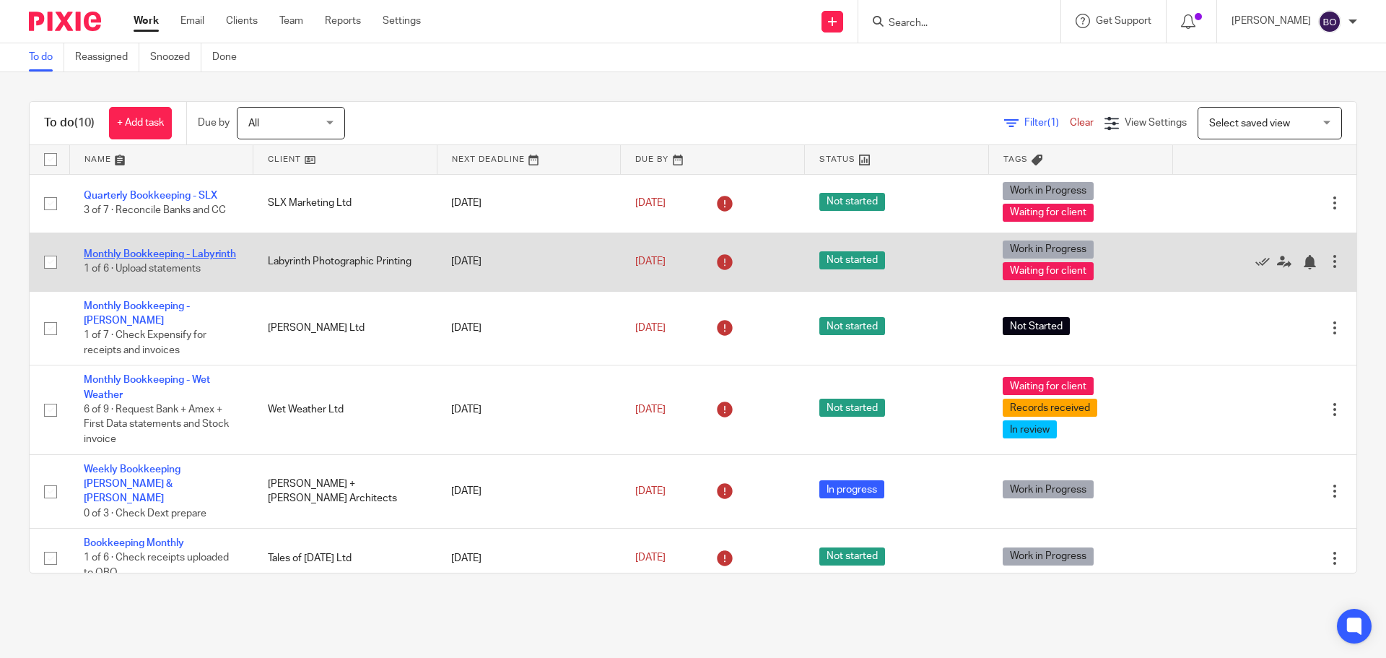
click at [168, 249] on link "Monthly Bookkeeping - Labyrinth" at bounding box center [160, 254] width 152 height 10
